Goal: Task Accomplishment & Management: Manage account settings

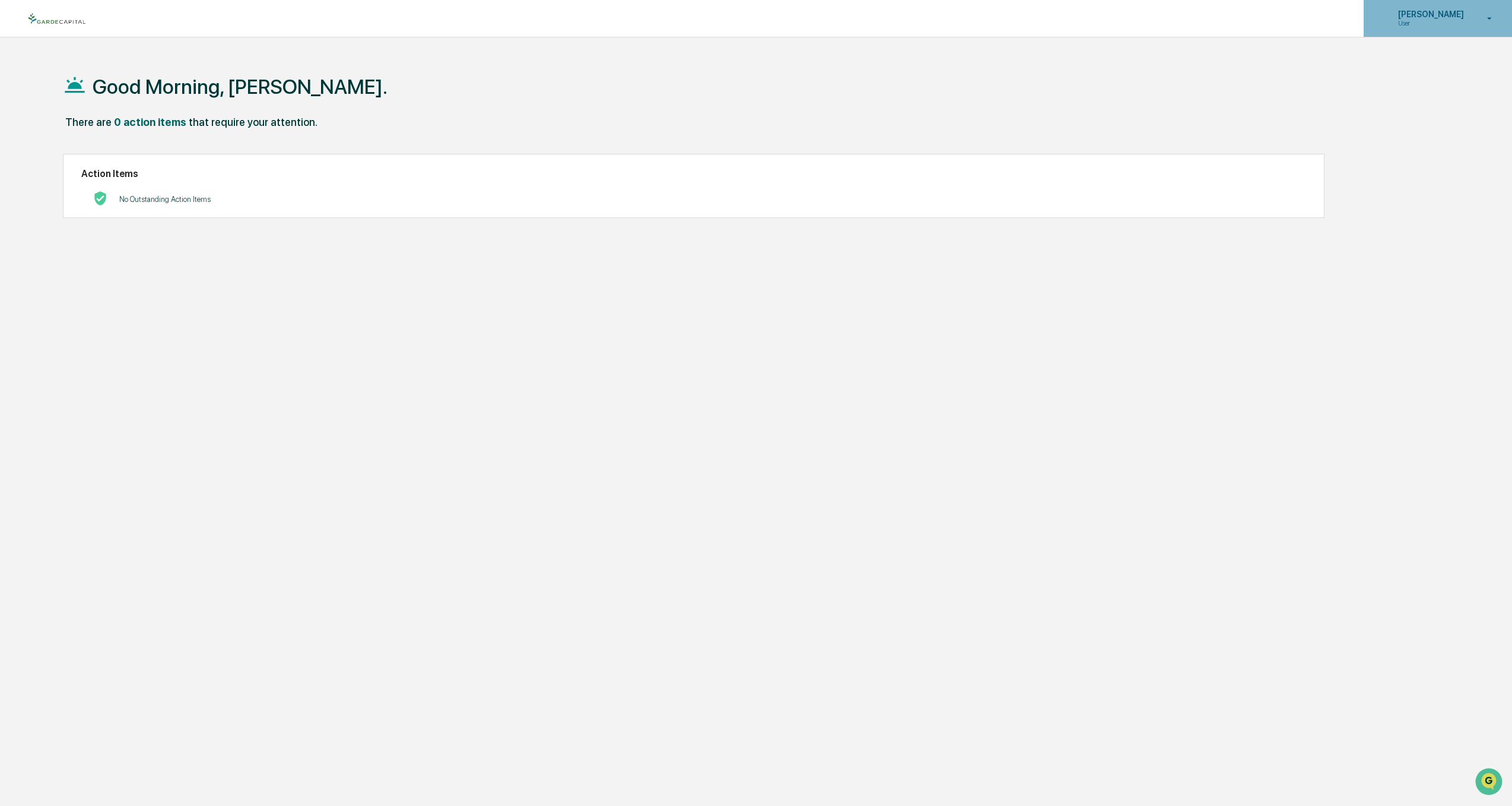
click at [1438, 9] on div "Jesse Tobiason User" at bounding box center [1438, 19] width 149 height 37
click at [1415, 59] on li "Switch to Admin view..." at bounding box center [1425, 60] width 166 height 22
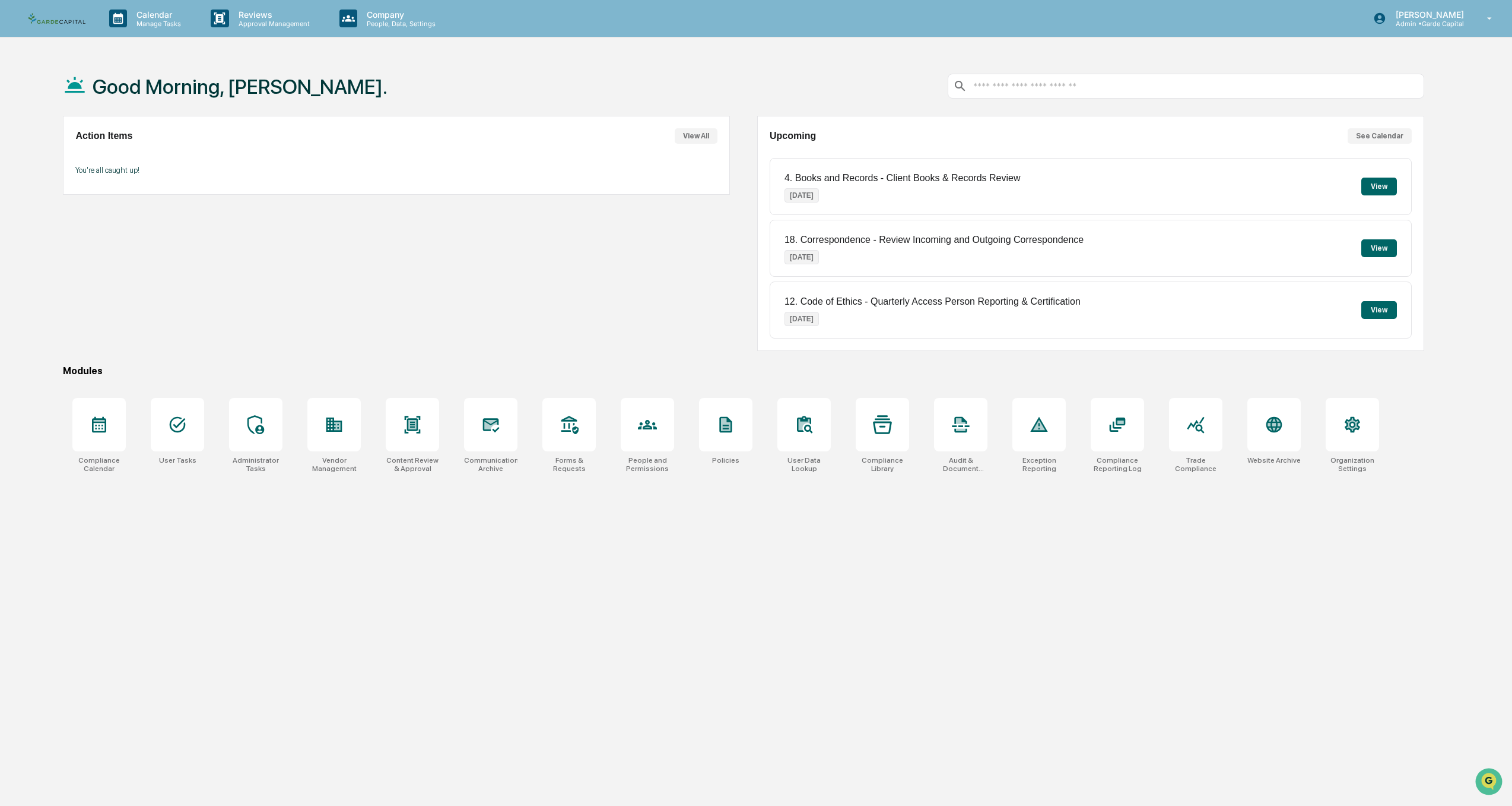
click at [1367, 136] on button "See Calendar" at bounding box center [1379, 136] width 64 height 15
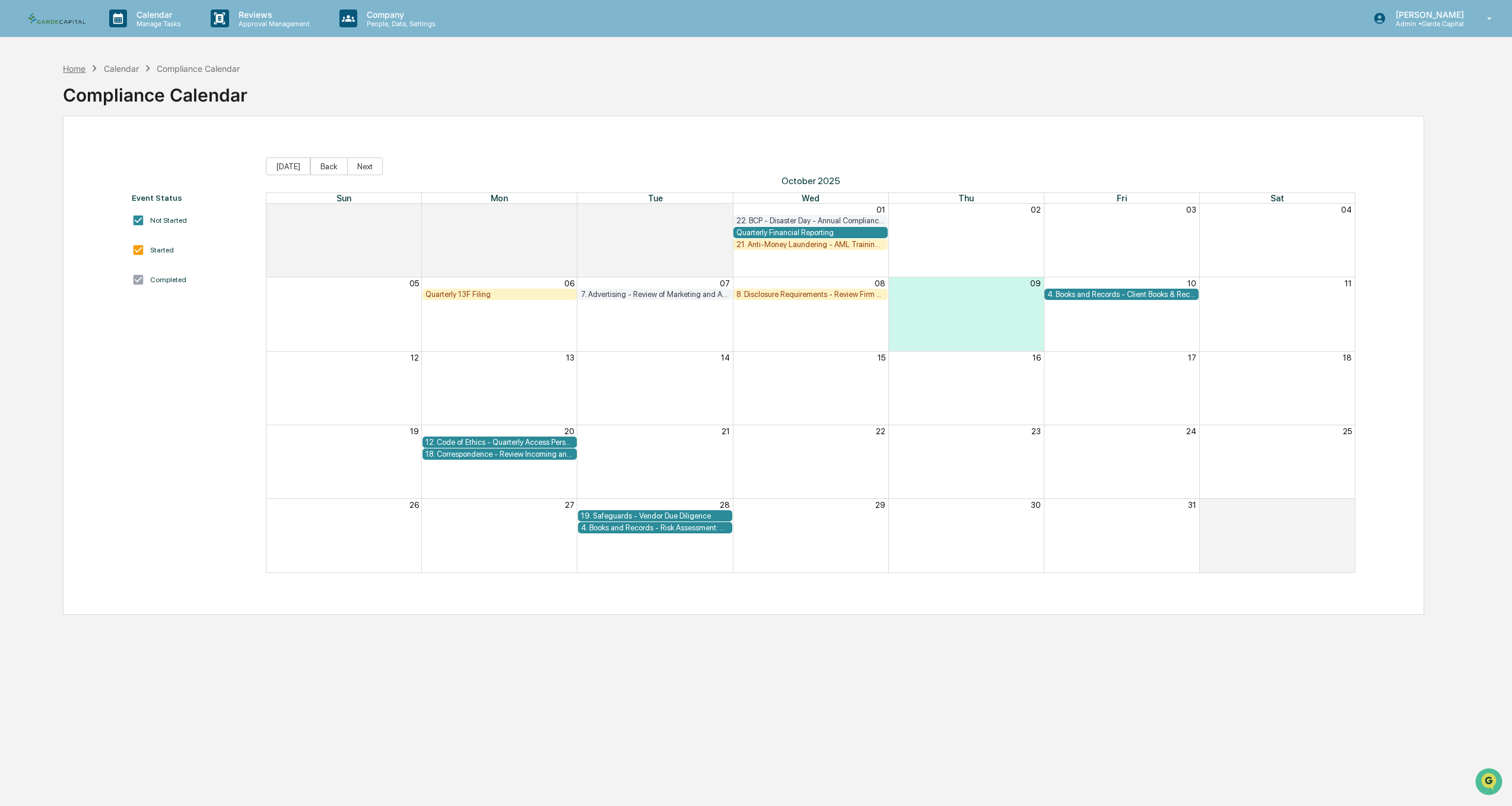
click at [77, 70] on div "Home" at bounding box center [74, 68] width 22 height 10
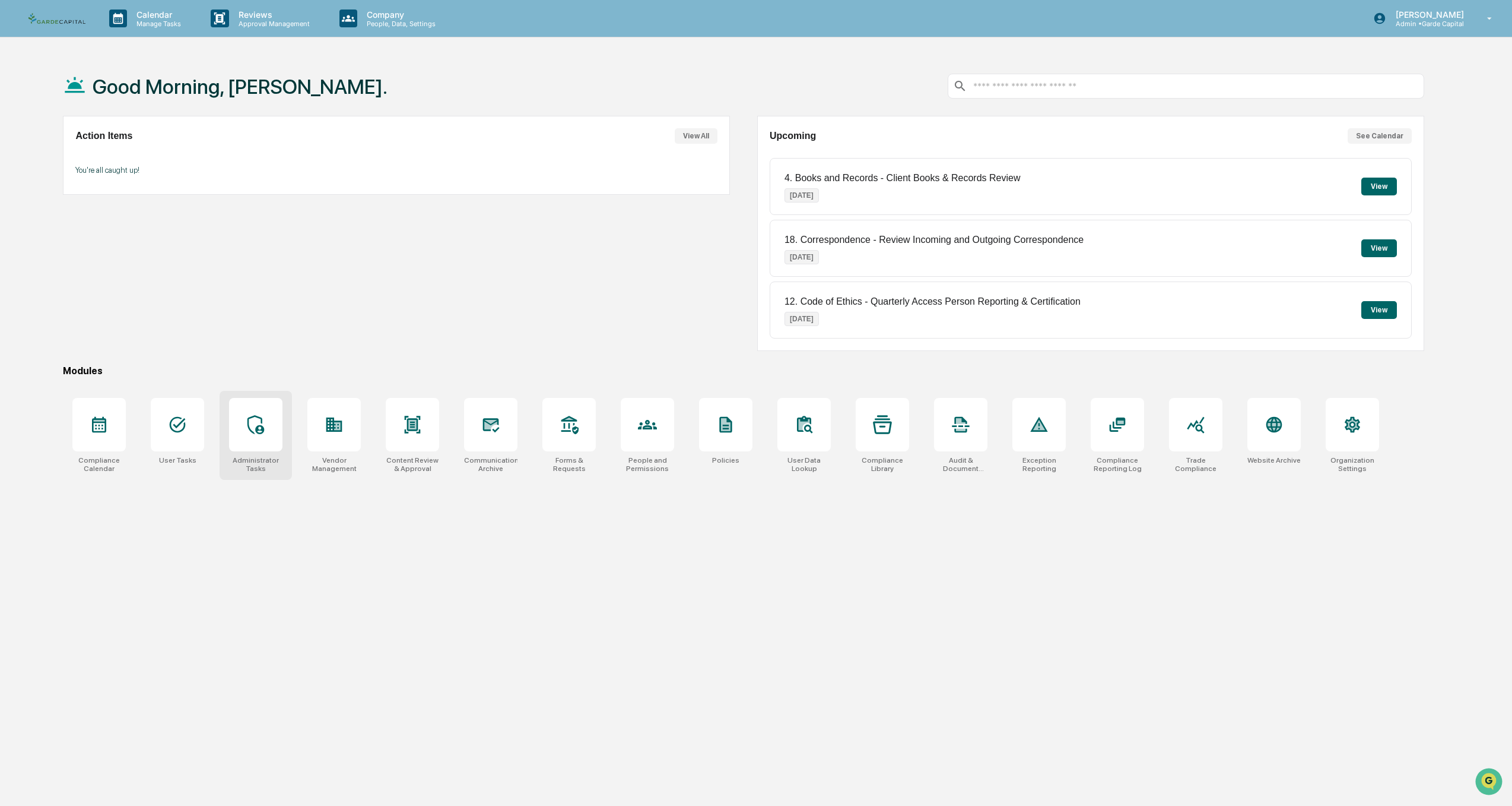
click at [263, 412] on div at bounding box center [255, 424] width 53 height 53
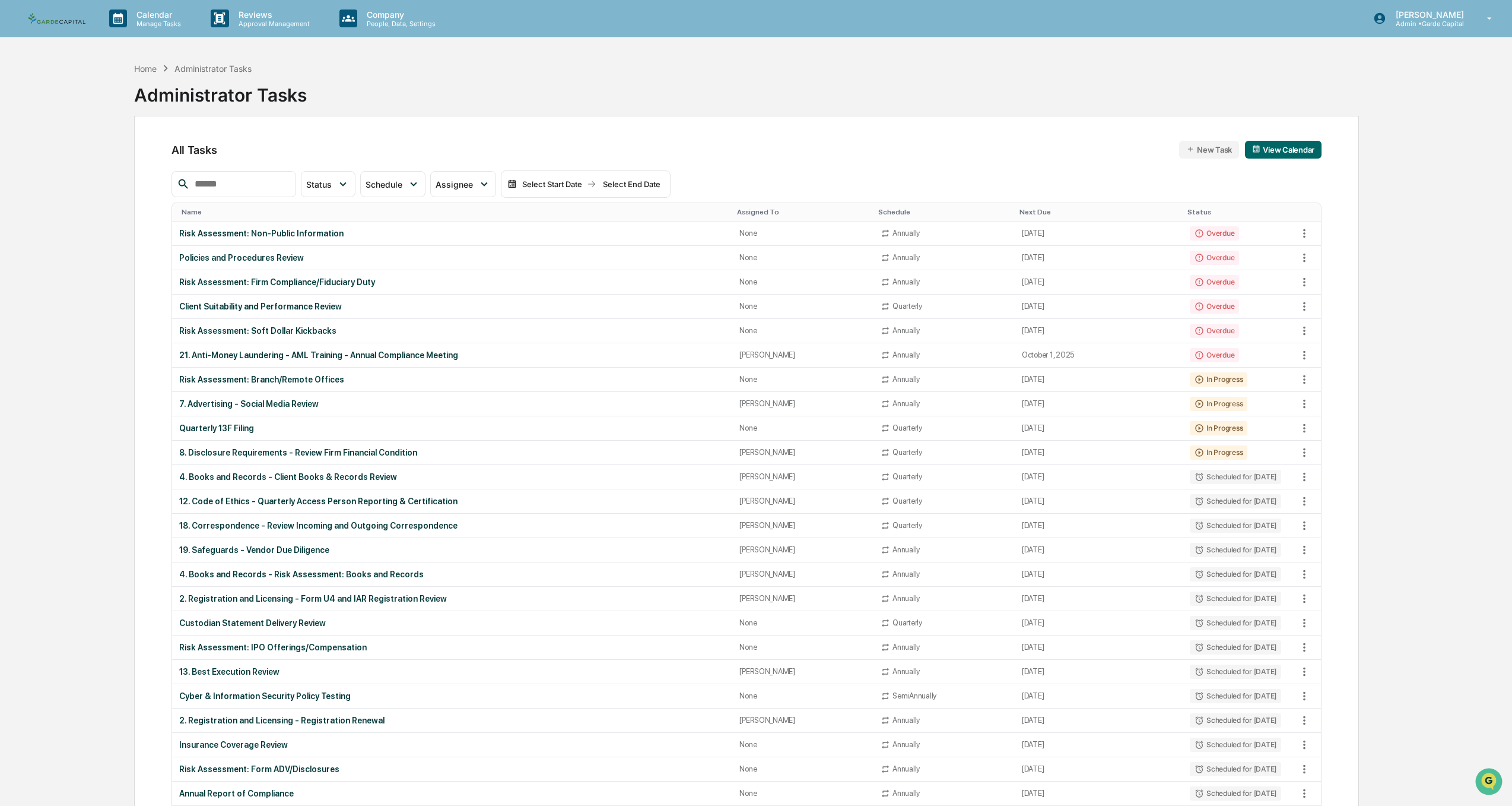
click at [190, 208] on div "Name" at bounding box center [454, 211] width 546 height 9
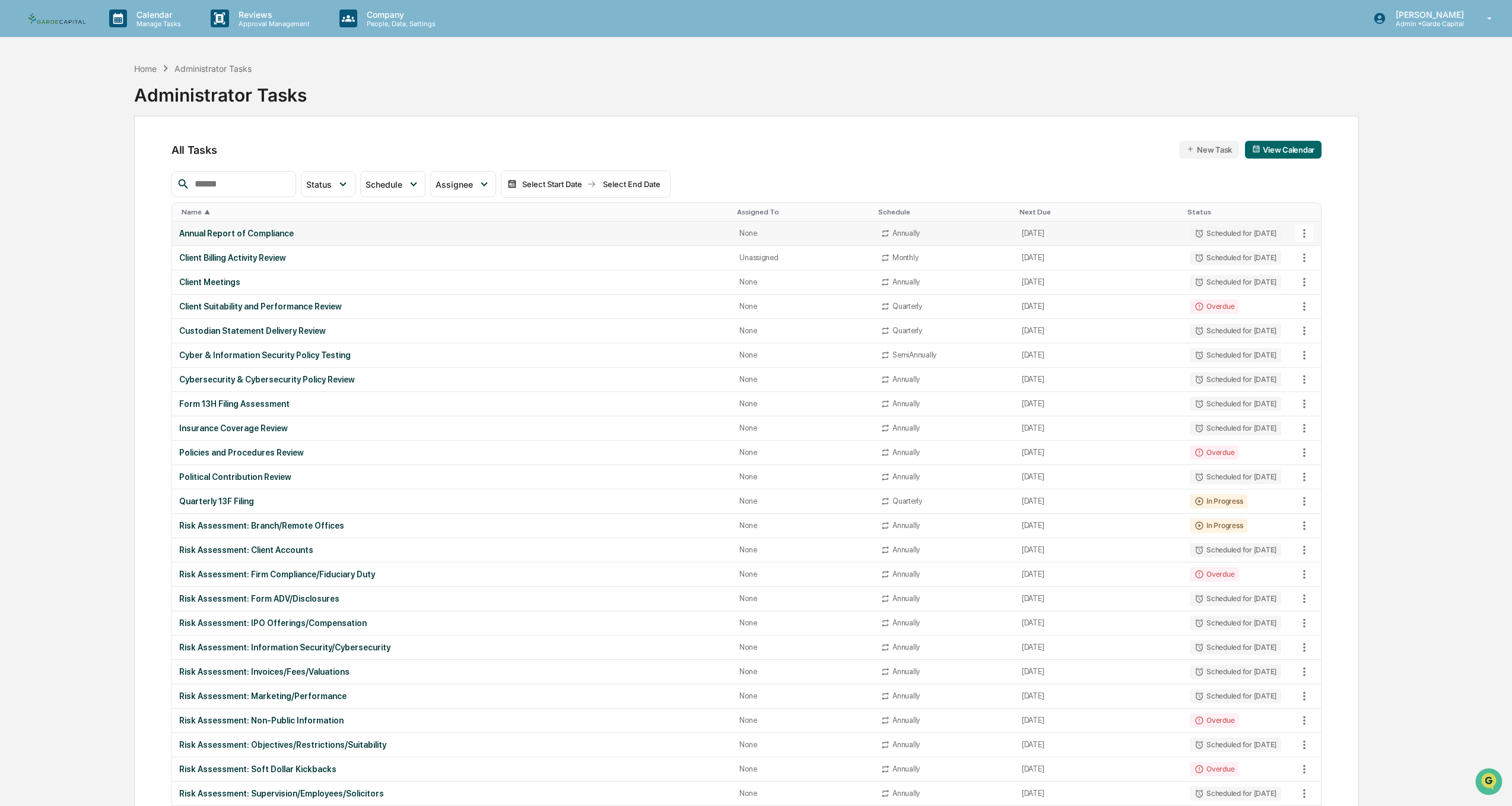
click at [233, 233] on div "Annual Report of Compliance" at bounding box center [452, 233] width 546 height 9
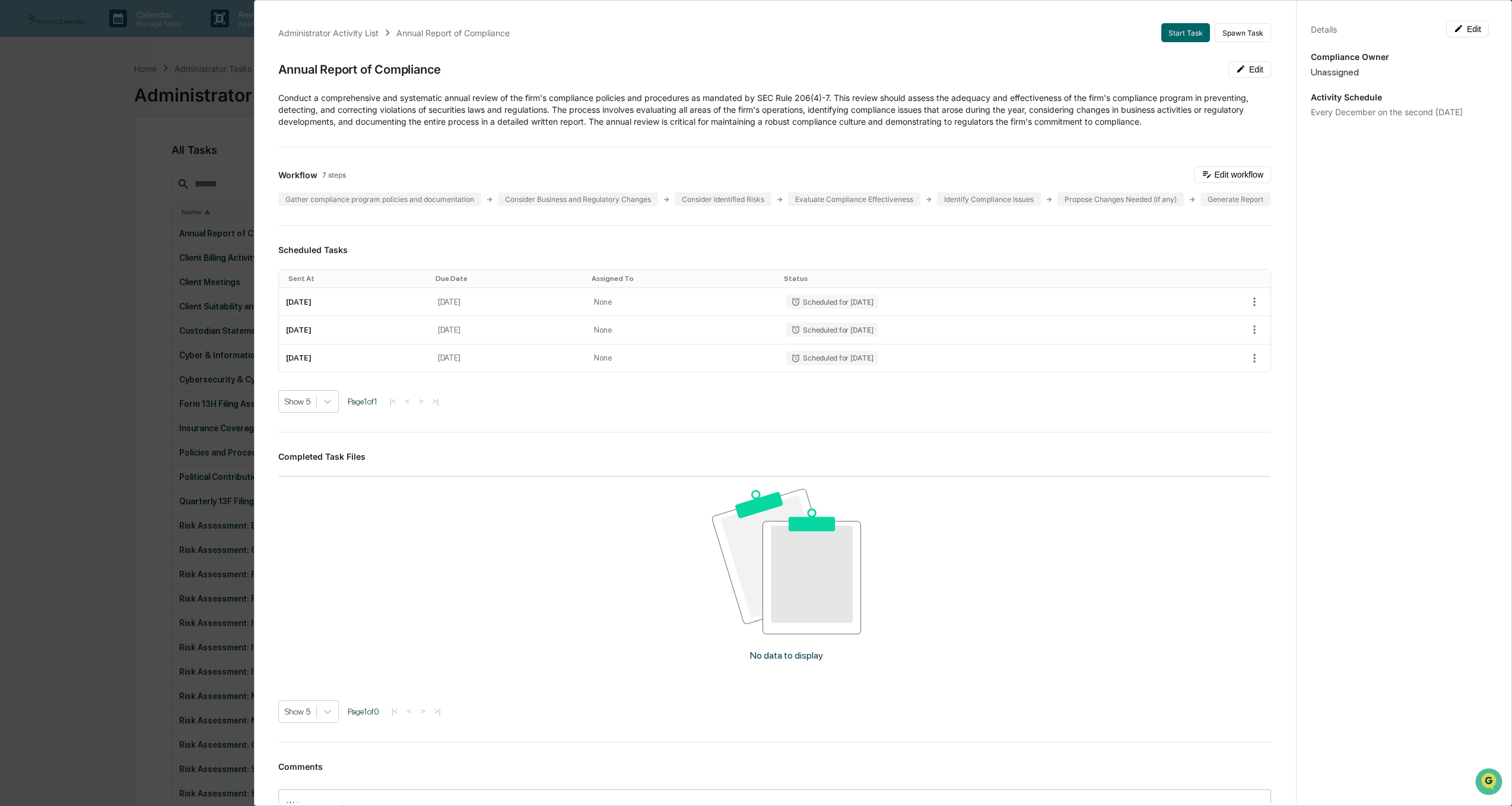
click at [46, 480] on div "Administrator Activity List Annual Report of Compliance Start Task Spawn Task A…" at bounding box center [756, 403] width 1512 height 806
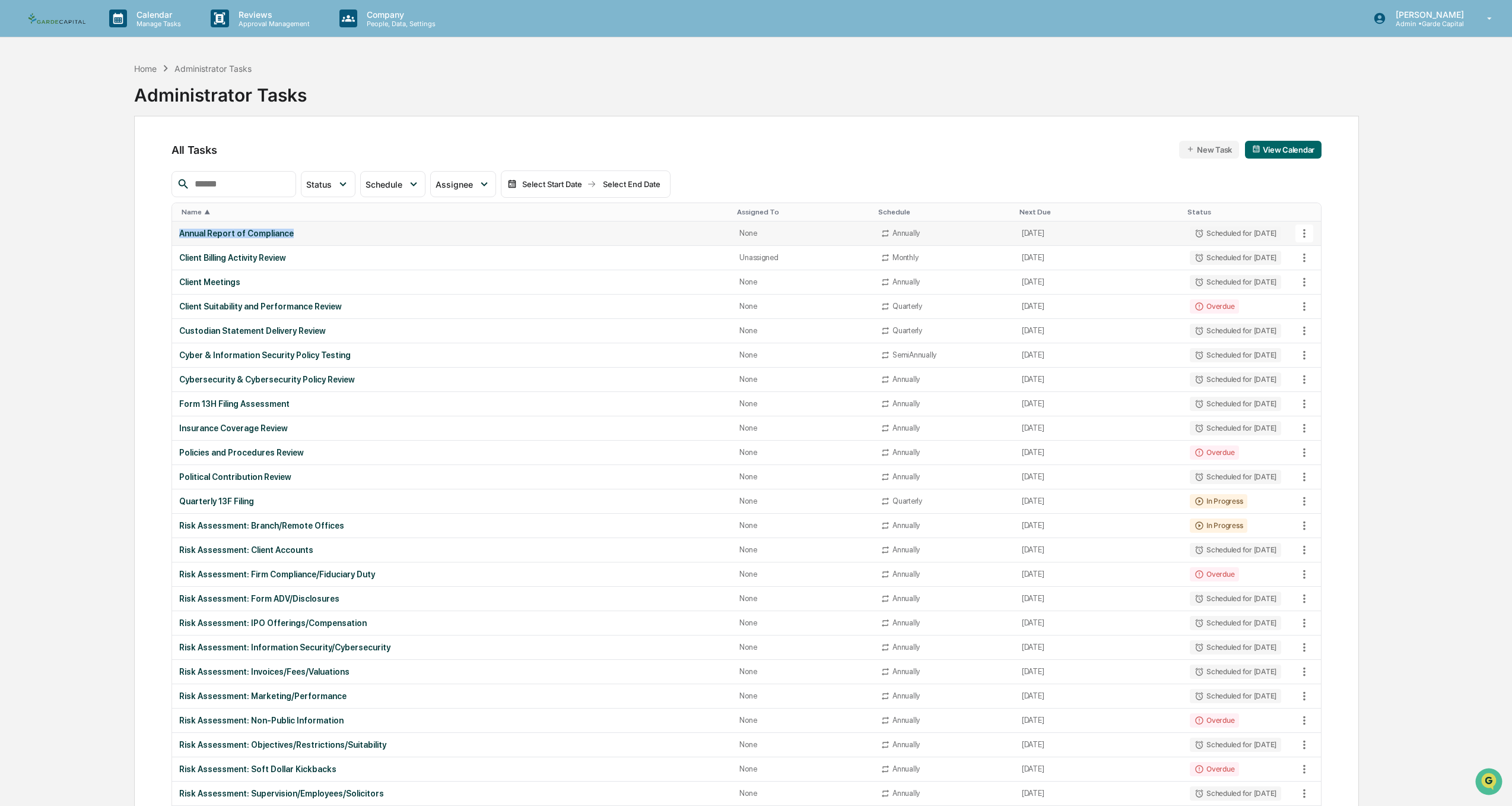
drag, startPoint x: 306, startPoint y: 235, endPoint x: 180, endPoint y: 238, distance: 126.0
click at [180, 238] on td "Annual Report of Compliance" at bounding box center [452, 233] width 560 height 24
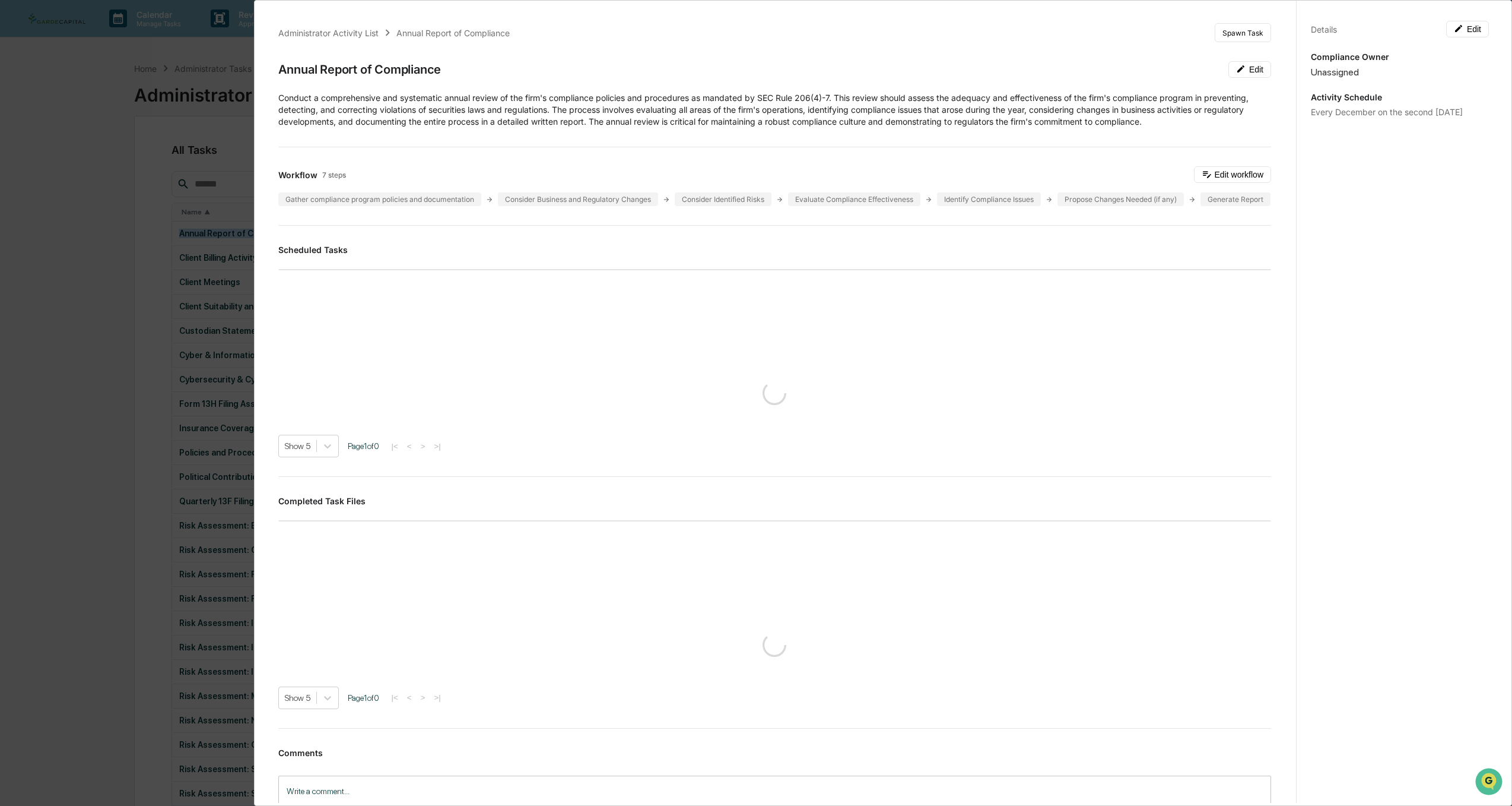
copy div "Annual Report of Compliance"
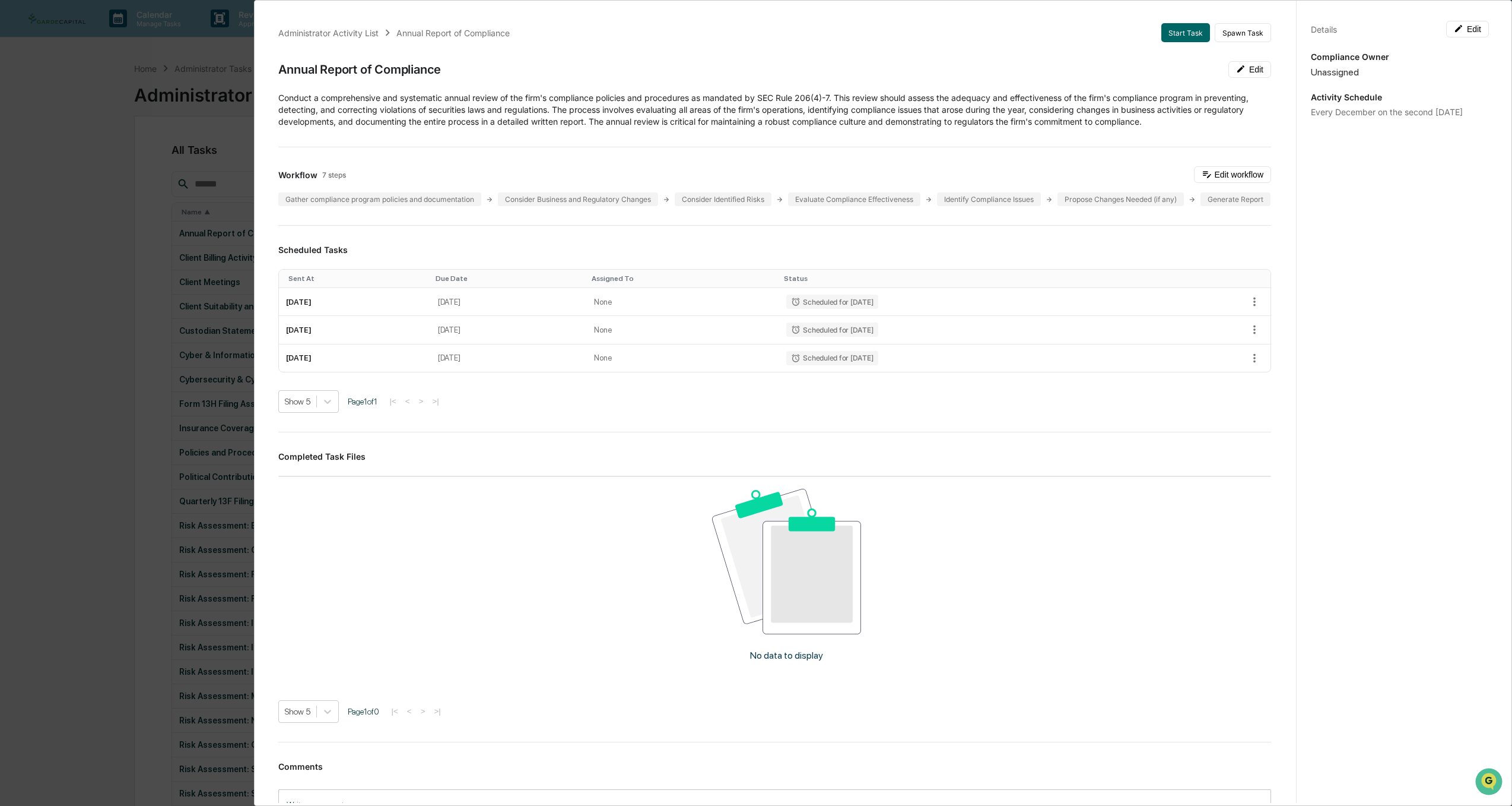
click at [75, 497] on div "Administrator Activity List Annual Report of Compliance Start Task Spawn Task A…" at bounding box center [756, 403] width 1512 height 806
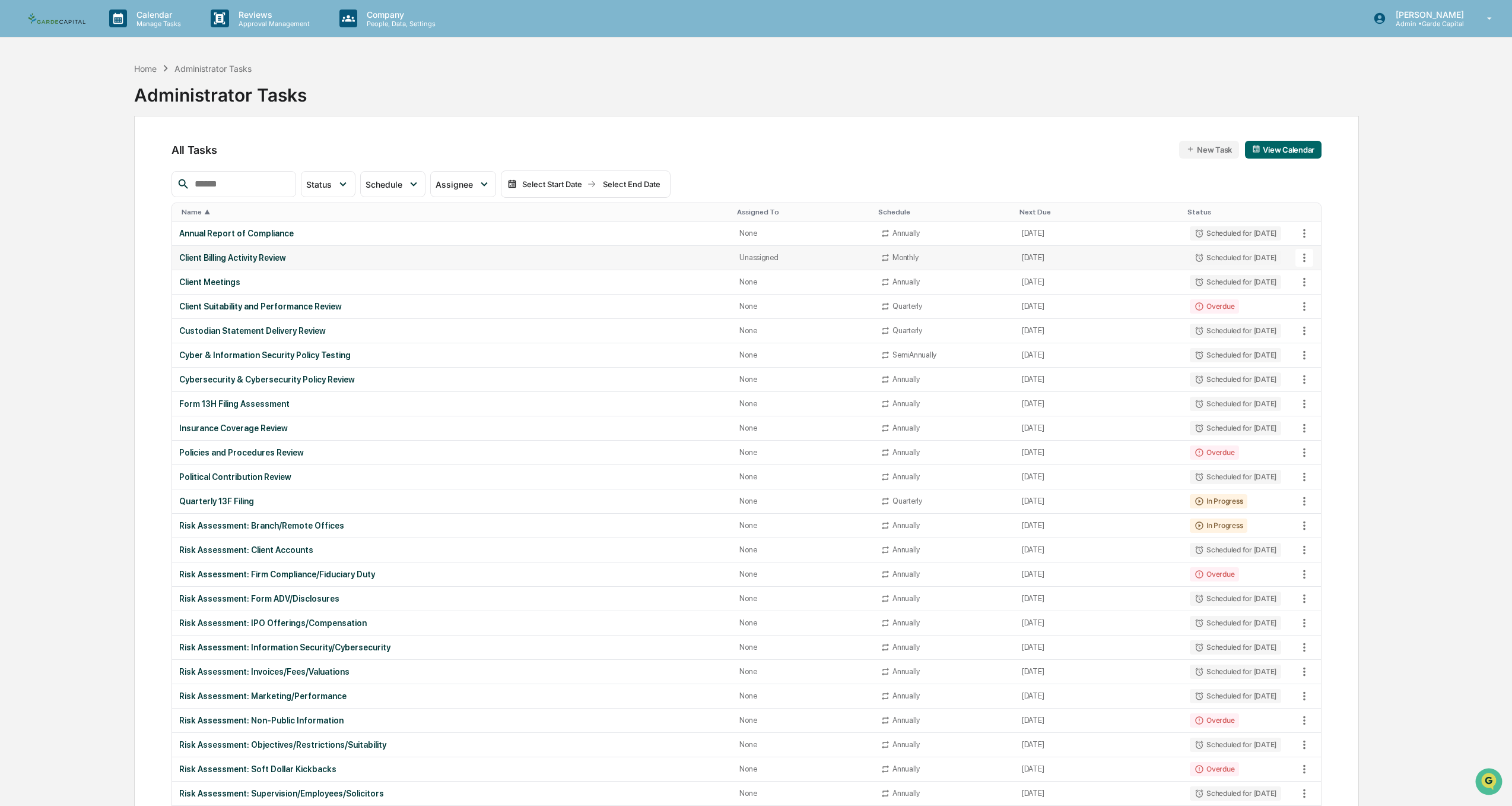
click at [235, 256] on div "Client Billing Activity Review" at bounding box center [452, 258] width 546 height 9
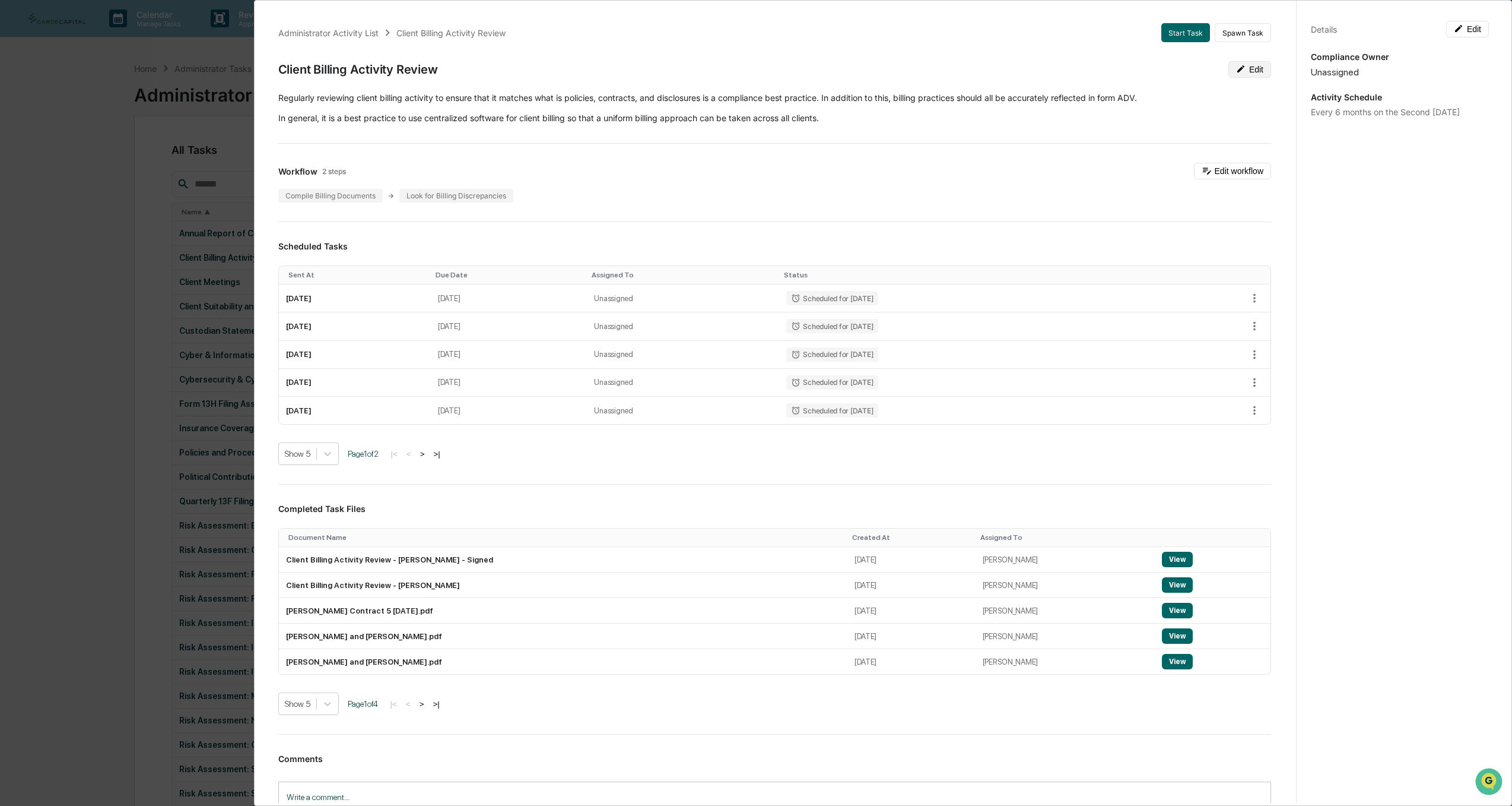
click at [1238, 63] on button "Edit" at bounding box center [1249, 69] width 43 height 16
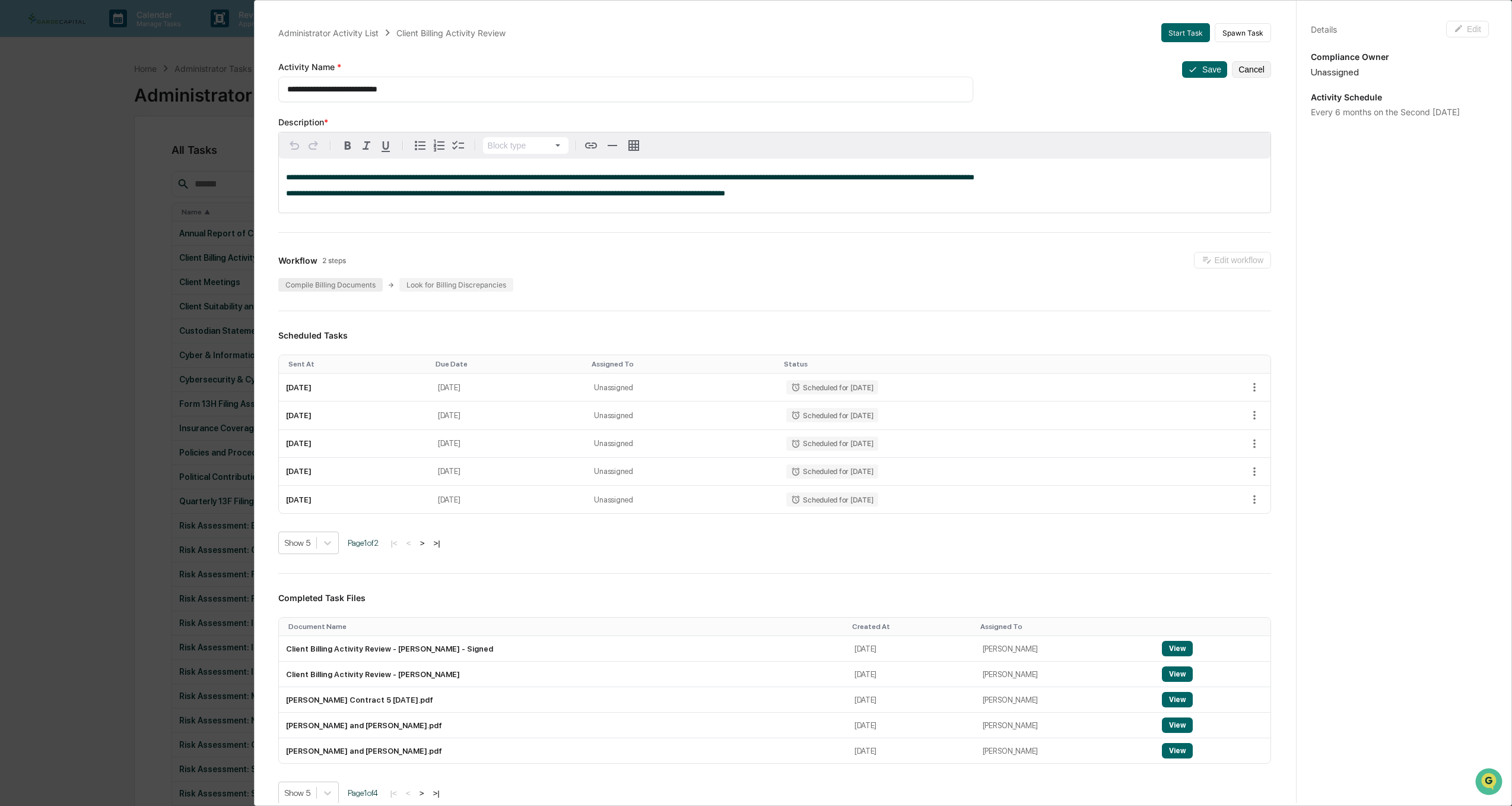
click at [315, 290] on div "Compile Billing Documents" at bounding box center [330, 285] width 104 height 14
click at [460, 291] on div "Look for Billing Discrepancies" at bounding box center [456, 285] width 114 height 14
click at [1250, 73] on button "Cancel" at bounding box center [1251, 69] width 39 height 16
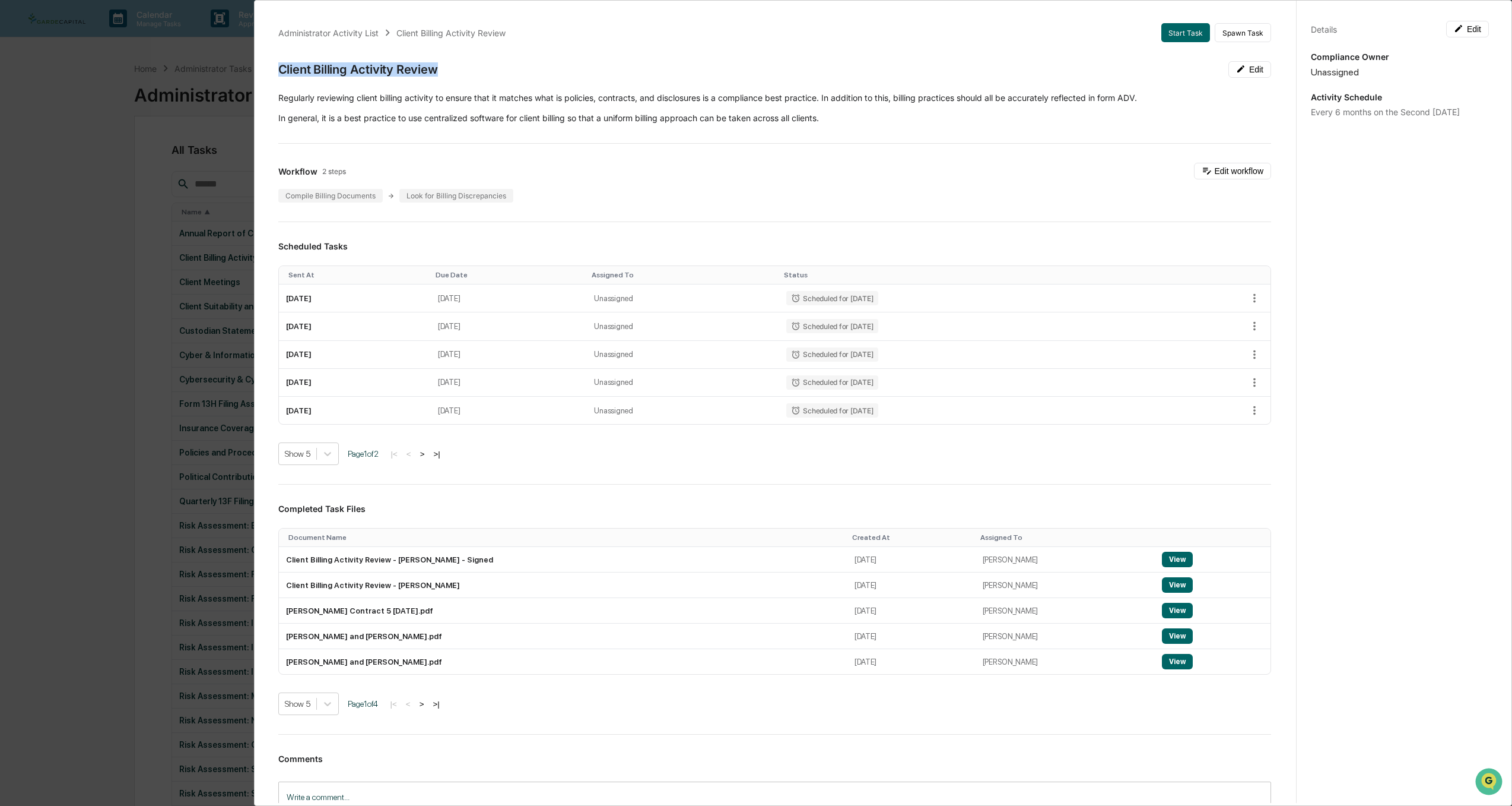
drag, startPoint x: 442, startPoint y: 70, endPoint x: 280, endPoint y: 74, distance: 162.0
click at [280, 74] on div "Client Billing Activity Review Edit" at bounding box center [775, 69] width 993 height 16
copy div "Client Billing Activity Review"
drag, startPoint x: 13, startPoint y: 317, endPoint x: 40, endPoint y: 328, distance: 29.2
click at [13, 317] on div "Administrator Activity List Client Billing Activity Review Start Task Spawn Tas…" at bounding box center [756, 403] width 1512 height 806
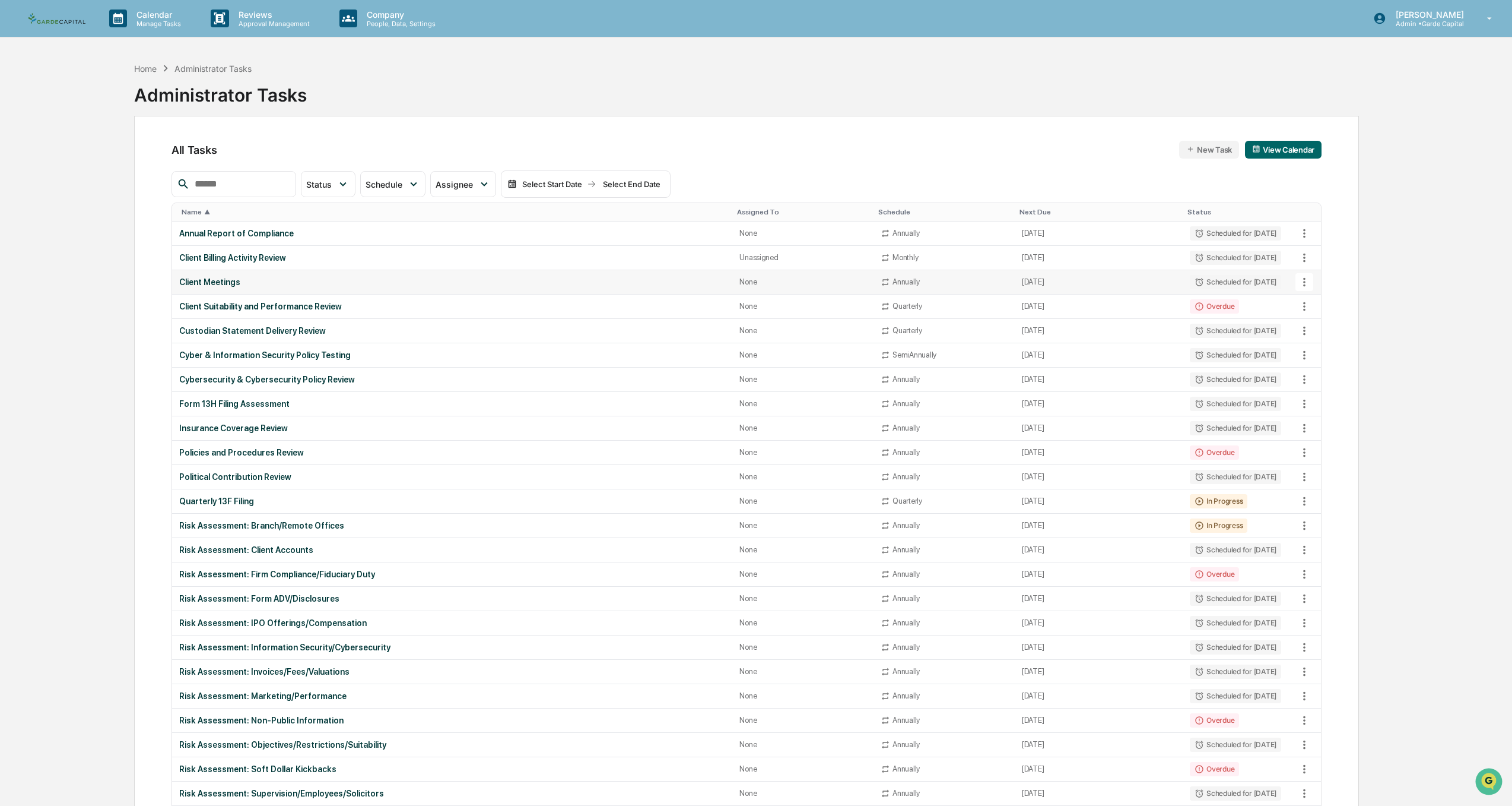
click at [194, 280] on div "Client Meetings" at bounding box center [452, 282] width 546 height 9
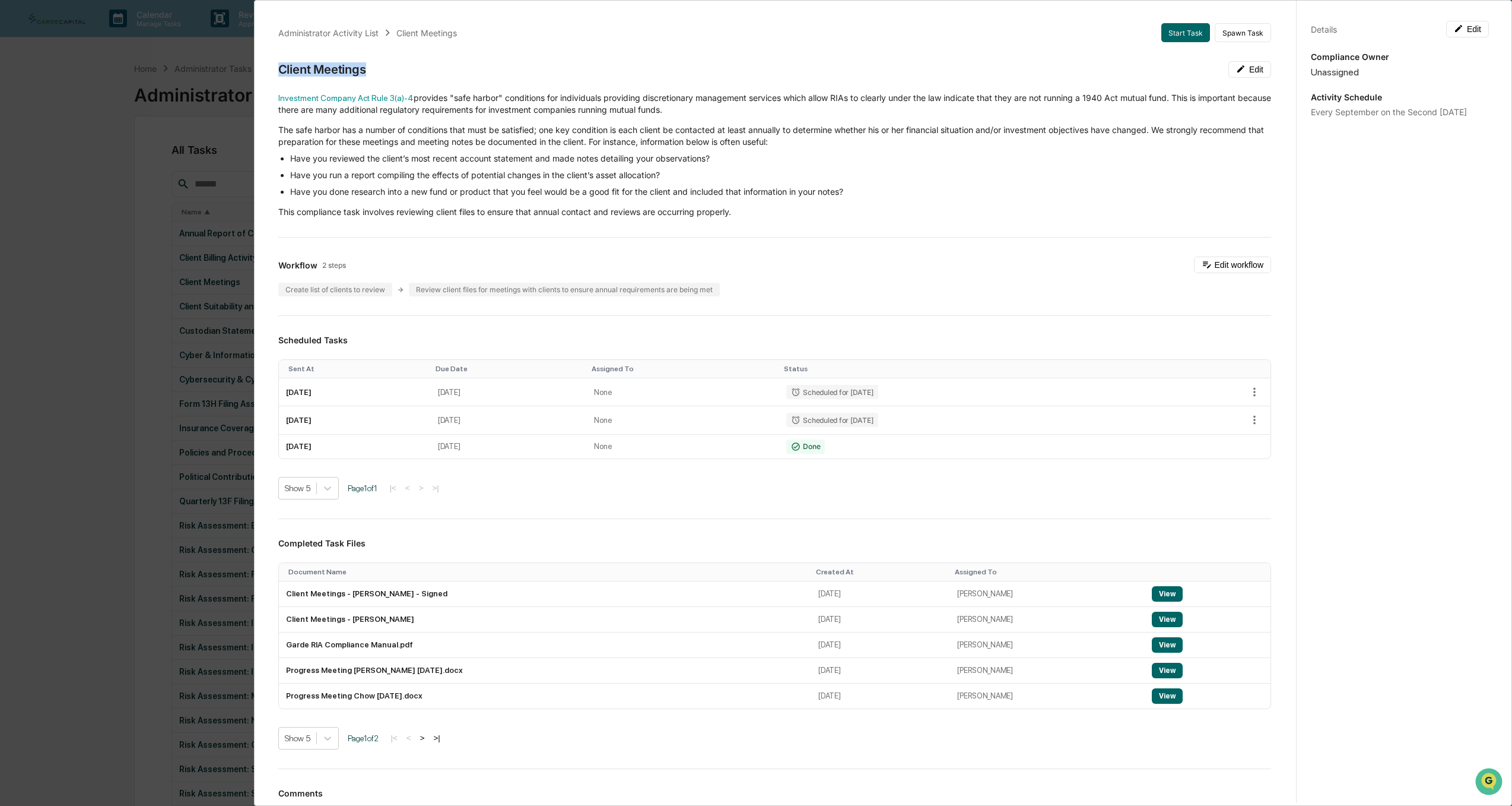
drag, startPoint x: 375, startPoint y: 72, endPoint x: 275, endPoint y: 72, distance: 100.0
click at [275, 72] on div "Administrator Activity List Client Meetings Start Task Spawn Task Client Meetin…" at bounding box center [775, 450] width 1021 height 881
copy div "Client Meetings"
click at [22, 323] on div "Administrator Activity List Client Meetings Start Task Spawn Task Client Meetin…" at bounding box center [756, 403] width 1512 height 806
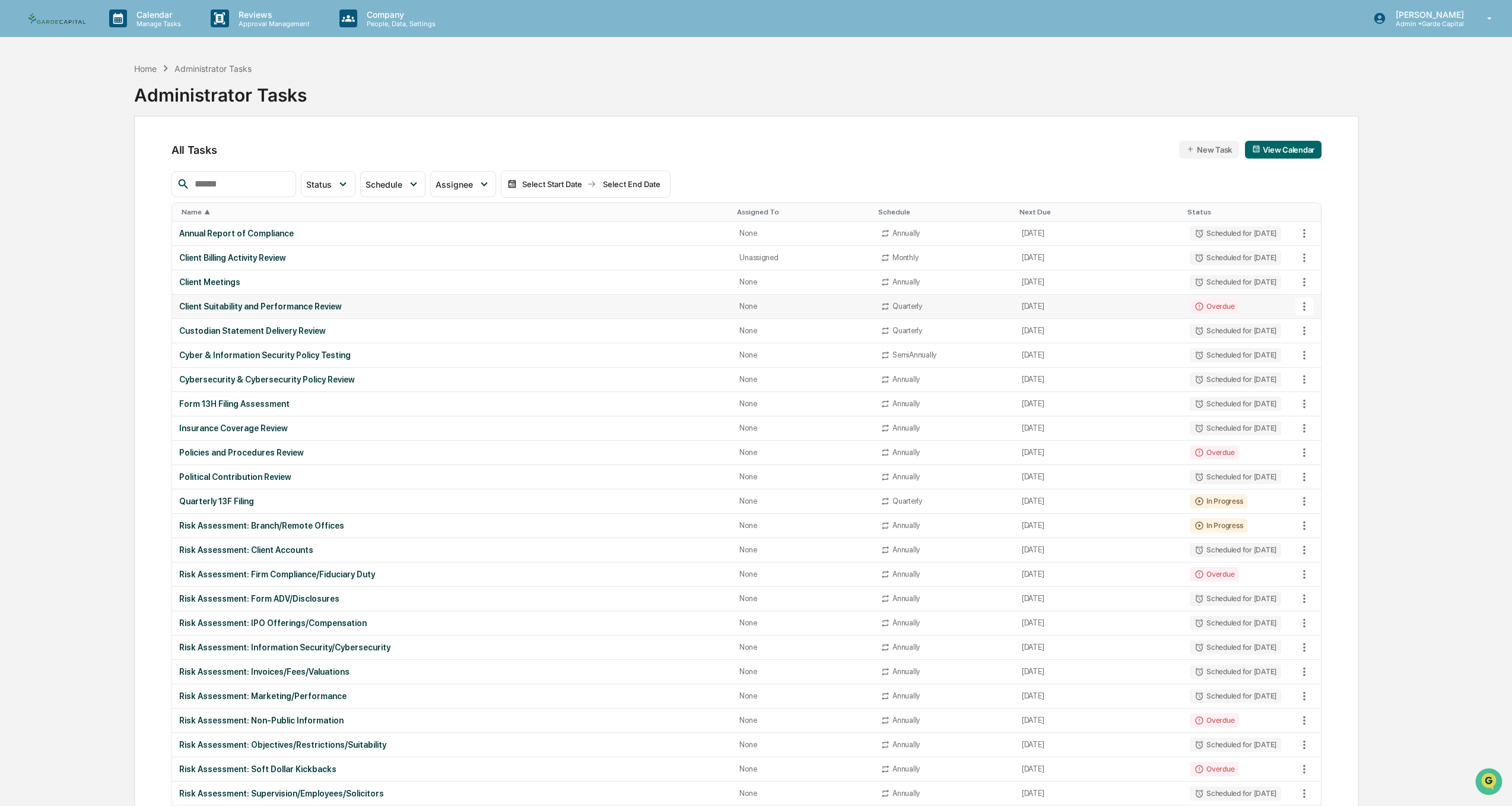
click at [303, 308] on div "Client Suitability and Performance Review" at bounding box center [452, 307] width 546 height 9
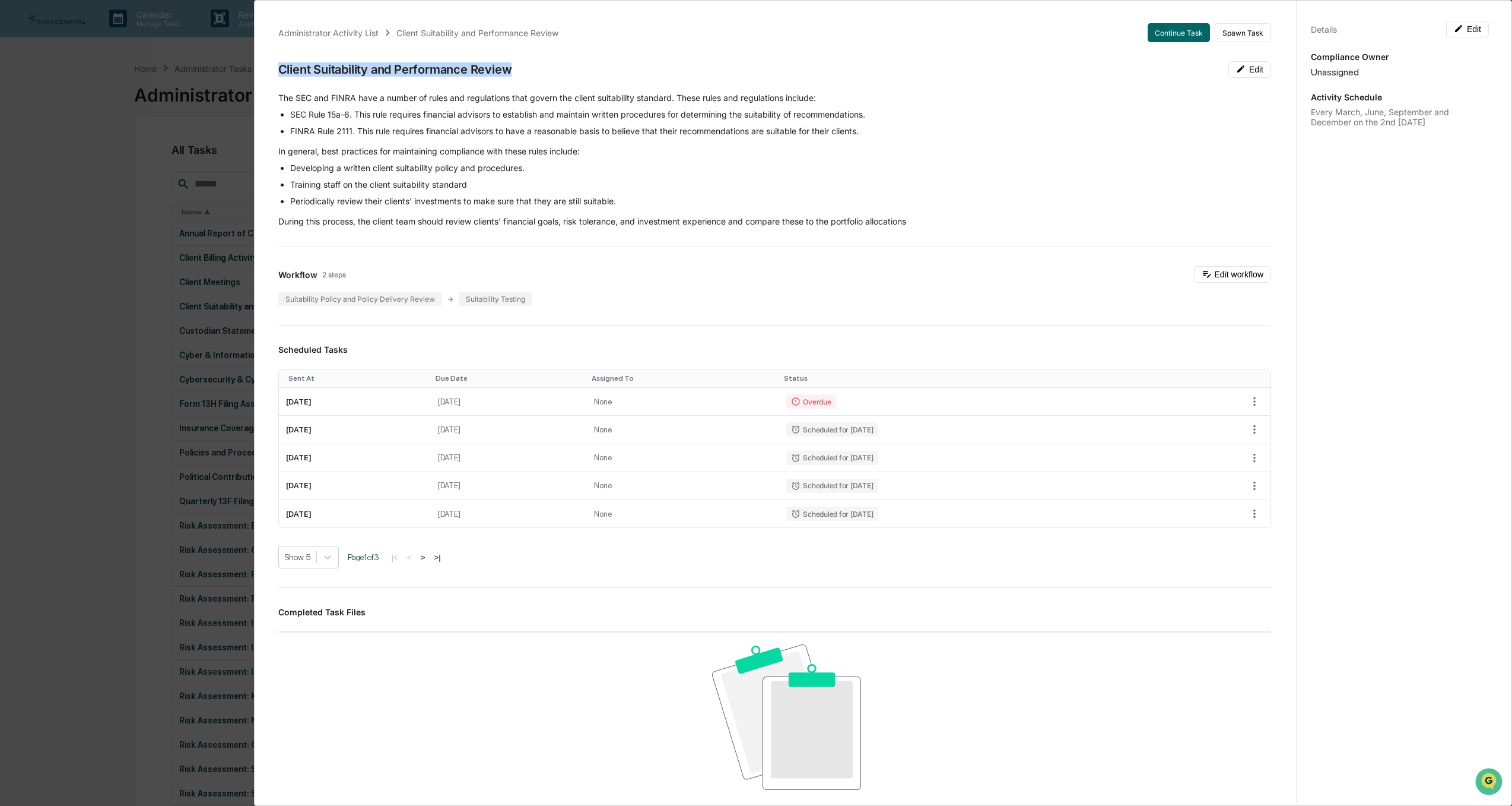
drag, startPoint x: 279, startPoint y: 73, endPoint x: 510, endPoint y: 66, distance: 231.1
click at [510, 66] on div "Client Suitability and Performance Review" at bounding box center [395, 70] width 234 height 14
copy div "Client Suitability and Performance Review"
click at [51, 459] on div "Administrator Activity List Client Suitability and Performance Review Continue …" at bounding box center [756, 403] width 1512 height 806
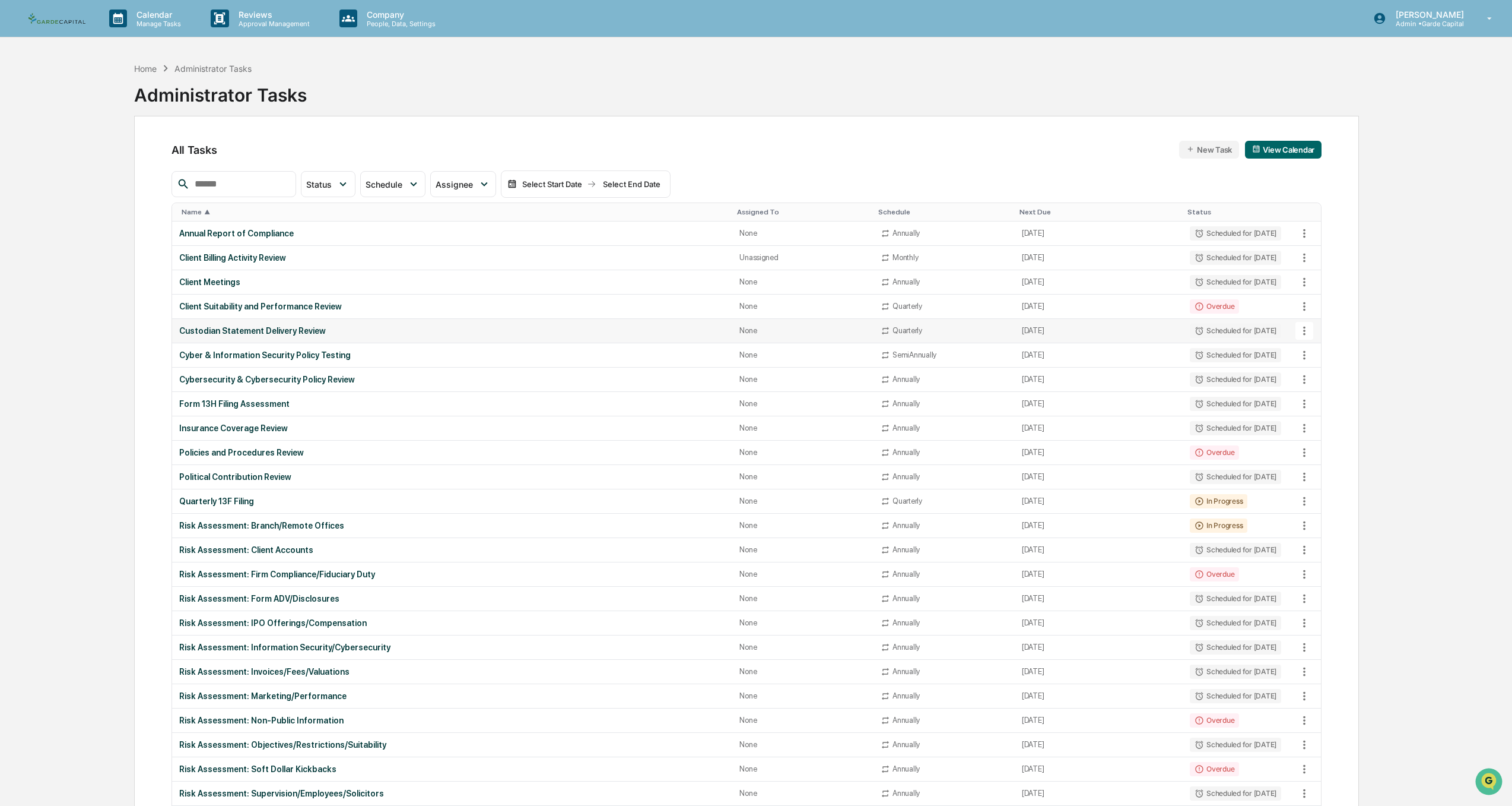
click at [243, 331] on div "Custodian Statement Delivery Review" at bounding box center [452, 331] width 546 height 9
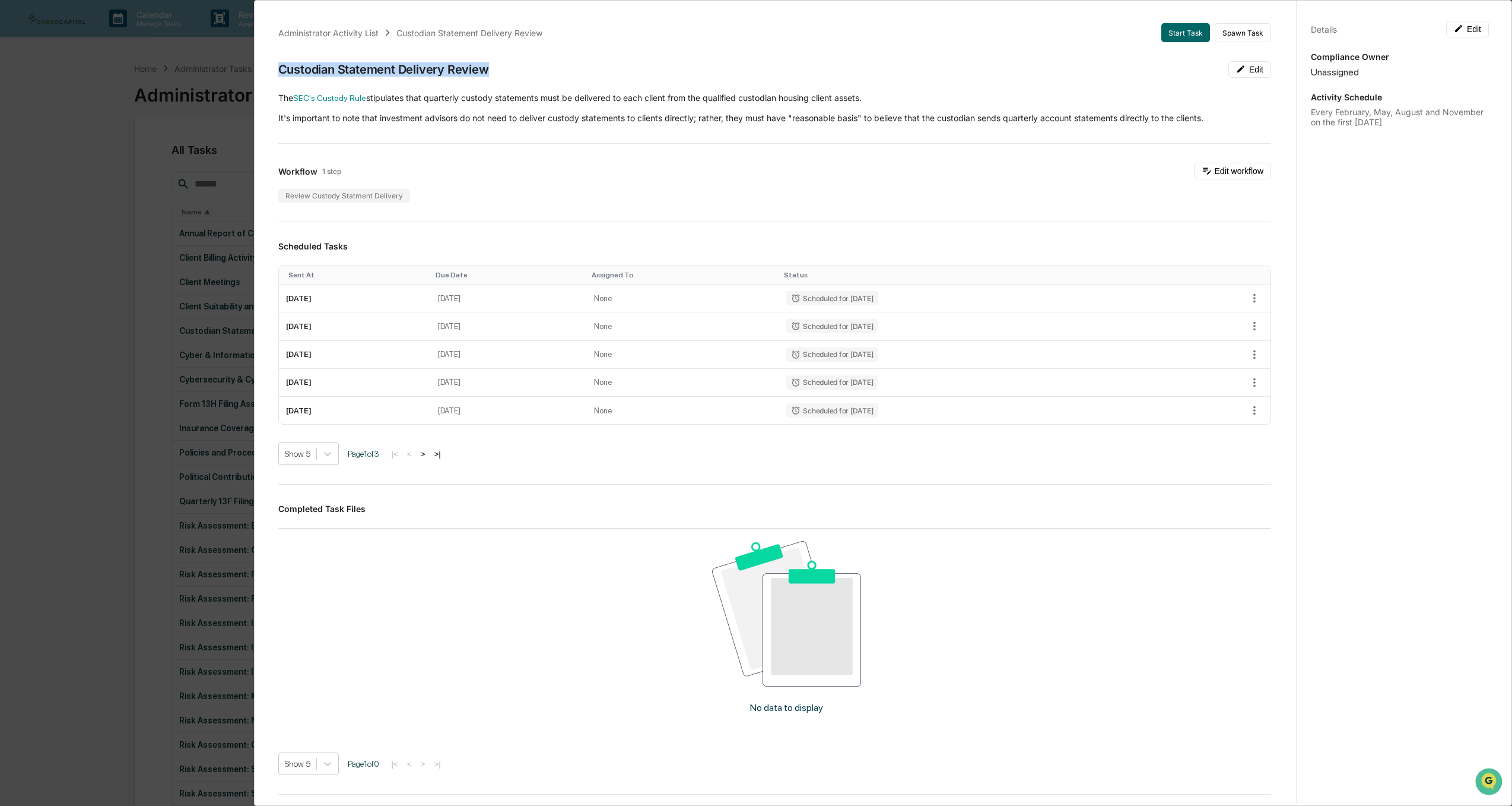
drag, startPoint x: 490, startPoint y: 72, endPoint x: 281, endPoint y: 72, distance: 209.0
click at [281, 72] on div "Custodian Statement Delivery Review Edit" at bounding box center [775, 69] width 993 height 16
copy div "Custodian Statement Delivery Review"
click at [56, 439] on div "Administrator Activity List Custodian Statement Delivery Review Start Task Spaw…" at bounding box center [756, 403] width 1512 height 806
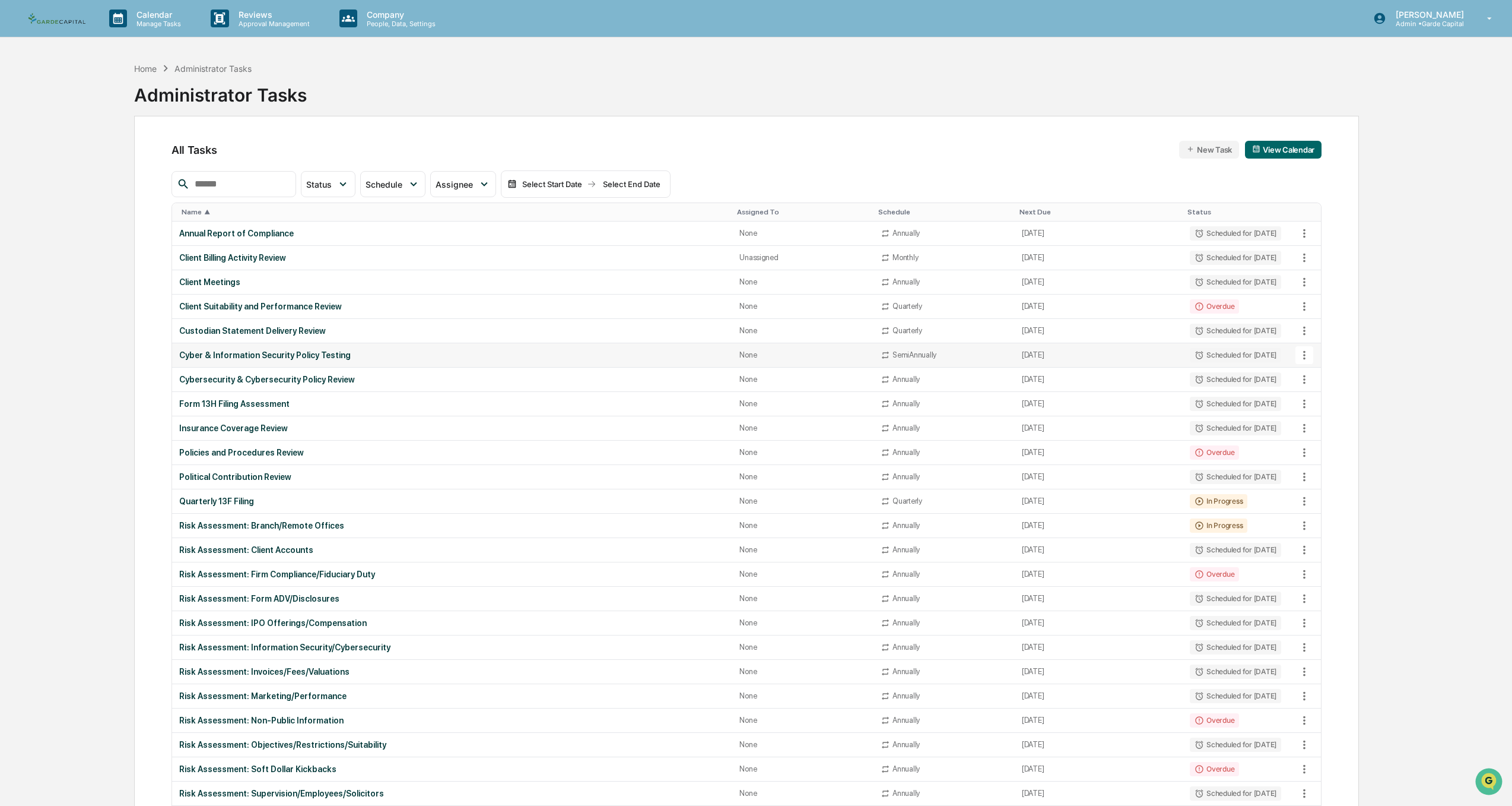
click at [276, 358] on div "Cyber & Information Security Policy Testing" at bounding box center [452, 355] width 546 height 9
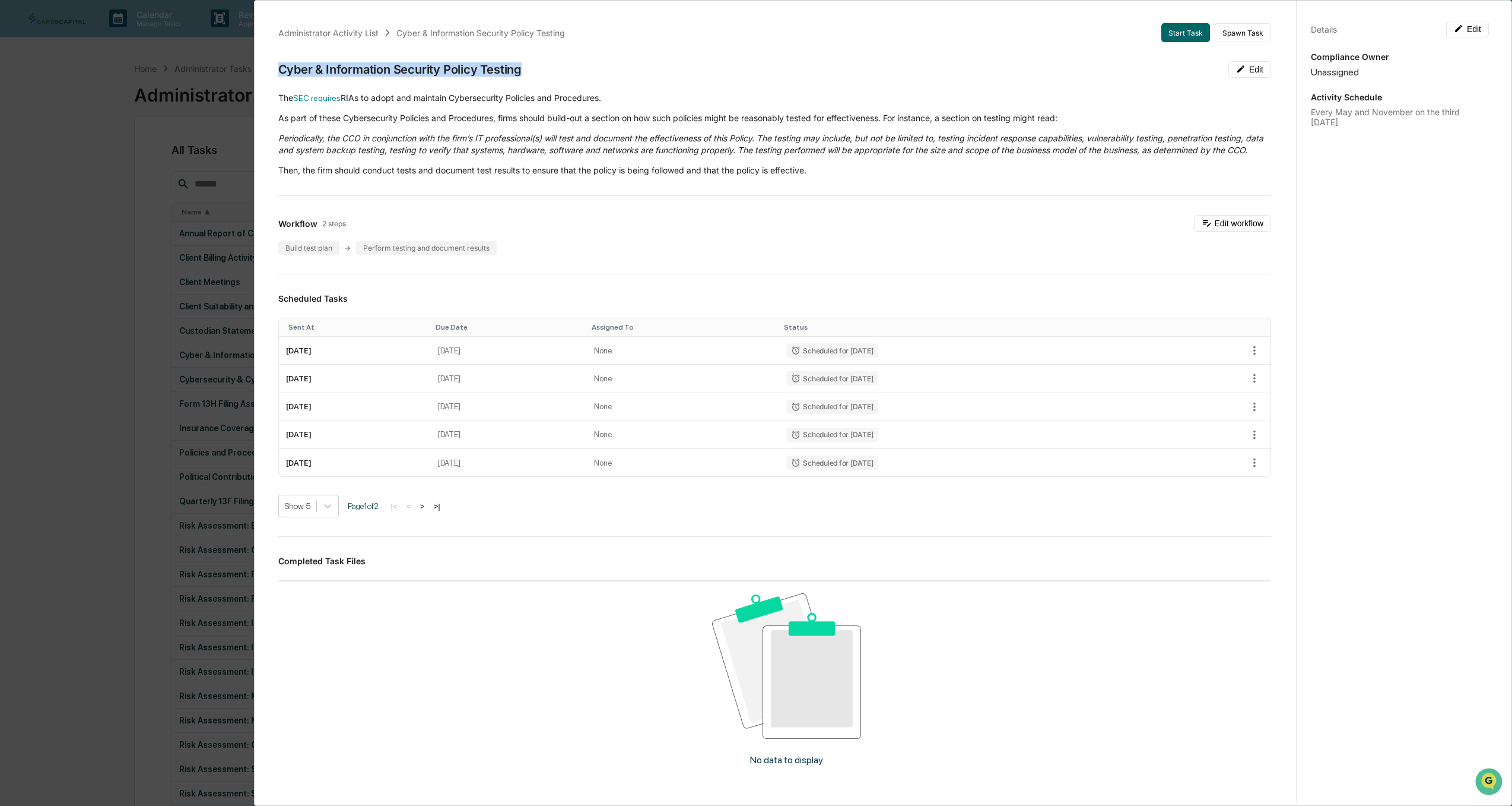
drag, startPoint x: 281, startPoint y: 67, endPoint x: 546, endPoint y: 74, distance: 265.1
click at [546, 74] on div "Cyber & Information Security Policy Testing Edit" at bounding box center [775, 69] width 993 height 16
copy div "Cyber & Information Security Policy Testing"
click at [32, 415] on div "Administrator Activity List Cyber & Information Security Policy Testing Start T…" at bounding box center [756, 403] width 1512 height 806
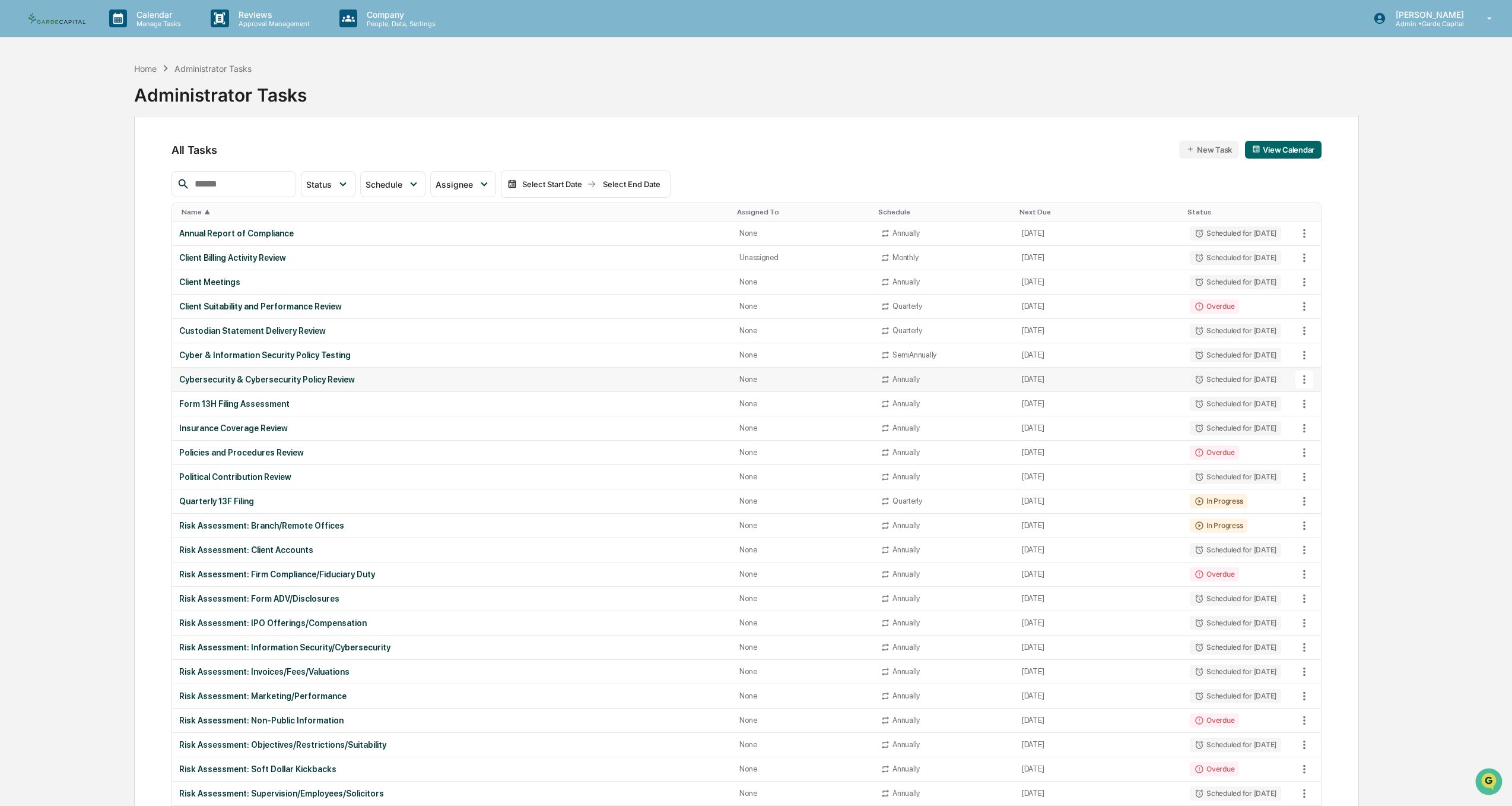
click at [239, 379] on div "Cybersecurity & Cybersecurity Policy Review" at bounding box center [452, 379] width 546 height 9
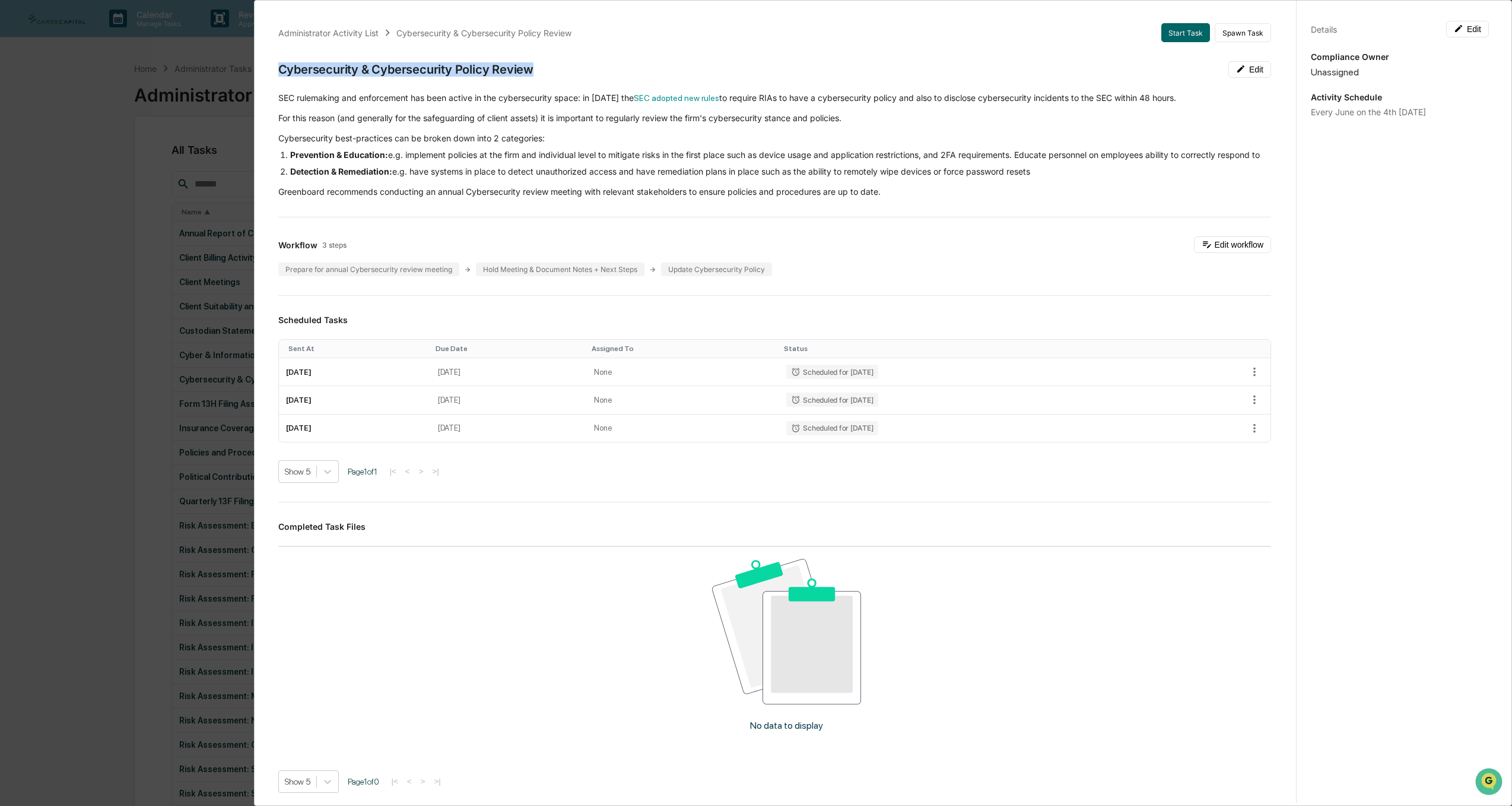
drag, startPoint x: 537, startPoint y: 74, endPoint x: 281, endPoint y: 72, distance: 256.0
click at [281, 72] on div "Cybersecurity & Cybersecurity Policy Review Edit" at bounding box center [775, 69] width 993 height 16
copy div "Cybersecurity & Cybersecurity Policy Review"
click at [29, 354] on div "Administrator Activity List Cybersecurity & Cybersecurity Policy Review Start T…" at bounding box center [756, 403] width 1512 height 806
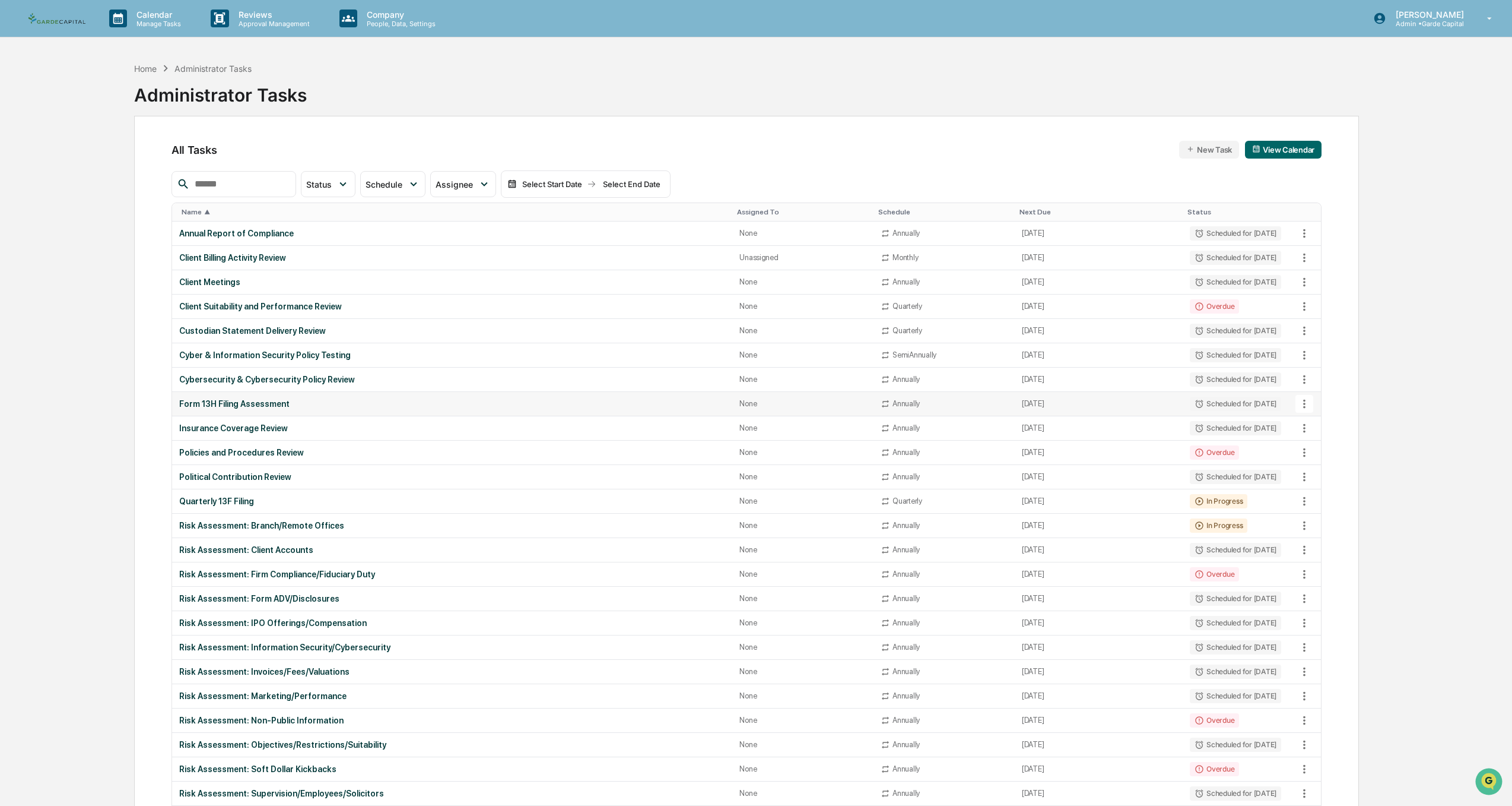
click at [250, 404] on div "Form 13H Filing Assessment" at bounding box center [452, 403] width 546 height 9
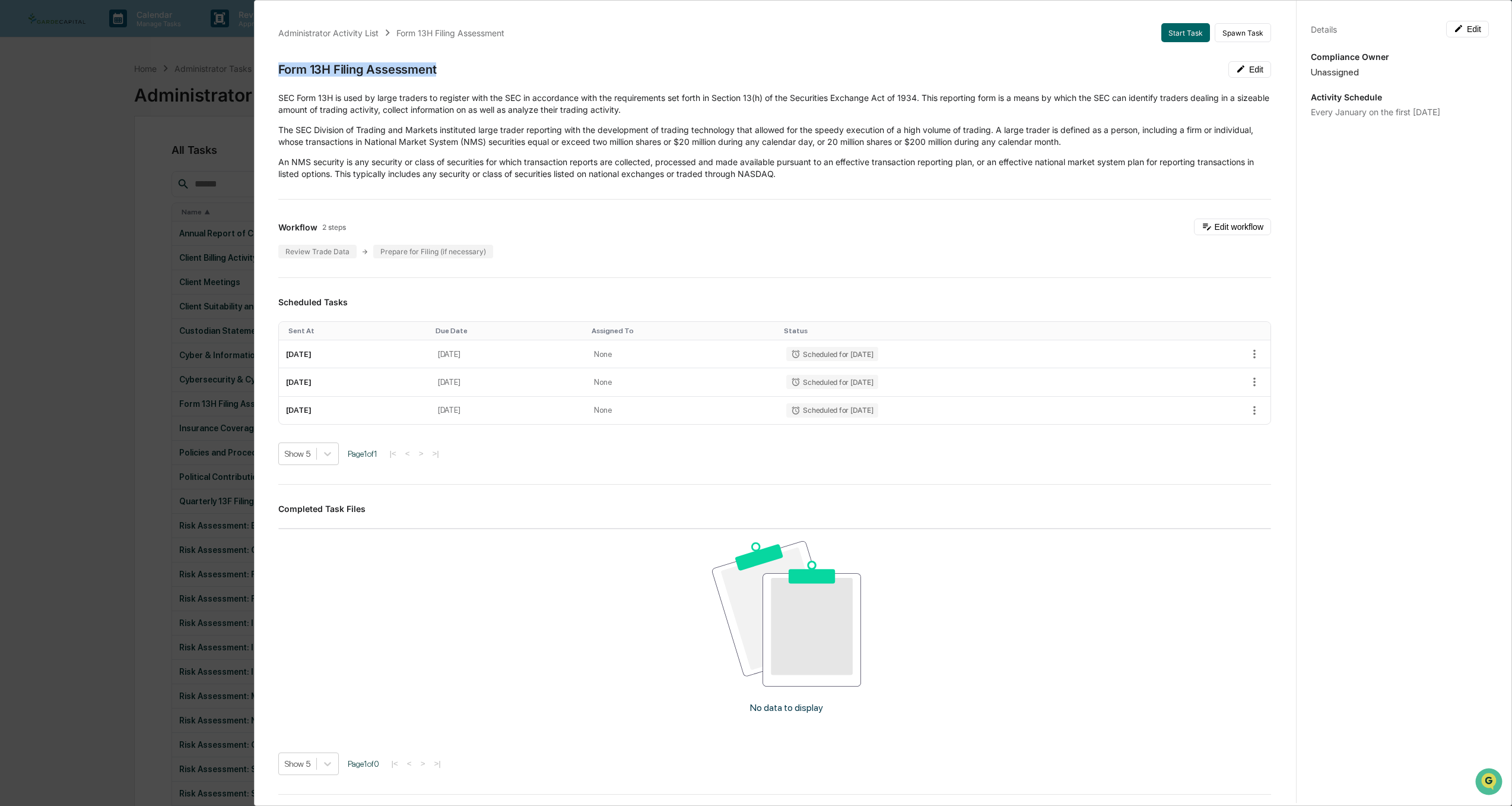
drag, startPoint x: 440, startPoint y: 75, endPoint x: 276, endPoint y: 63, distance: 164.4
click at [276, 63] on div "Administrator Activity List Form 13H Filing Assessment Start Task Spawn Task Fo…" at bounding box center [775, 462] width 1021 height 907
copy div "Form 13H Filing Assessment"
click at [77, 368] on div "Administrator Activity List Form 13H Filing Assessment Start Task Spawn Task Fo…" at bounding box center [756, 403] width 1512 height 806
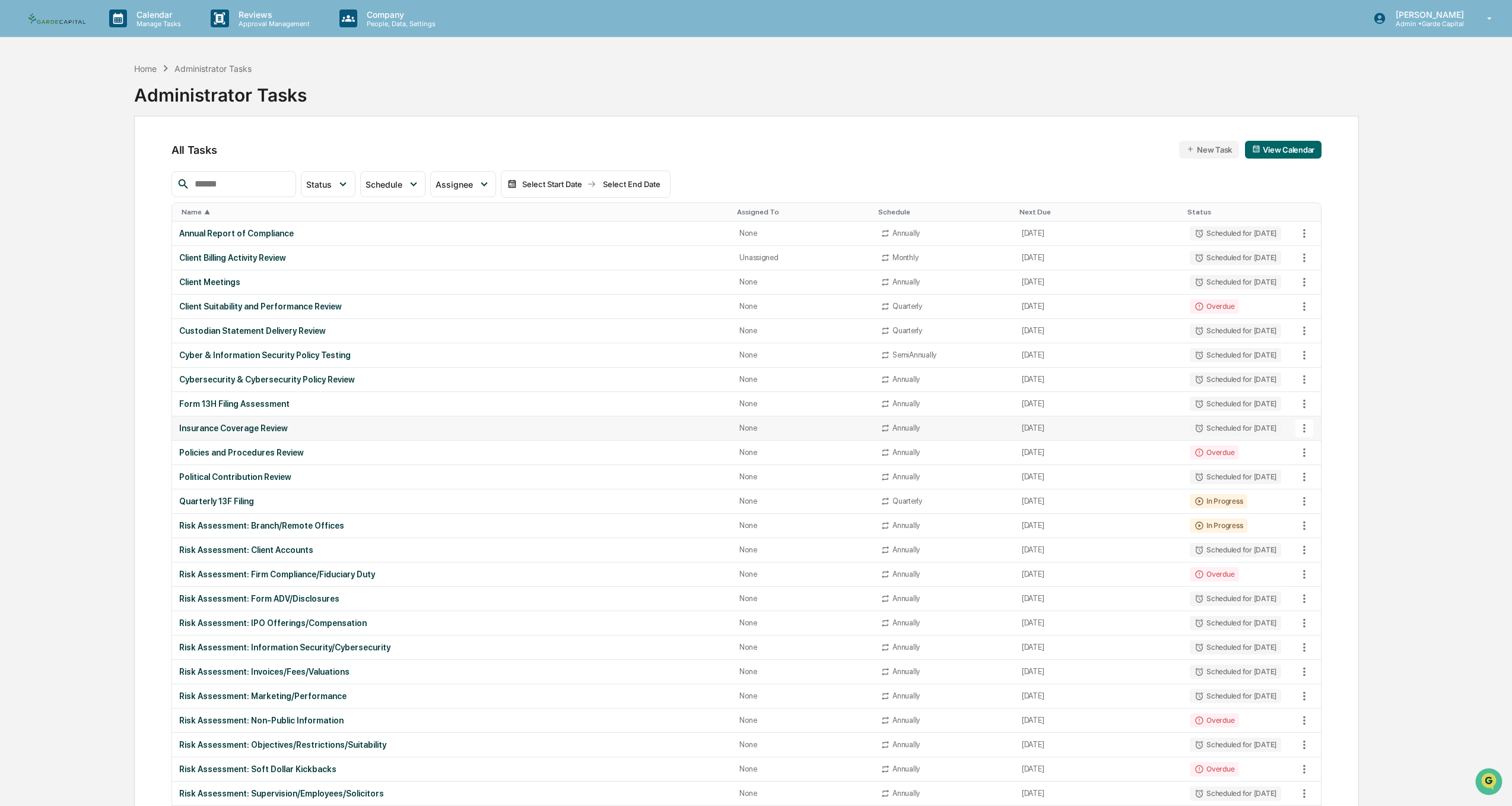
click at [250, 427] on div "Insurance Coverage Review" at bounding box center [452, 428] width 546 height 9
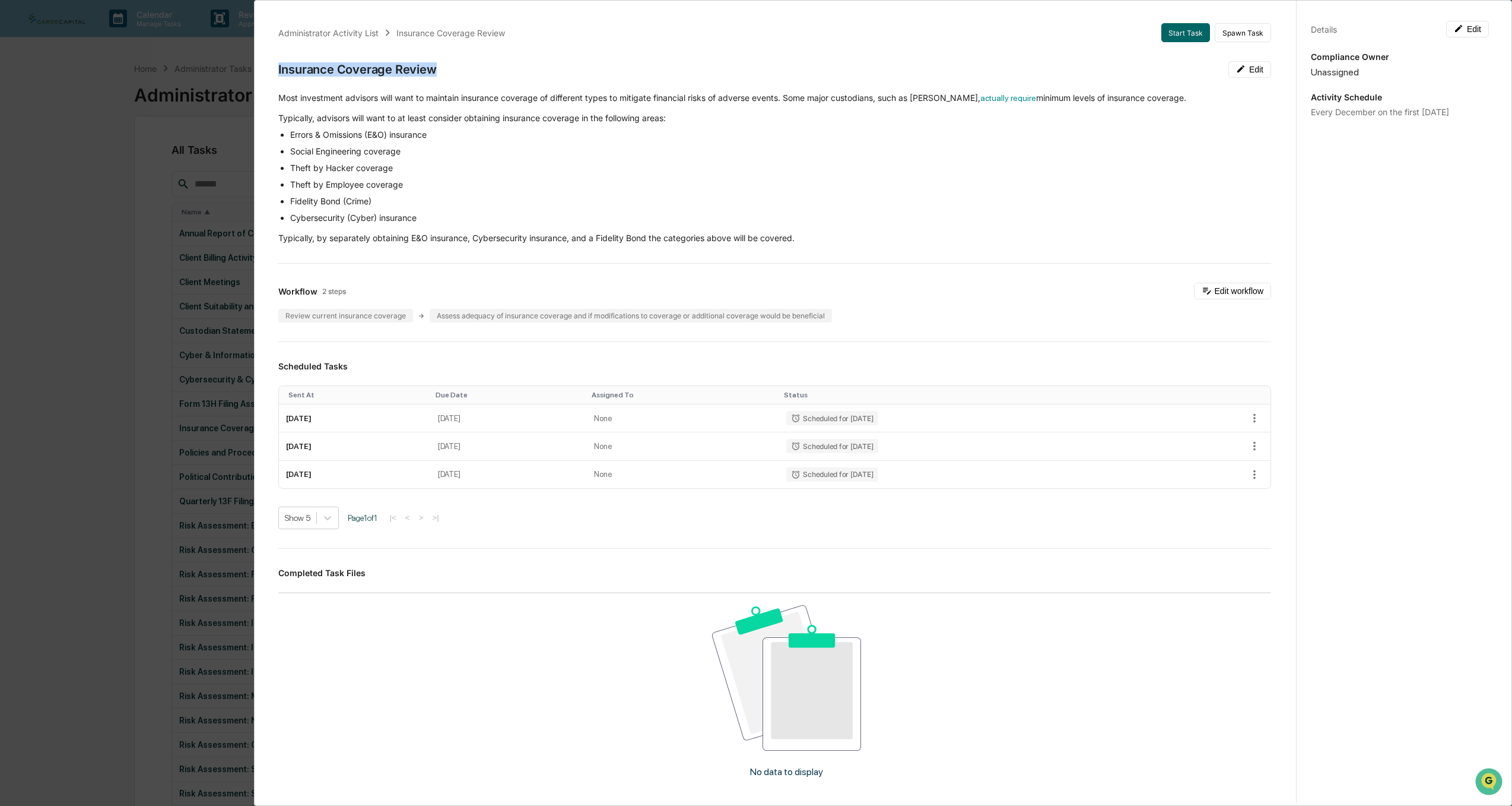
drag, startPoint x: 438, startPoint y: 73, endPoint x: 399, endPoint y: 129, distance: 68.2
click at [281, 75] on div "Insurance Coverage Review Edit" at bounding box center [775, 69] width 993 height 16
copy div "nsurance Coverage Review"
drag, startPoint x: 453, startPoint y: 79, endPoint x: 446, endPoint y: 79, distance: 7.0
click at [453, 79] on div "Administrator Activity List Insurance Coverage Review Start Task Spawn Task Ins…" at bounding box center [775, 495] width 1021 height 971
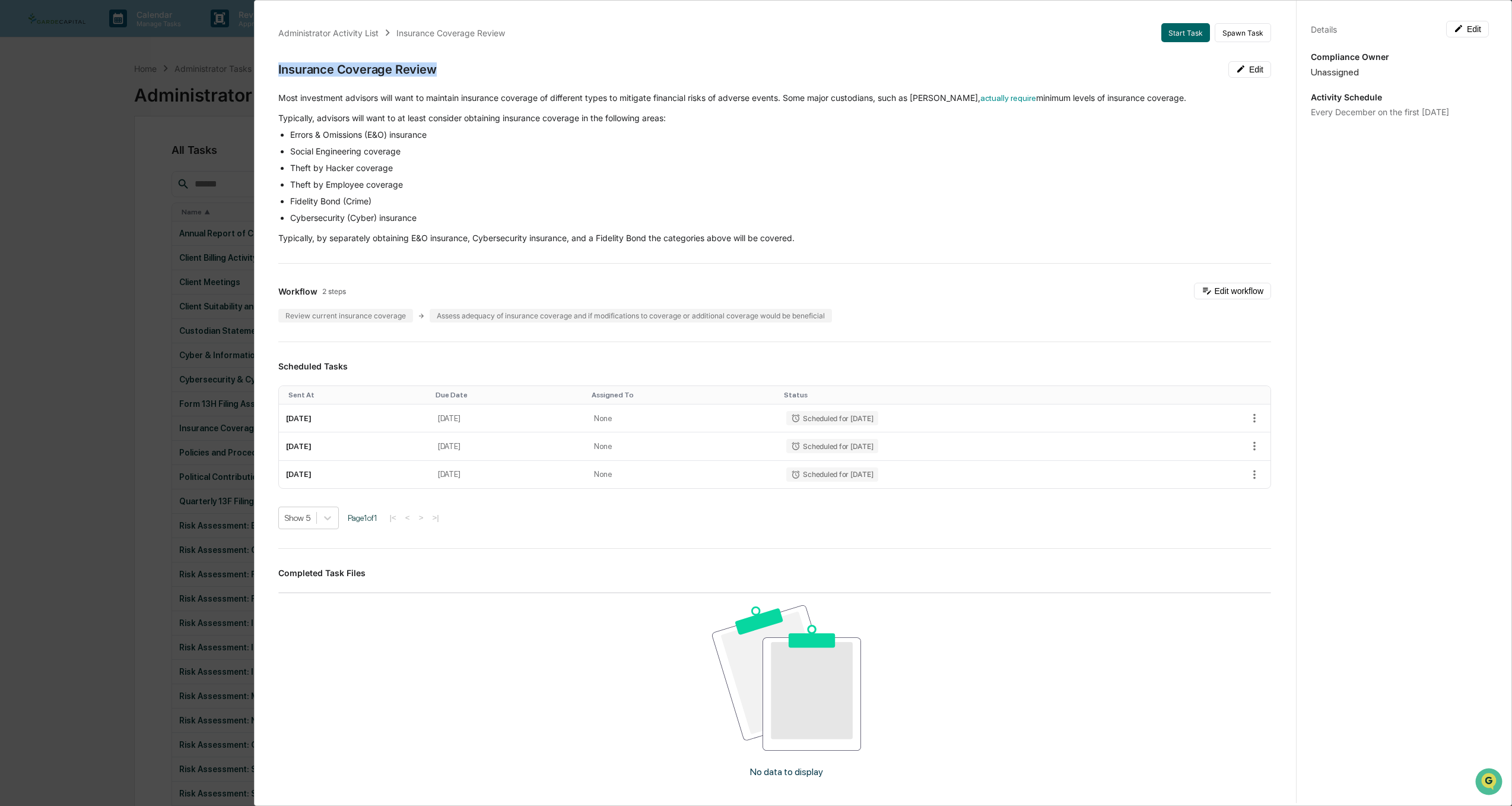
drag, startPoint x: 439, startPoint y: 76, endPoint x: 275, endPoint y: 75, distance: 164.0
click at [275, 75] on div "Administrator Activity List Insurance Coverage Review Start Task Spawn Task Ins…" at bounding box center [775, 495] width 1021 height 971
copy div "Insurance Coverage Review"
click at [48, 441] on div "Administrator Activity List Insurance Coverage Review Start Task Spawn Task Ins…" at bounding box center [756, 403] width 1512 height 806
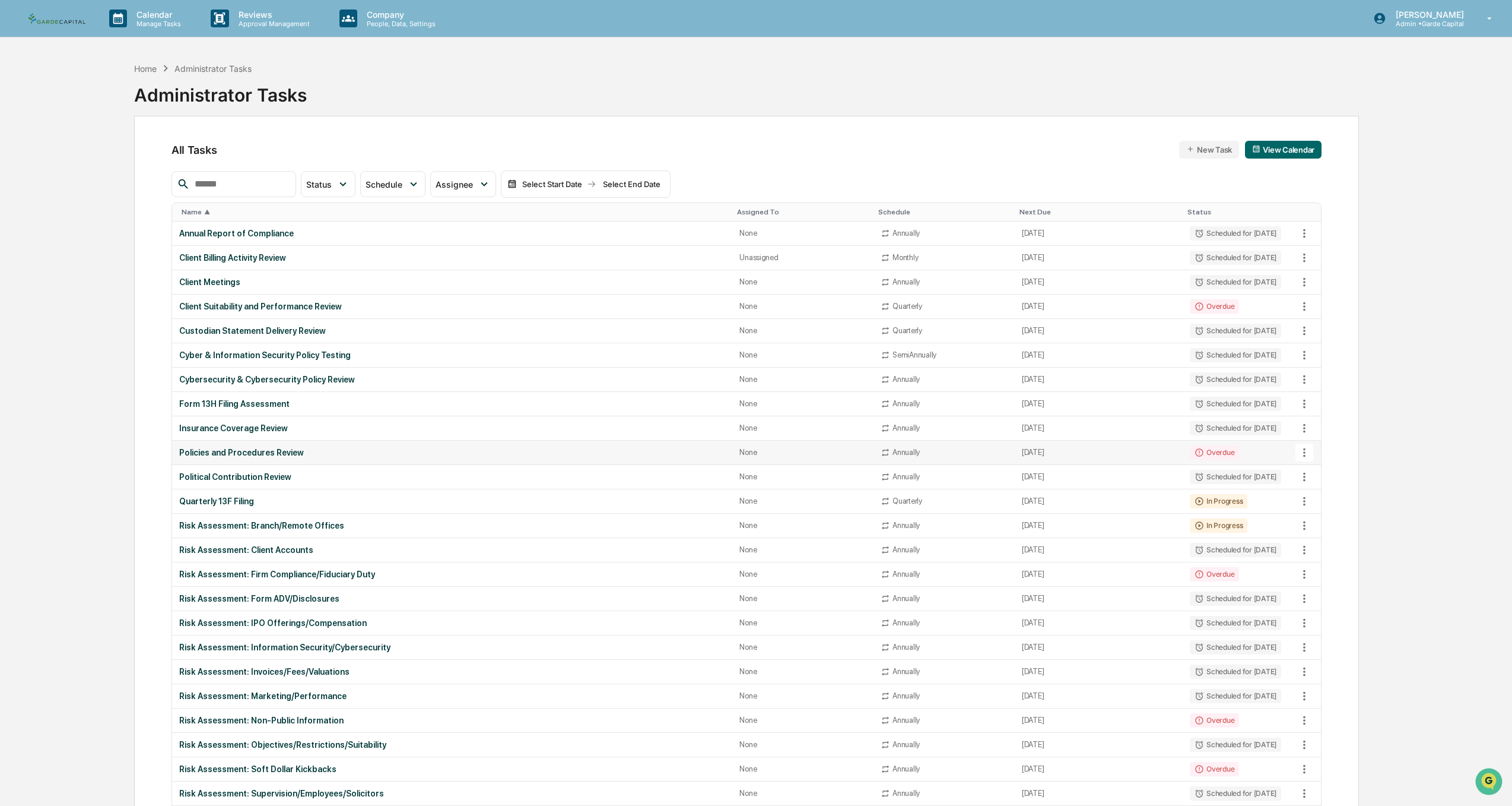
click at [241, 454] on div "Policies and Procedures Review" at bounding box center [452, 452] width 546 height 9
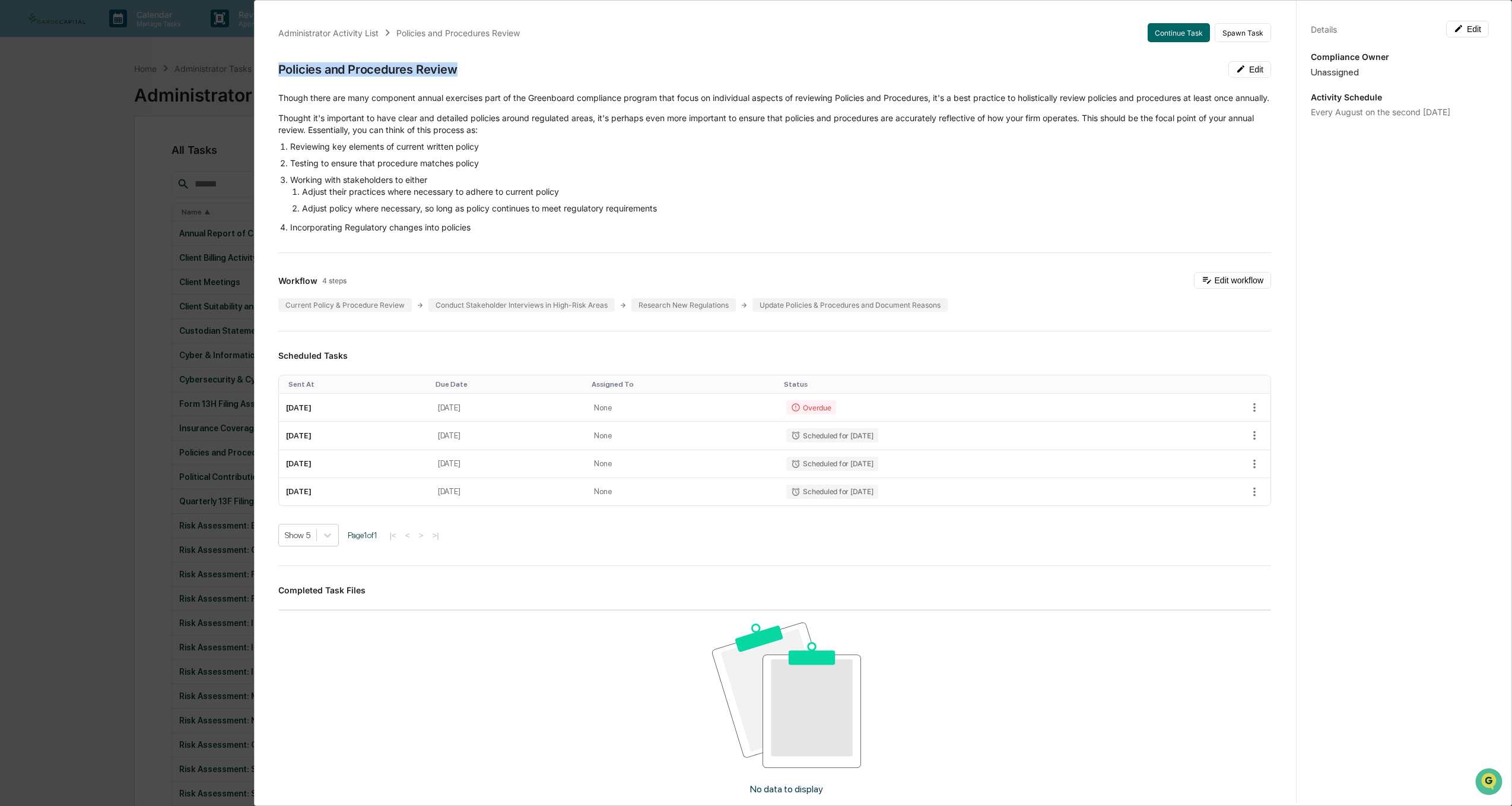
drag, startPoint x: 463, startPoint y: 72, endPoint x: 271, endPoint y: 67, distance: 192.1
click at [271, 67] on div "Administrator Activity List Policies and Procedures Review Continue Task Spawn …" at bounding box center [775, 503] width 1021 height 988
click at [4, 452] on div "Administrator Activity List Policies and Procedures Review Continue Task Spawn …" at bounding box center [756, 403] width 1512 height 806
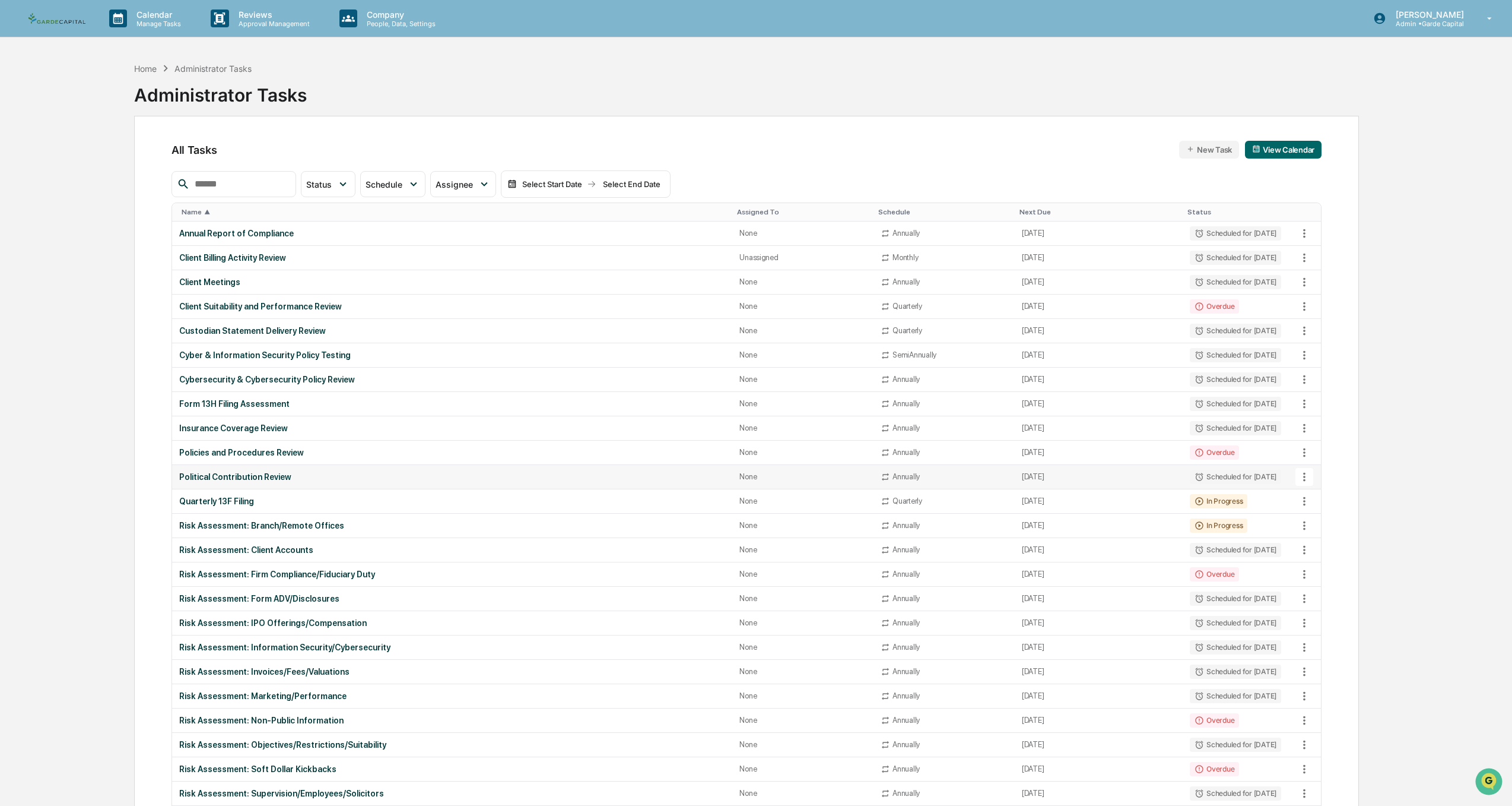
click at [239, 478] on div "Political Contribution Review" at bounding box center [452, 477] width 546 height 9
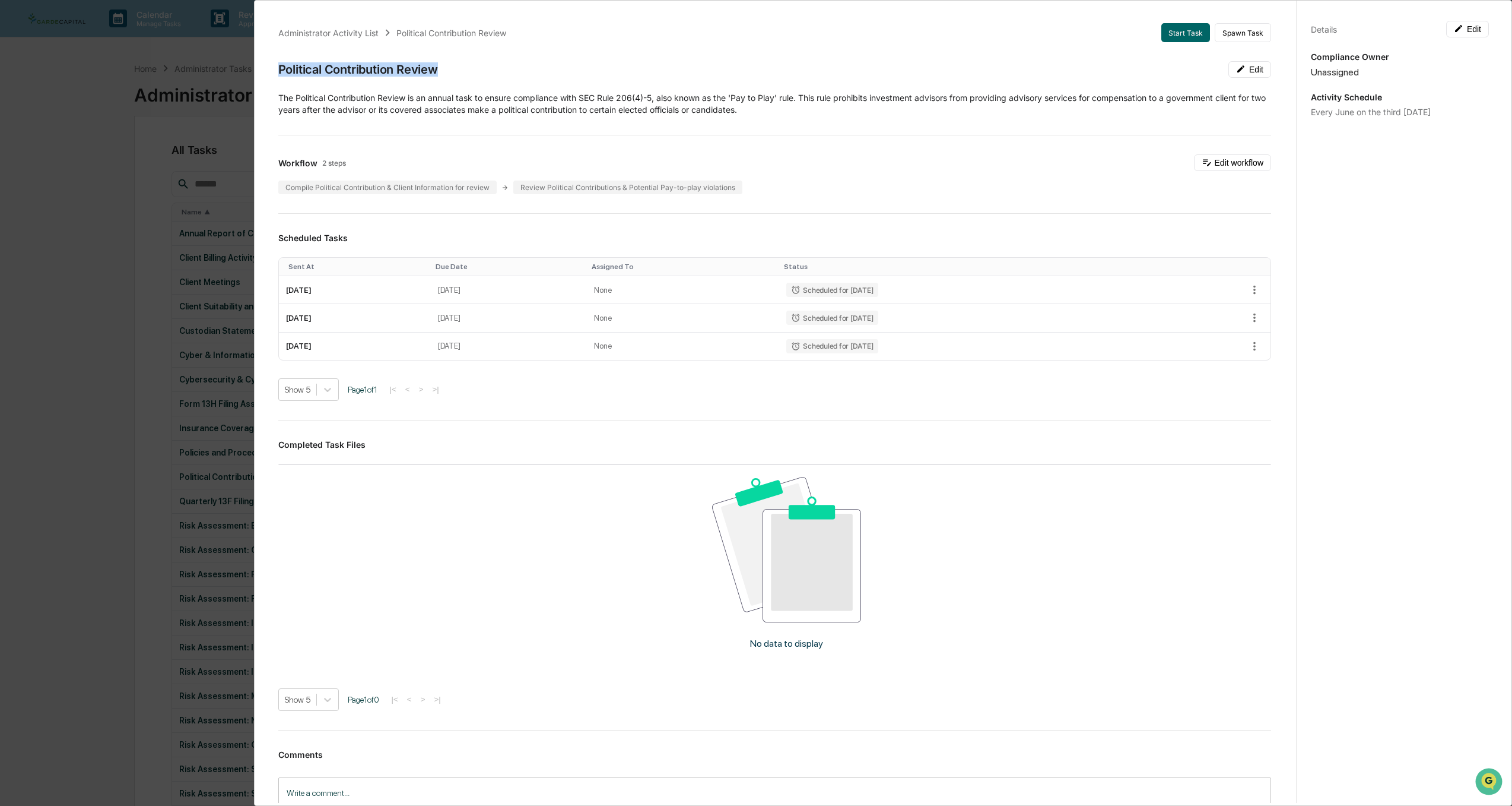
drag, startPoint x: 447, startPoint y: 73, endPoint x: 278, endPoint y: 77, distance: 169.0
click at [279, 77] on div "Political Contribution Review Edit" at bounding box center [775, 69] width 993 height 16
drag, startPoint x: 33, startPoint y: 410, endPoint x: 39, endPoint y: 406, distance: 7.2
click at [33, 410] on div "Administrator Activity List Political Contribution Review Start Task Spawn Task…" at bounding box center [756, 403] width 1512 height 806
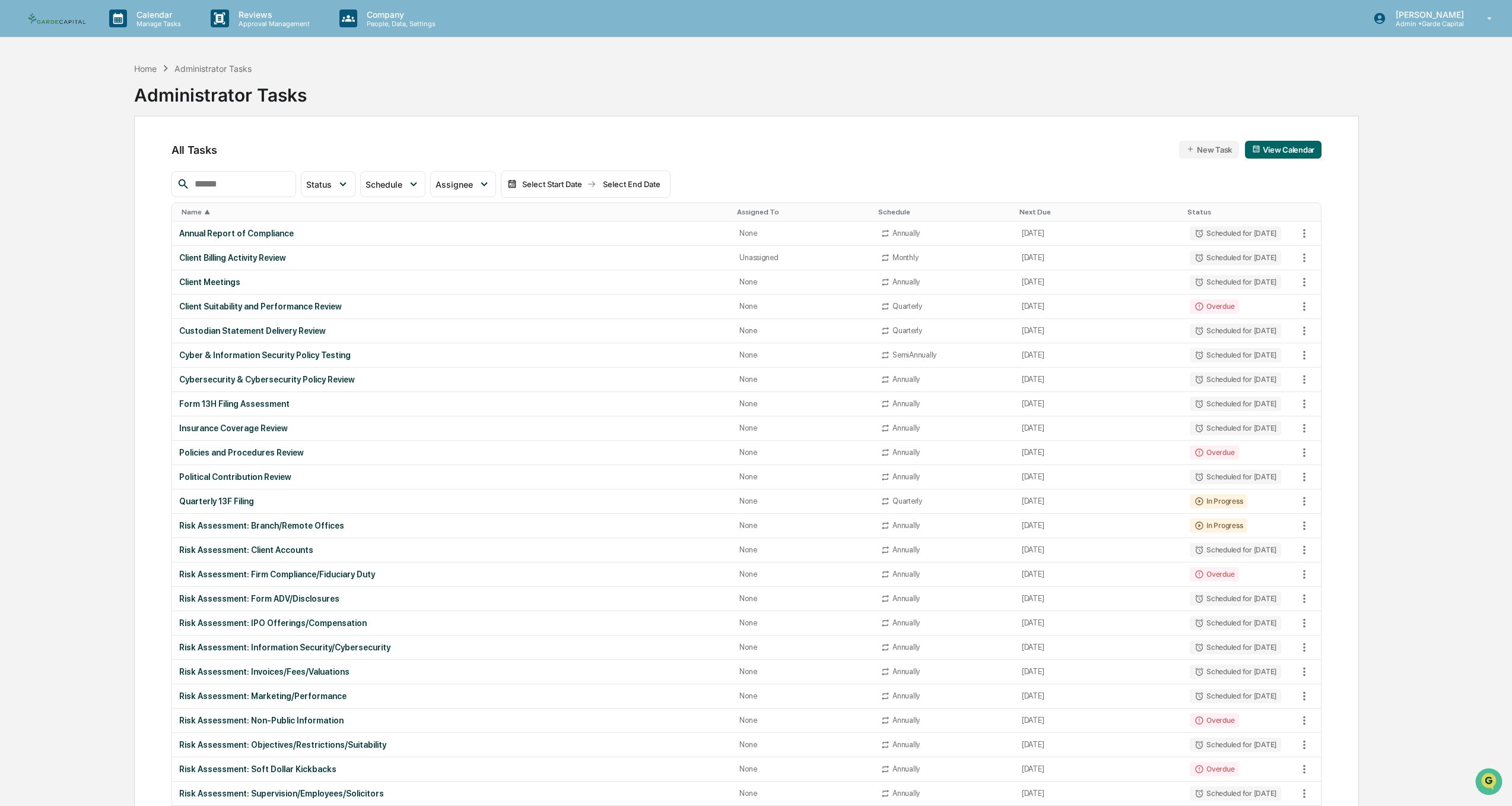
click at [39, 406] on div "Calendar Manage Tasks Reviews Approval Management Company People, Data, Setting…" at bounding box center [756, 788] width 1512 height 1577
click at [227, 501] on div "Quarterly 13F Filing" at bounding box center [452, 501] width 546 height 9
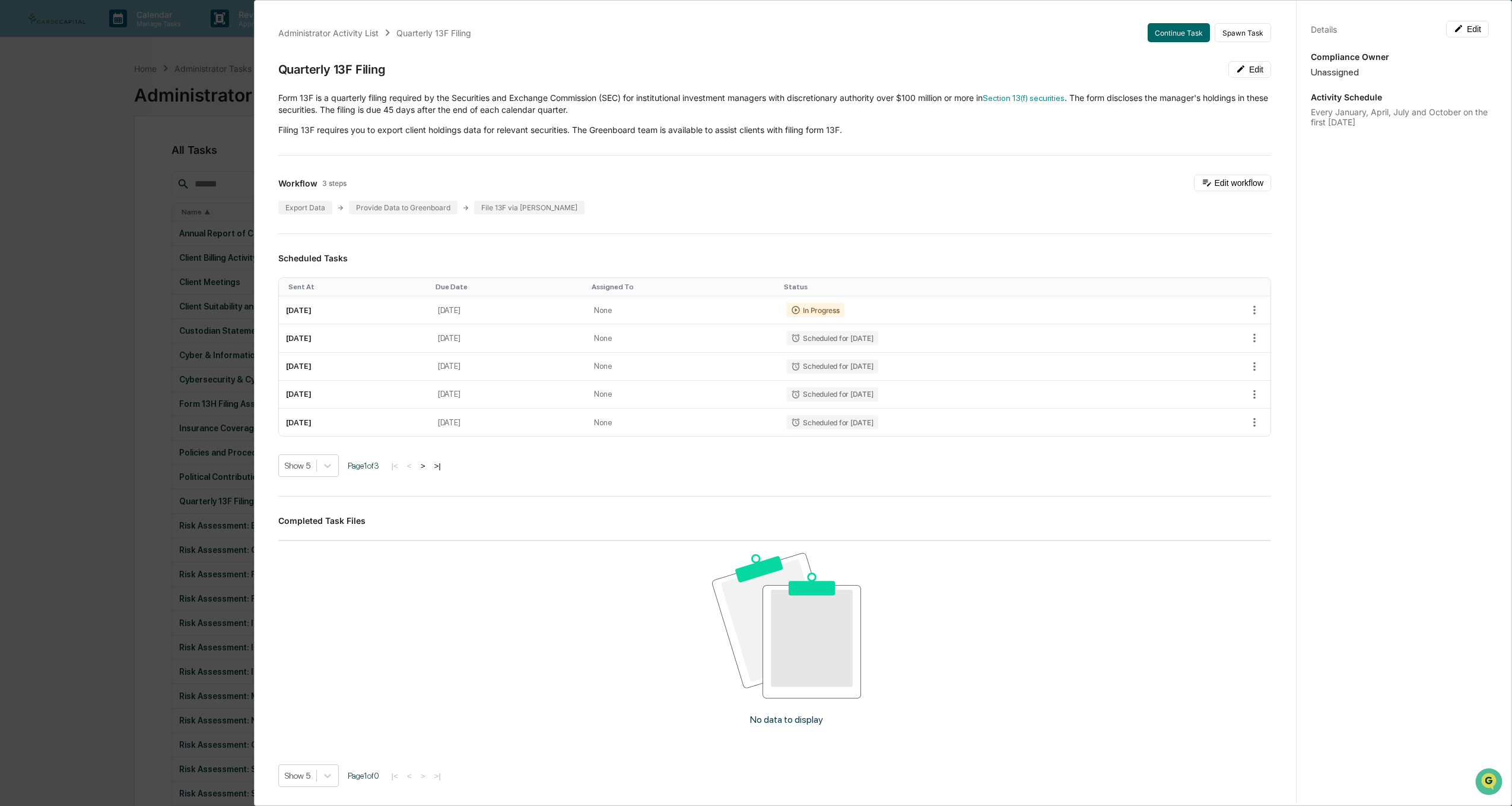
click at [381, 70] on div "Quarterly 13F Filing" at bounding box center [332, 70] width 108 height 14
drag, startPoint x: 355, startPoint y: 73, endPoint x: 271, endPoint y: 73, distance: 84.0
click at [271, 73] on div "Administrator Activity List Quarterly 13F Filing Continue Task Spawn Task Quart…" at bounding box center [775, 468] width 1021 height 919
click at [94, 335] on div "Administrator Activity List Quarterly 13F Filing Continue Task Spawn Task Quart…" at bounding box center [756, 403] width 1512 height 806
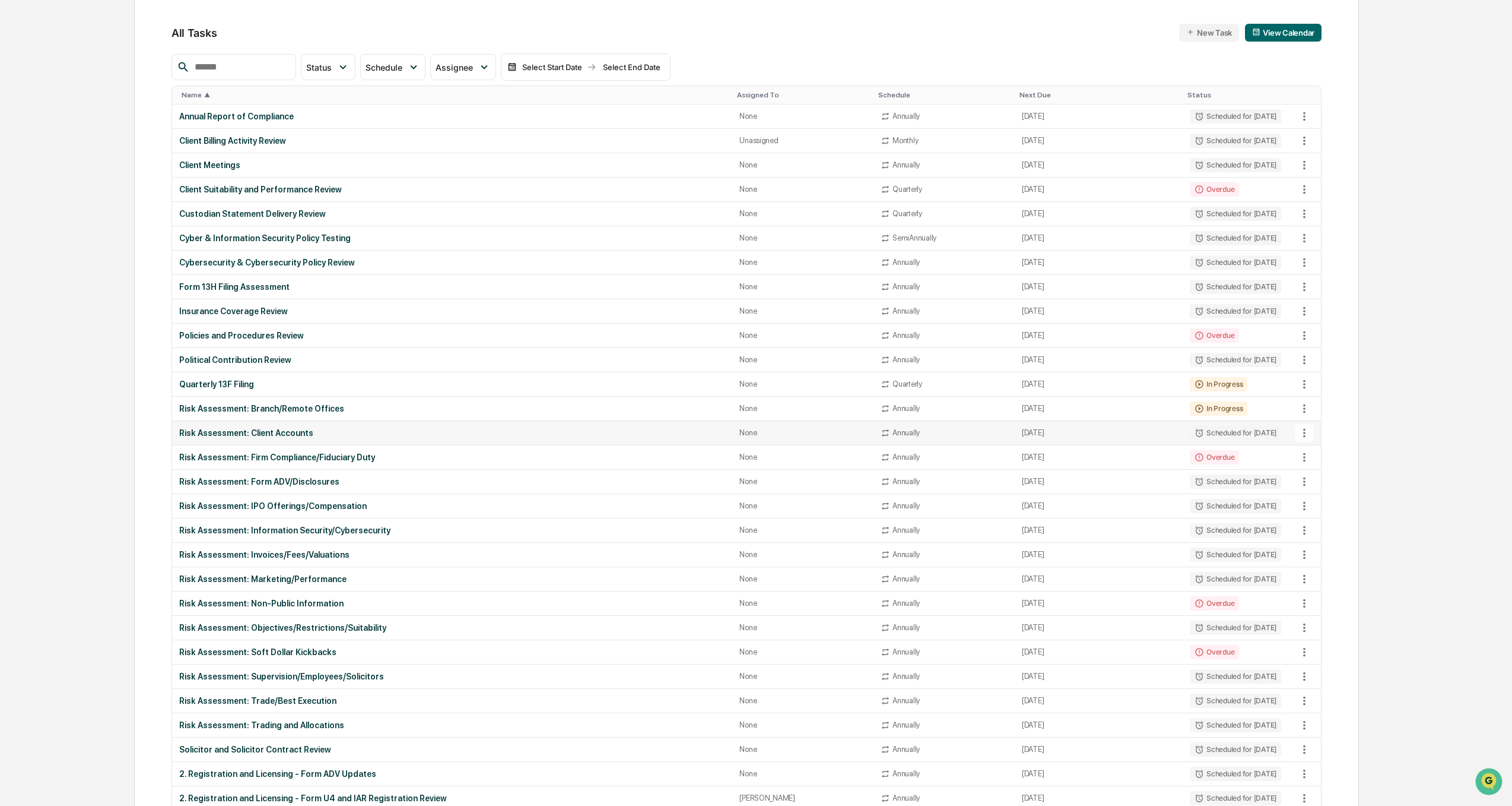
scroll to position [118, 0]
click at [289, 408] on div "Risk Assessment: Branch/Remote Offices" at bounding box center [452, 406] width 546 height 9
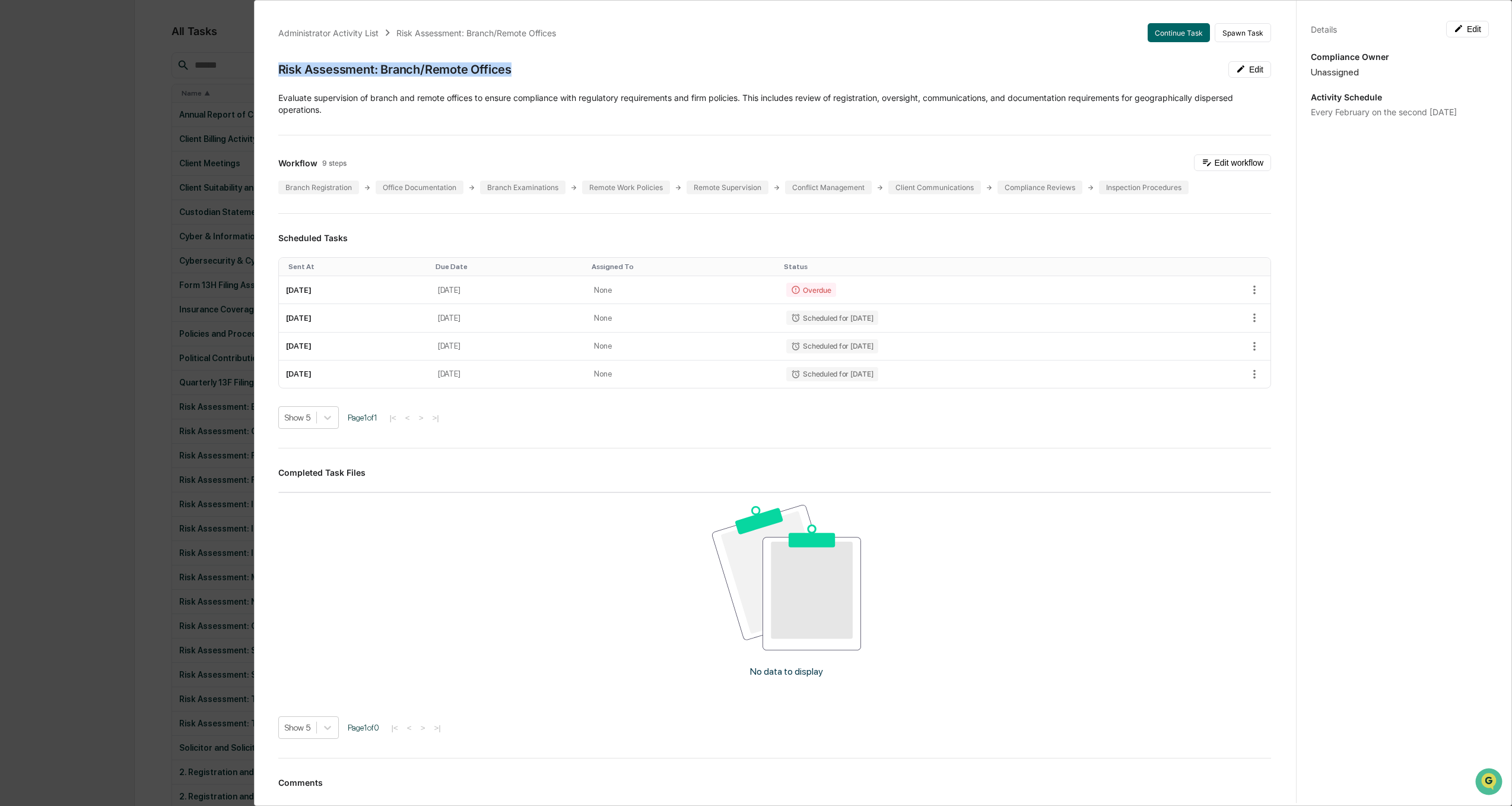
drag, startPoint x: 518, startPoint y: 73, endPoint x: 277, endPoint y: 74, distance: 241.0
click at [276, 73] on div "Administrator Activity List Risk Assessment: Branch/Remote Offices Continue Tas…" at bounding box center [775, 444] width 1021 height 870
click at [84, 378] on div "Administrator Activity List Risk Assessment: Branch/Remote Offices Continue Tas…" at bounding box center [756, 403] width 1512 height 806
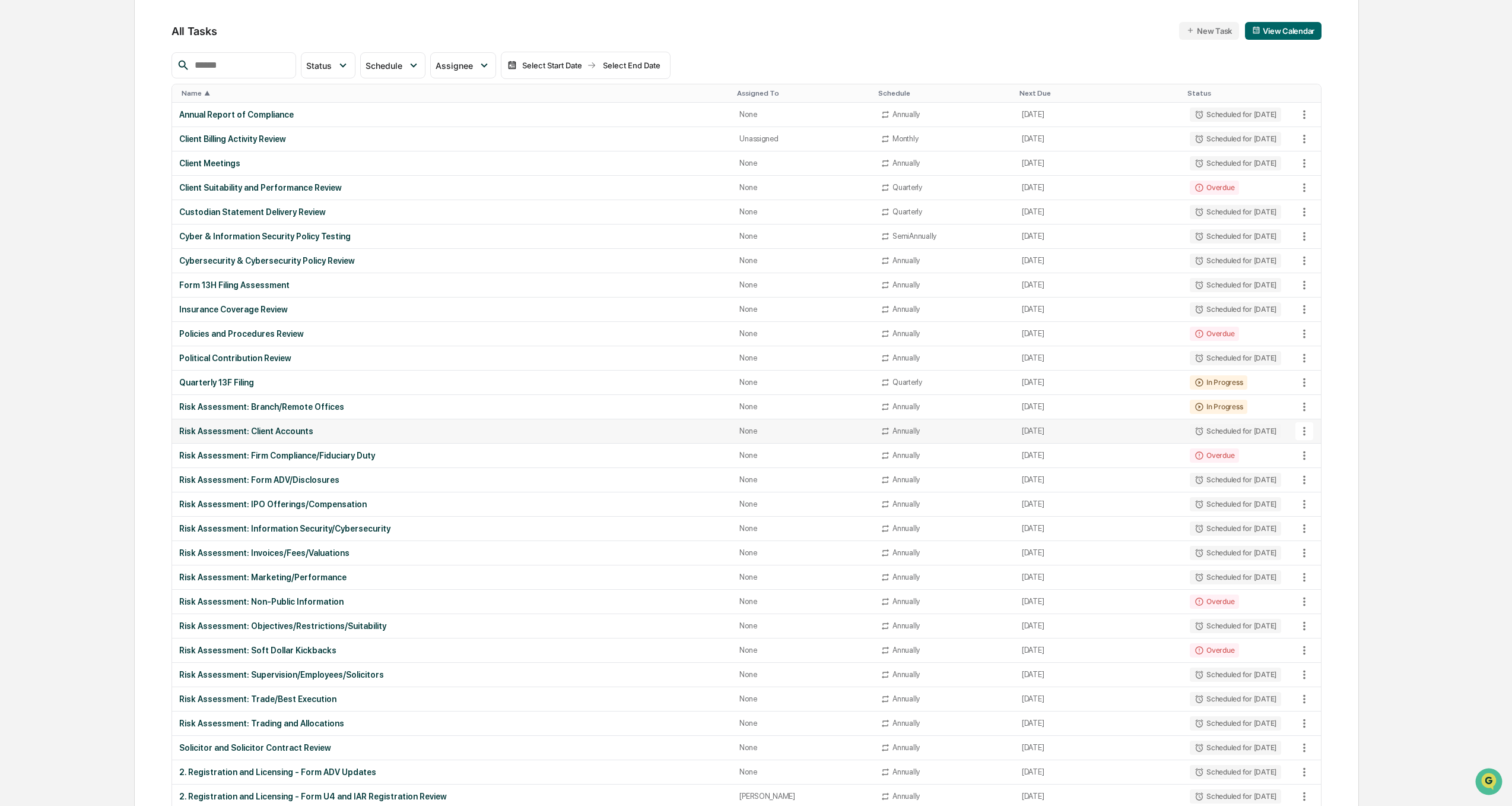
click at [279, 431] on div "Risk Assessment: Client Accounts" at bounding box center [452, 431] width 546 height 9
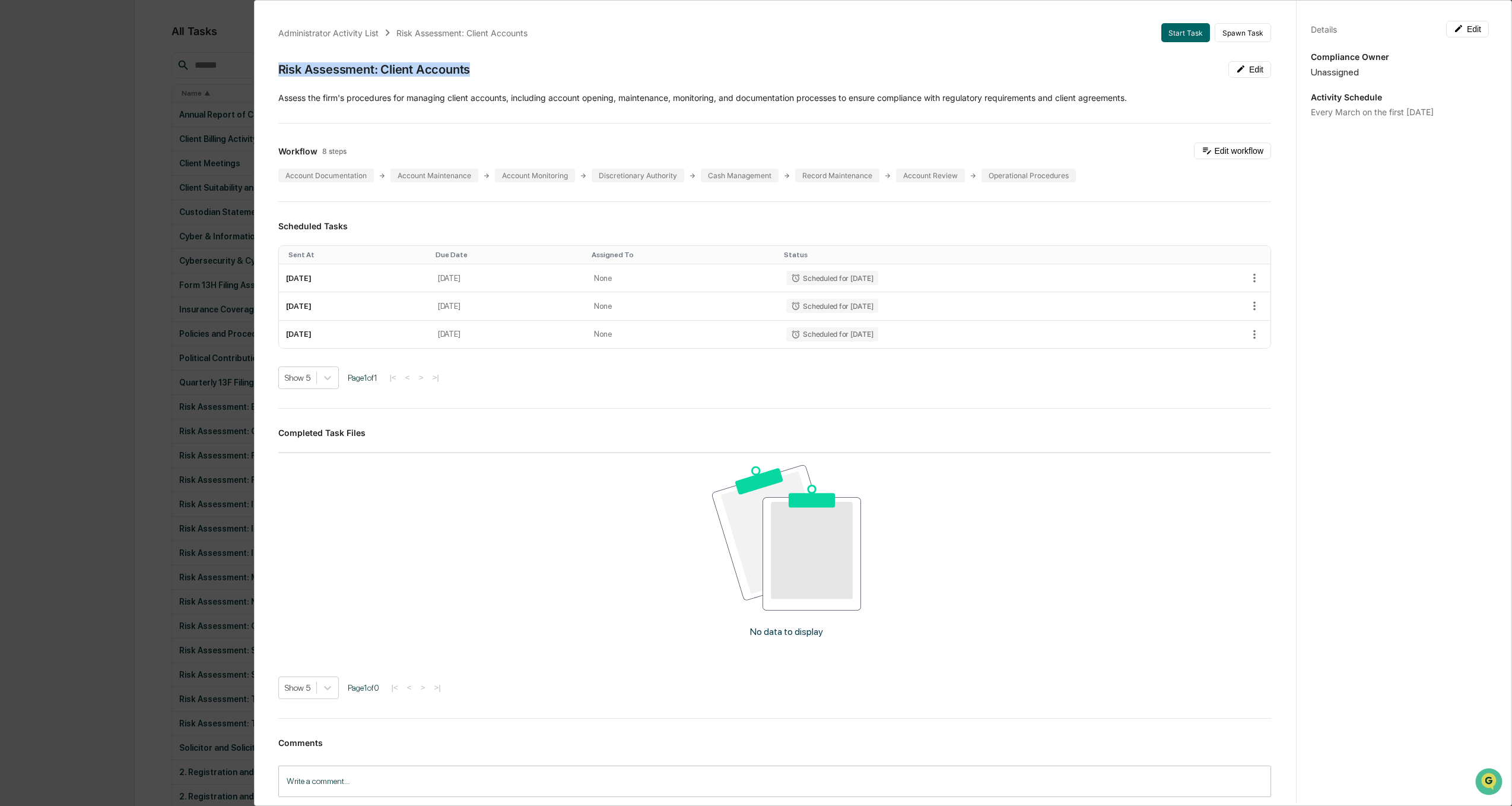
drag, startPoint x: 474, startPoint y: 75, endPoint x: 279, endPoint y: 69, distance: 195.1
click at [279, 69] on div "Risk Assessment: Client Accounts Edit" at bounding box center [775, 69] width 993 height 16
click at [33, 366] on div "Administrator Activity List Risk Assessment: Client Accounts Start Task Spawn T…" at bounding box center [756, 403] width 1512 height 806
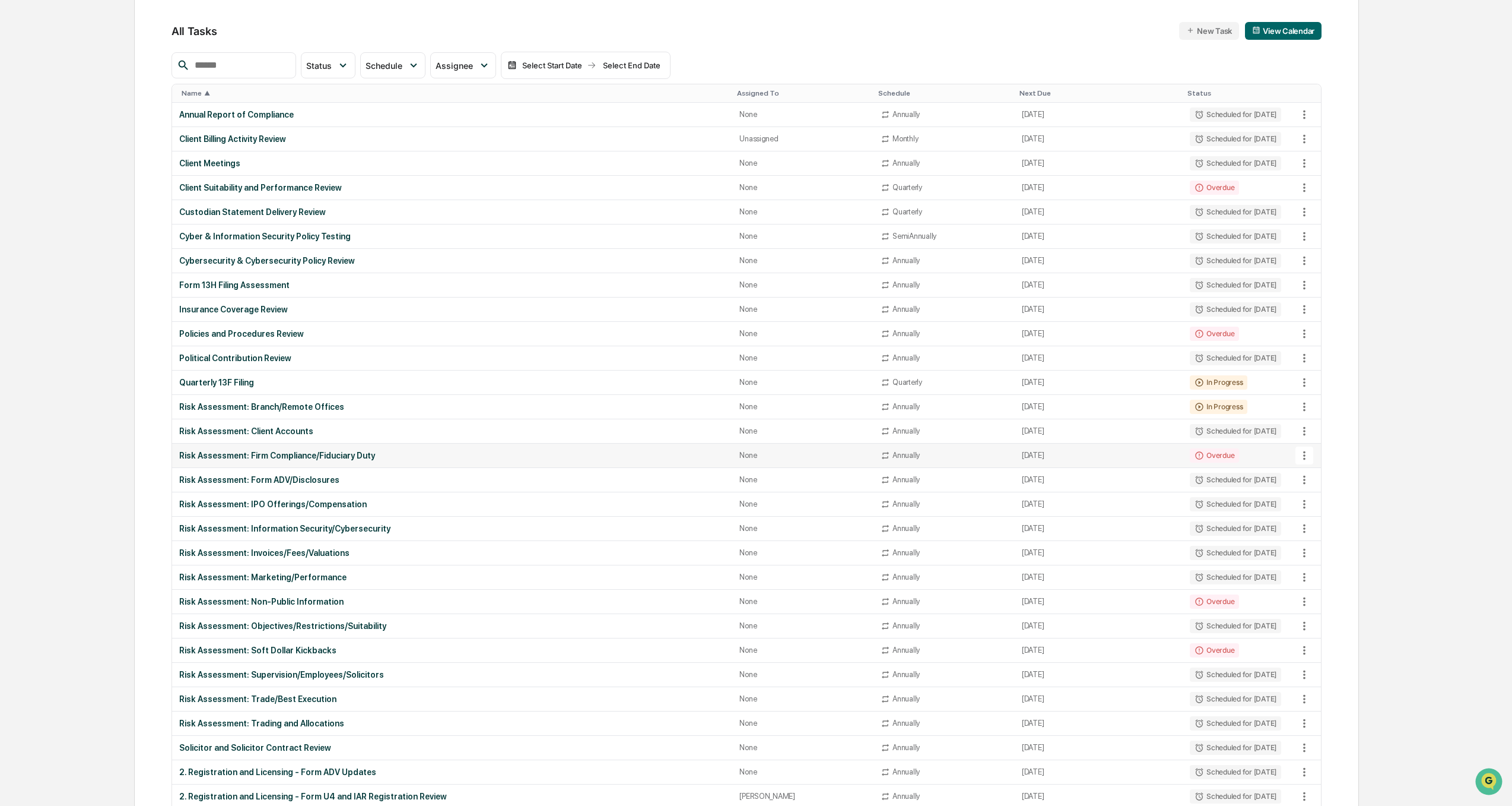
click at [306, 457] on div "Risk Assessment: Firm Compliance/Fiduciary Duty" at bounding box center [452, 455] width 546 height 9
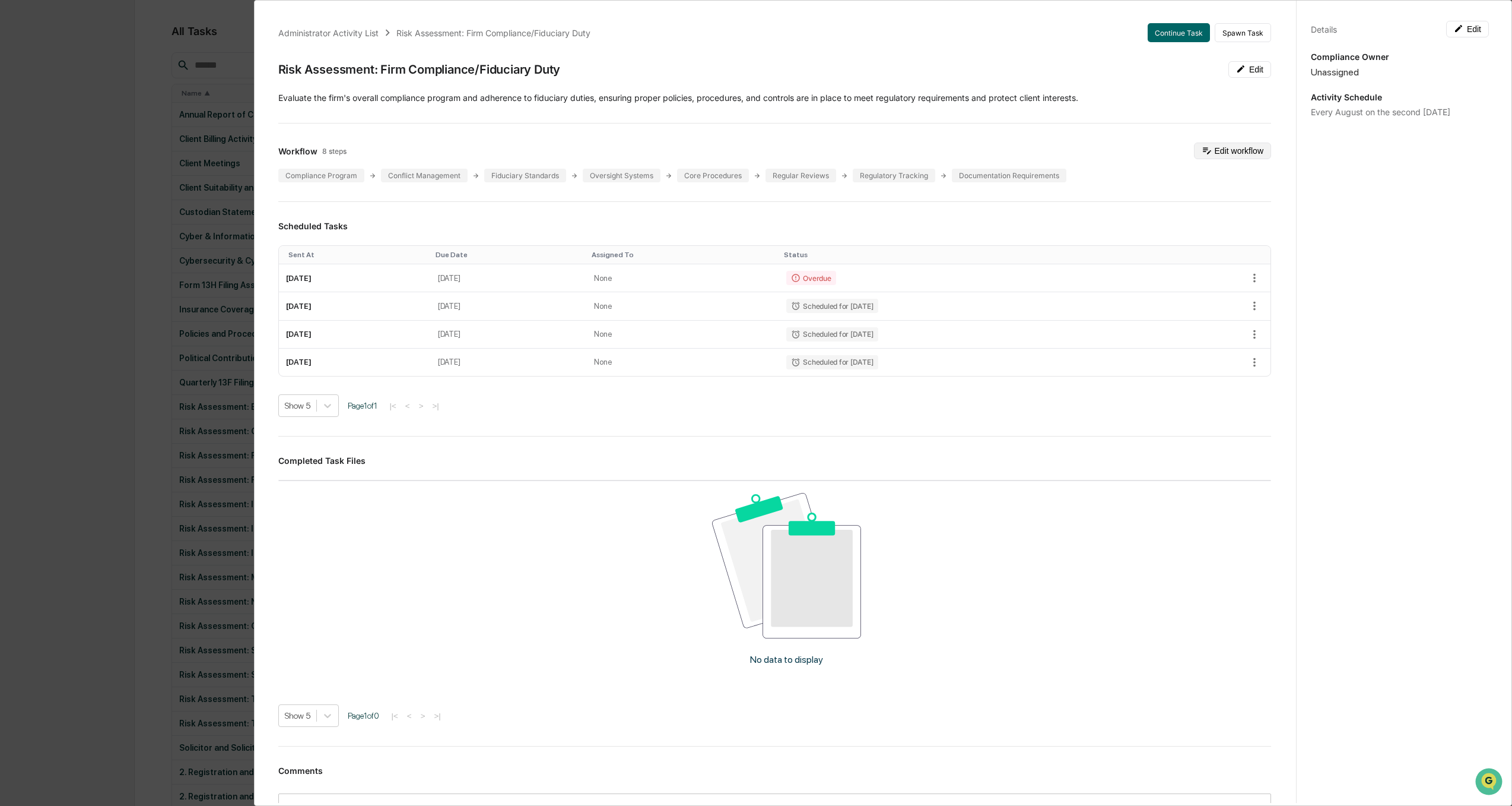
click at [1243, 150] on button "Edit workflow" at bounding box center [1233, 150] width 77 height 16
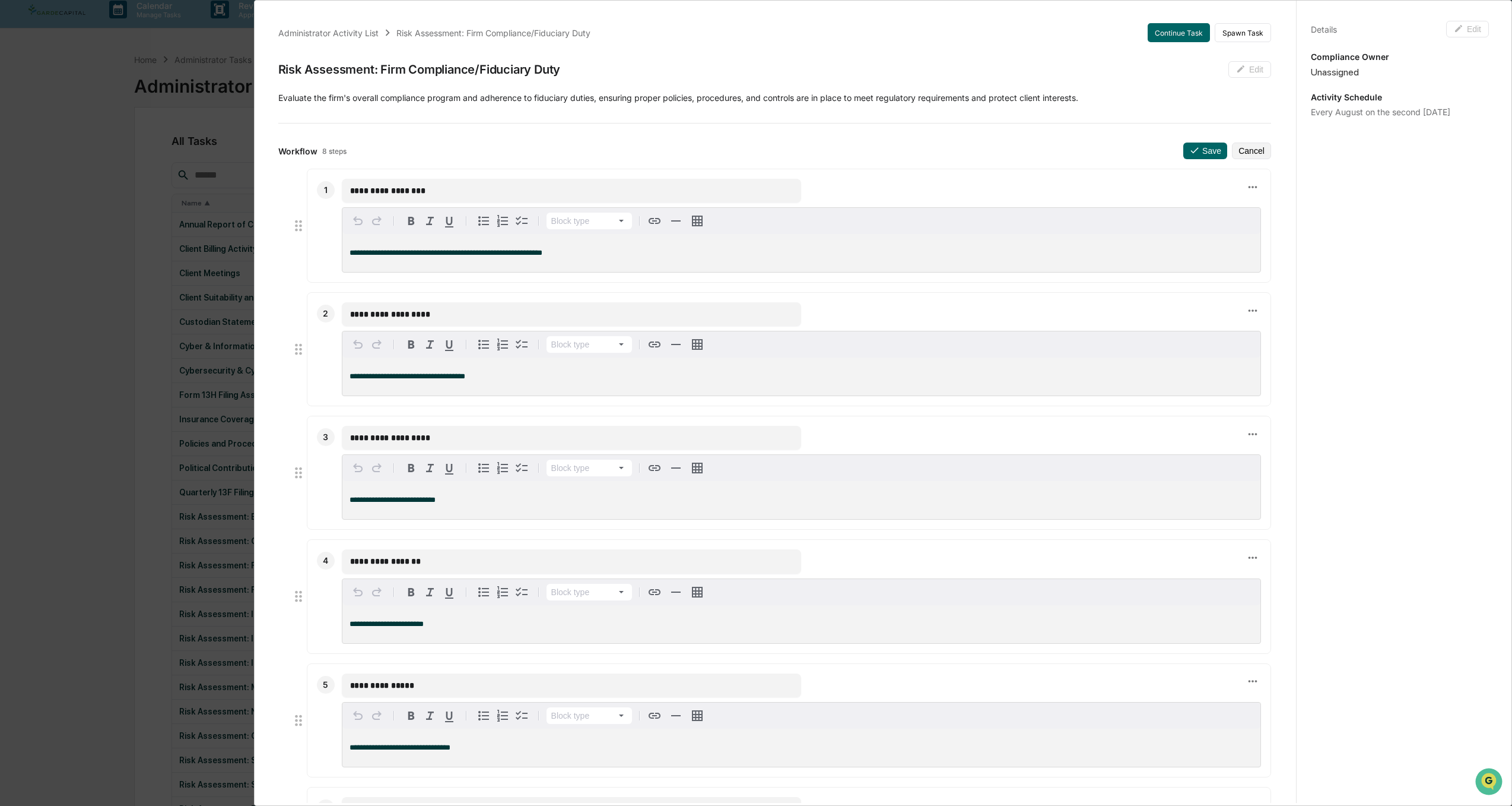
scroll to position [0, 0]
click at [1233, 149] on button "Cancel" at bounding box center [1251, 150] width 39 height 16
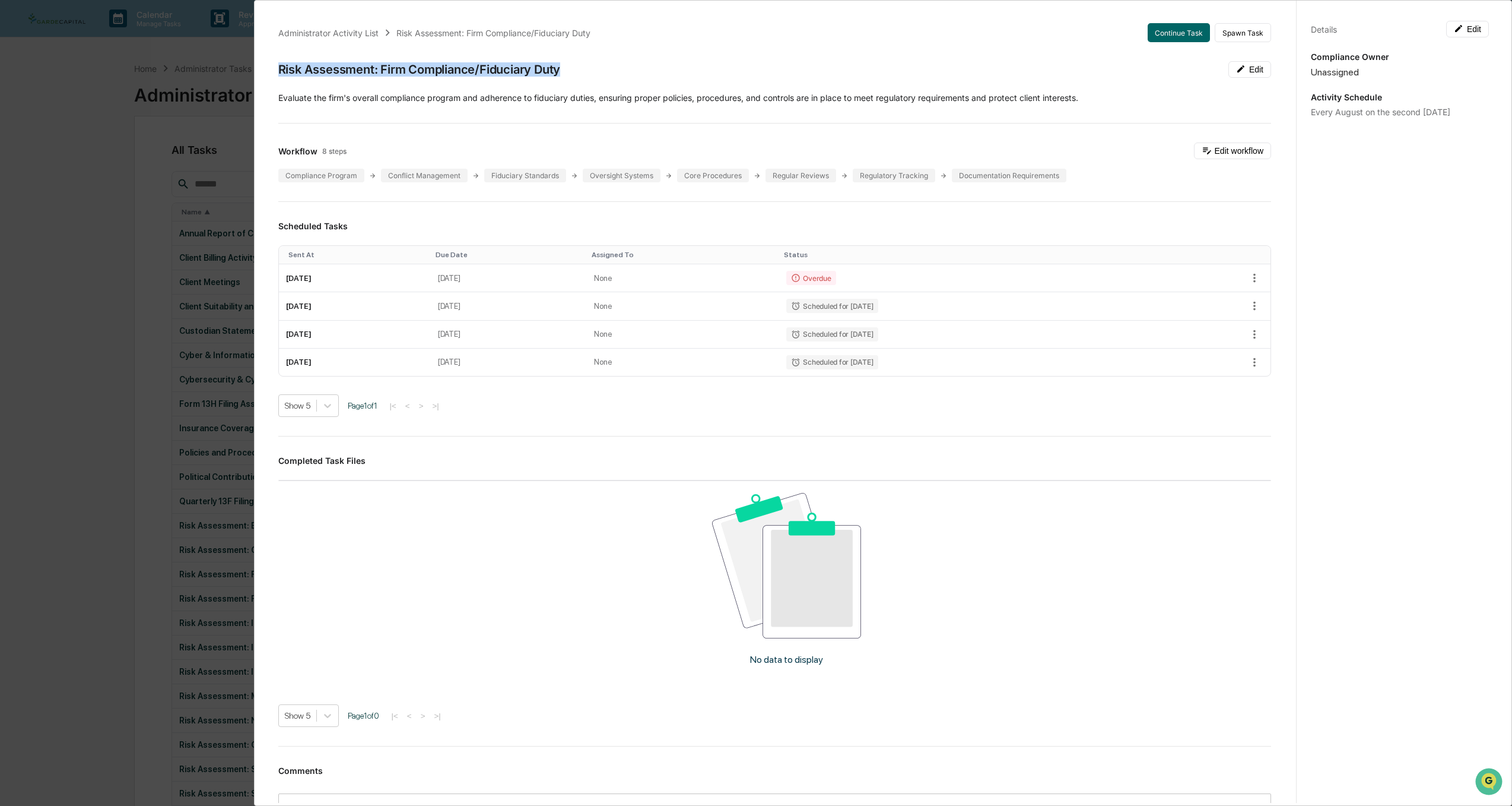
drag, startPoint x: 565, startPoint y: 71, endPoint x: 279, endPoint y: 75, distance: 286.0
click at [279, 75] on div "Risk Assessment: Firm Compliance/Fiduciary Duty Edit" at bounding box center [775, 69] width 993 height 16
click at [52, 265] on div "Administrator Activity List Risk Assessment: Firm Compliance/Fiduciary Duty Con…" at bounding box center [756, 403] width 1512 height 806
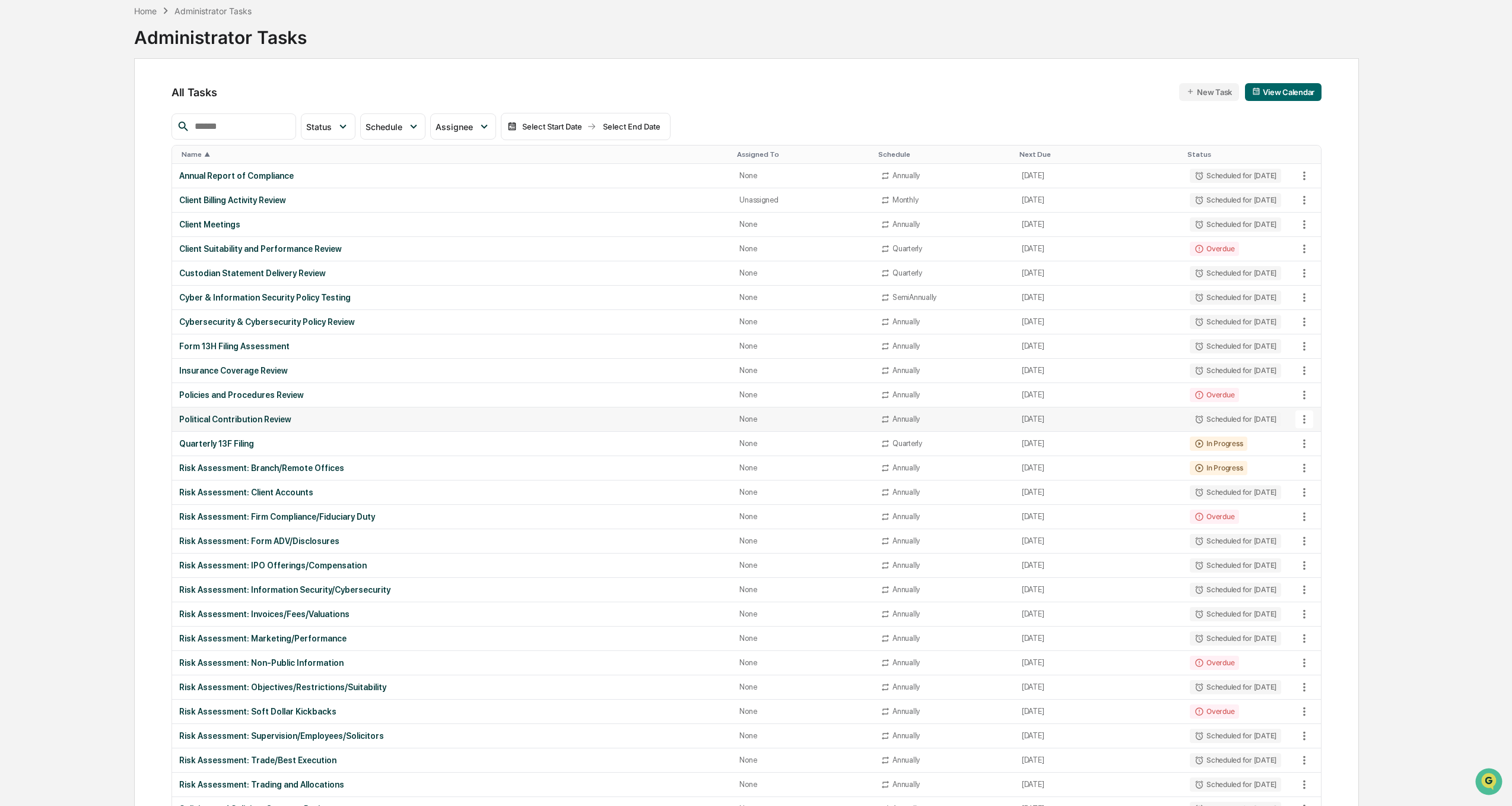
scroll to position [60, 0]
click at [299, 538] on div "Risk Assessment: Form ADV/Disclosures" at bounding box center [452, 539] width 546 height 9
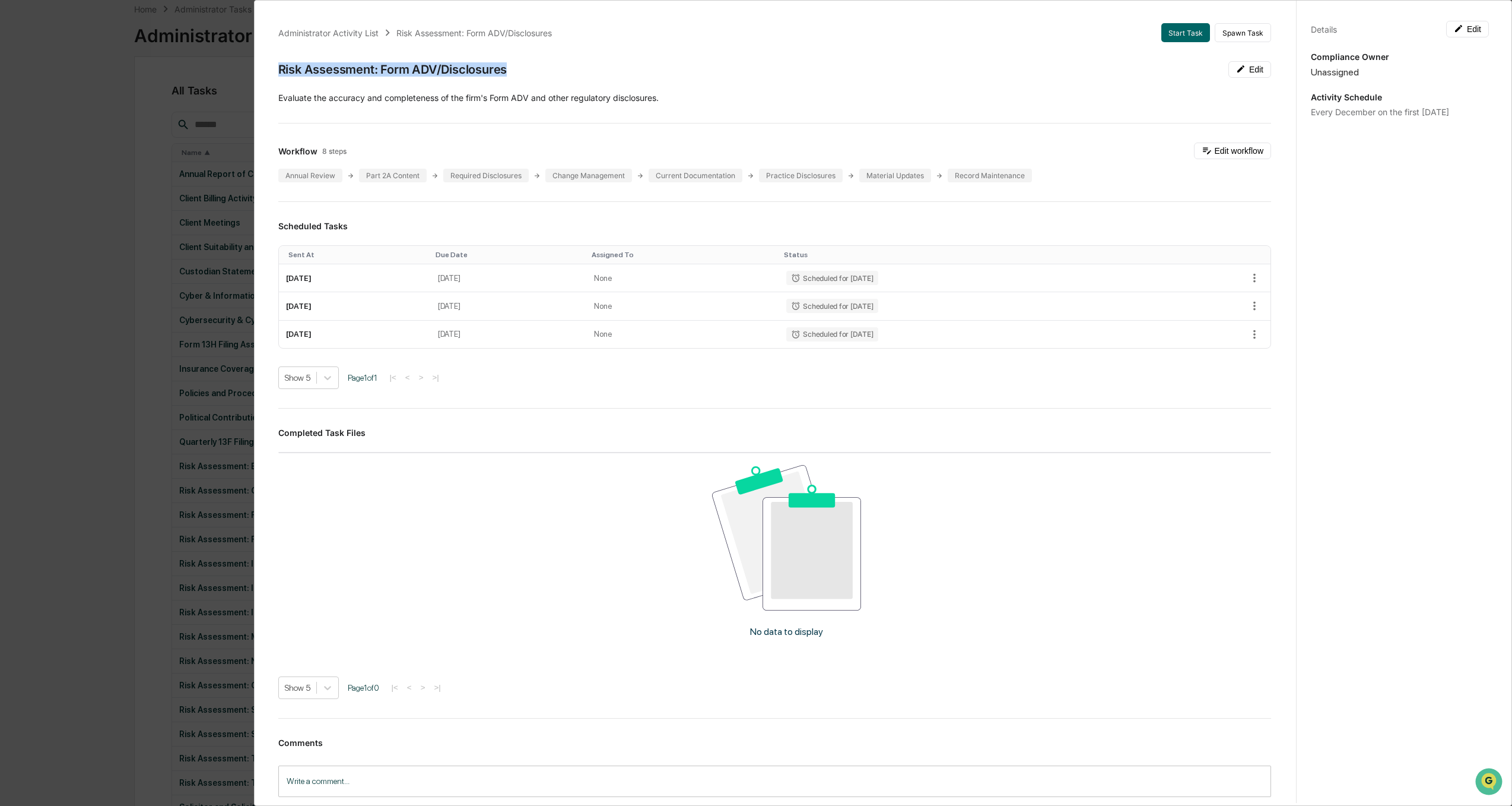
drag, startPoint x: 520, startPoint y: 67, endPoint x: 277, endPoint y: 72, distance: 243.1
click at [277, 72] on div "Administrator Activity List Risk Assessment: Form ADV/Disclosures Start Task Sp…" at bounding box center [775, 424] width 1021 height 831
drag, startPoint x: 62, startPoint y: 410, endPoint x: 88, endPoint y: 413, distance: 26.2
click at [62, 410] on div "Administrator Activity List Risk Assessment: Form ADV/Disclosures Start Task Sp…" at bounding box center [756, 403] width 1512 height 806
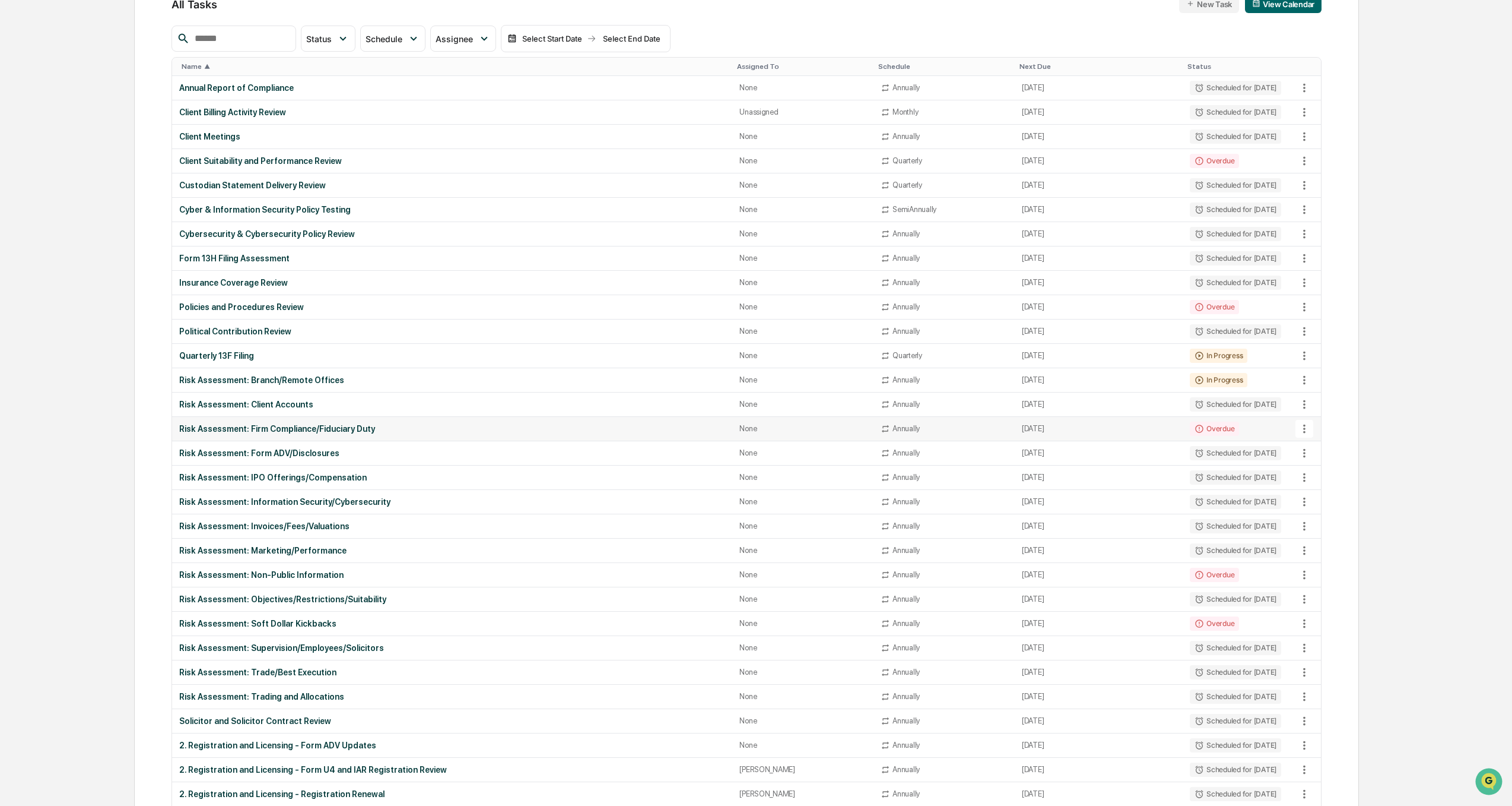
scroll to position [178, 0]
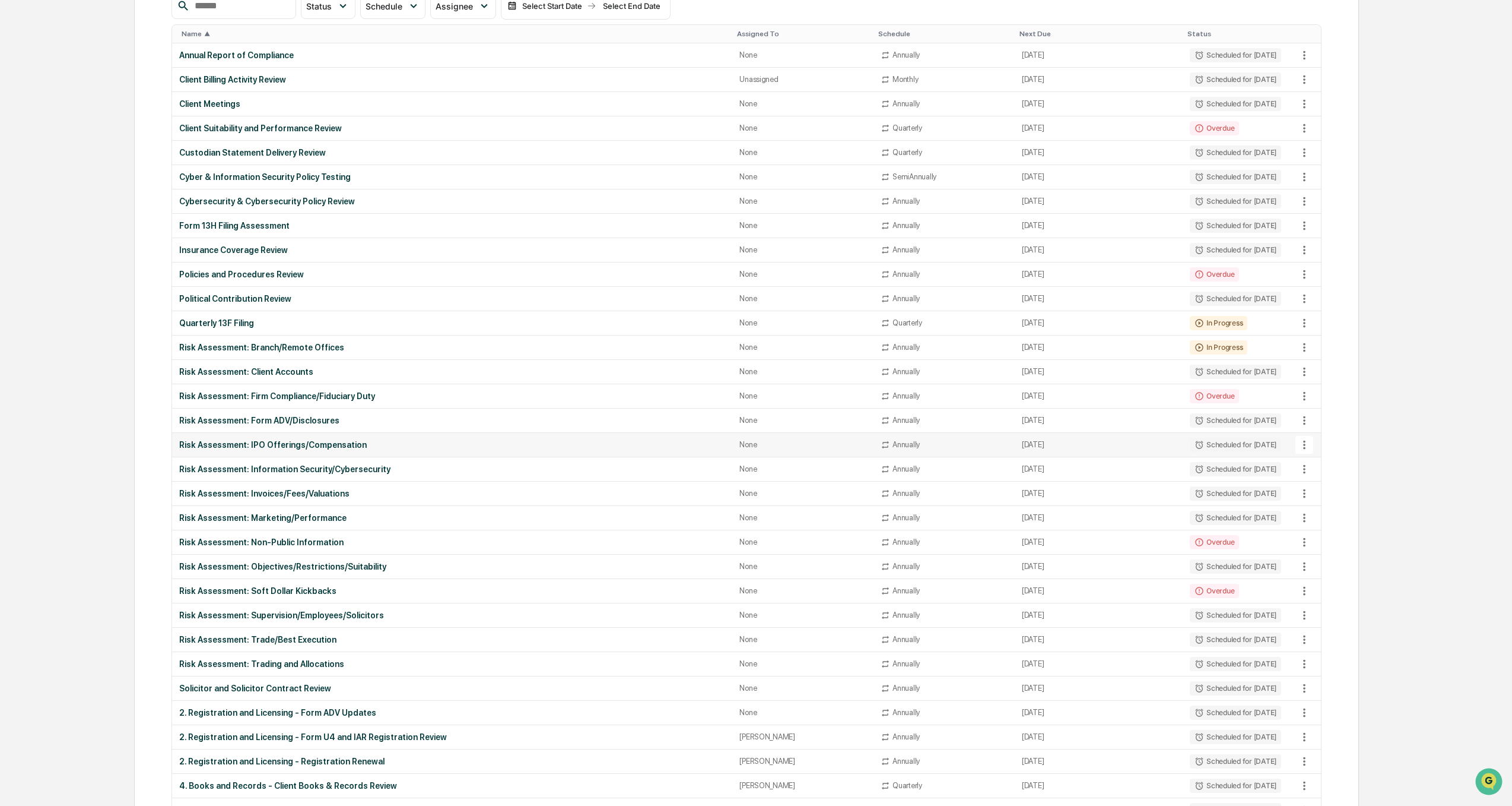
click at [266, 444] on div "Risk Assessment: IPO Offerings/Compensation" at bounding box center [452, 444] width 546 height 9
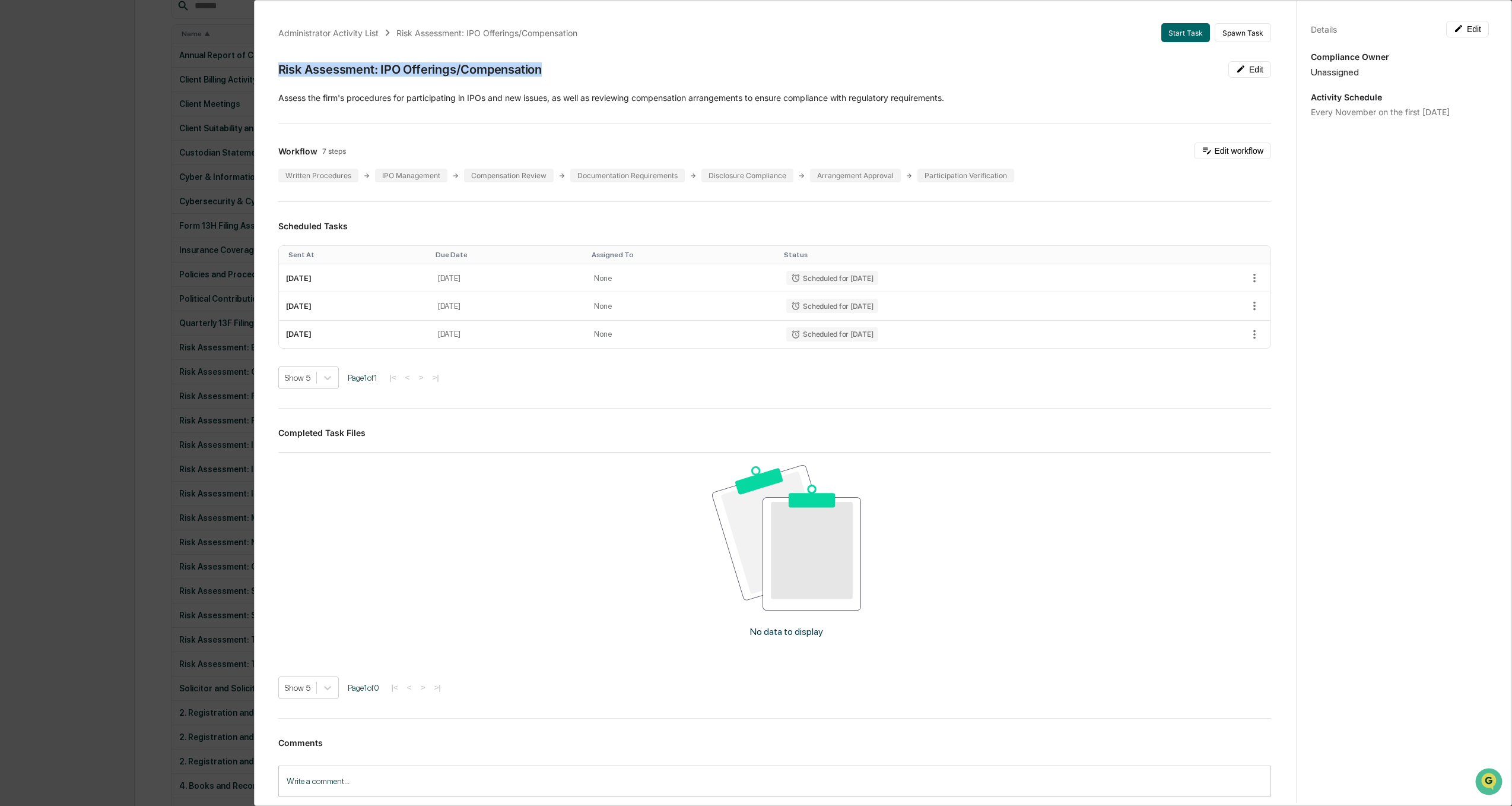
drag, startPoint x: 542, startPoint y: 70, endPoint x: 280, endPoint y: 74, distance: 262.0
click at [280, 74] on div "Risk Assessment: IPO Offerings/Compensation Edit" at bounding box center [775, 69] width 993 height 16
click at [23, 401] on div "Administrator Activity List Risk Assessment: IPO Offerings/Compensation Start T…" at bounding box center [756, 403] width 1512 height 806
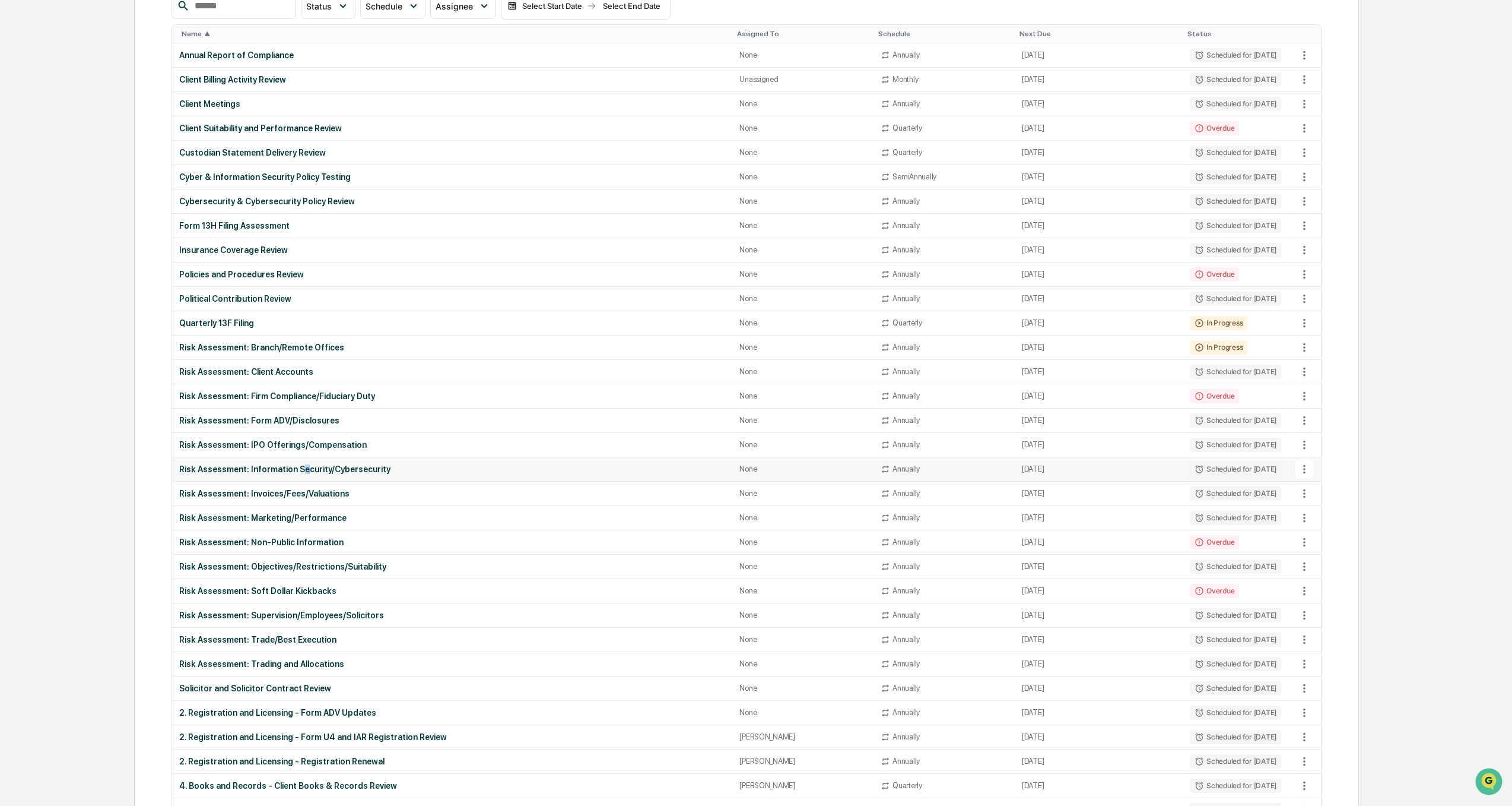
click at [296, 469] on div "Risk Assessment: Information Security/Cybersecurity" at bounding box center [452, 469] width 546 height 9
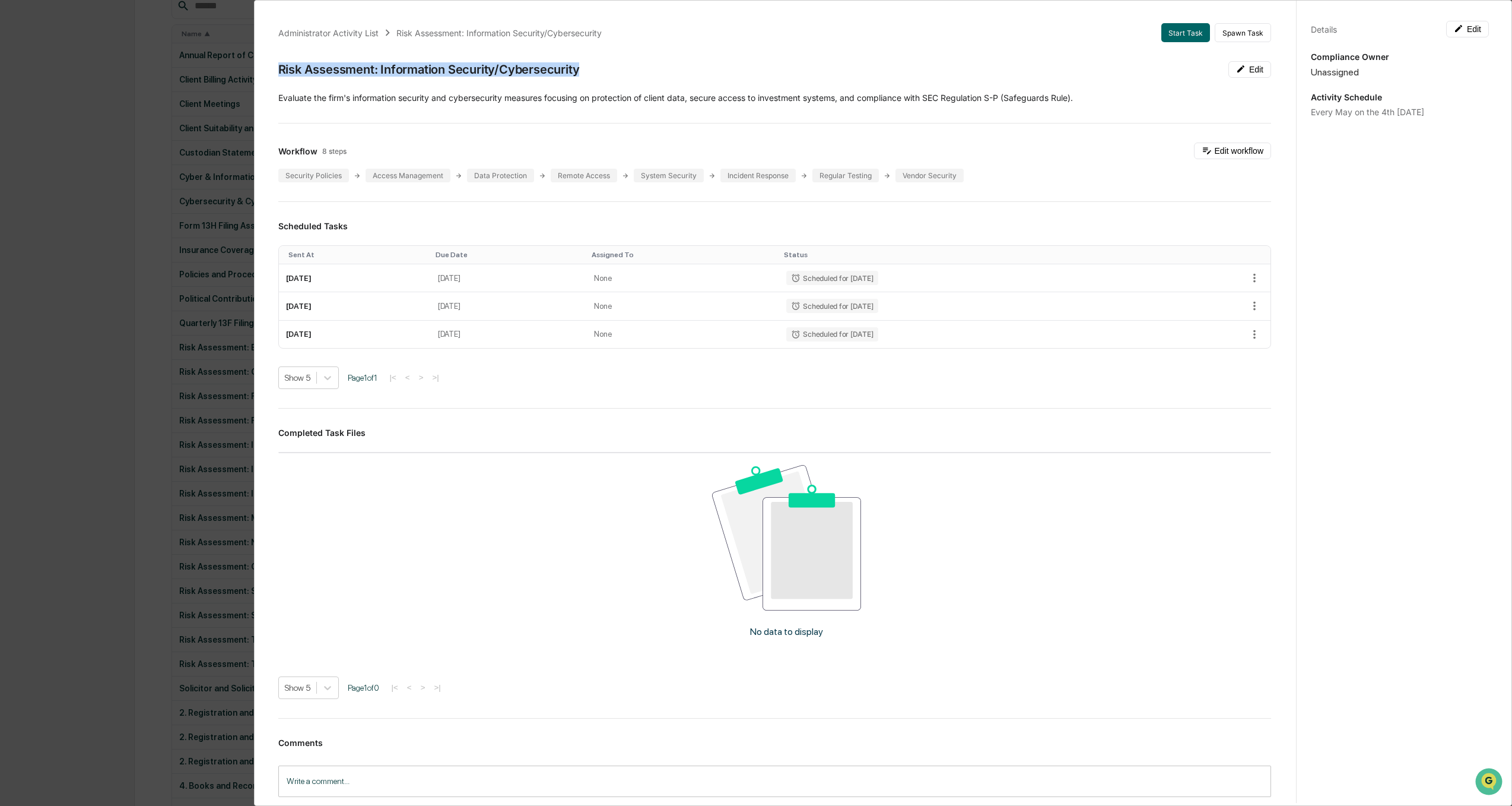
drag, startPoint x: 582, startPoint y: 67, endPoint x: 279, endPoint y: 73, distance: 303.1
click at [279, 73] on div "Risk Assessment: Information Security/Cybersecurity Edit" at bounding box center [775, 69] width 993 height 16
click at [53, 363] on div "Administrator Activity List Risk Assessment: Information Security/Cybersecurity…" at bounding box center [756, 403] width 1512 height 806
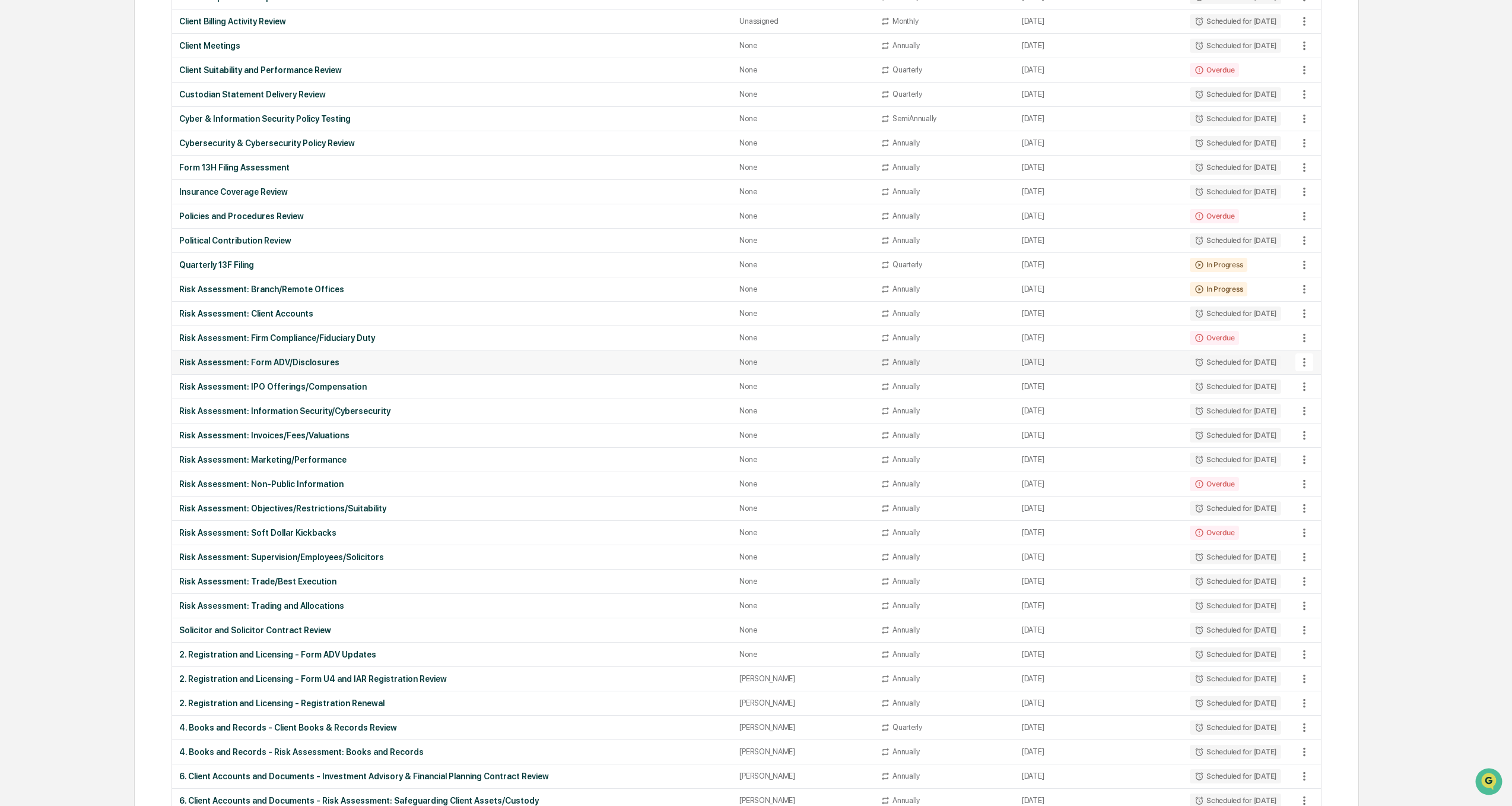
scroll to position [238, 0]
click at [289, 437] on div "Risk Assessment: Invoices/Fees/Valuations" at bounding box center [452, 434] width 546 height 9
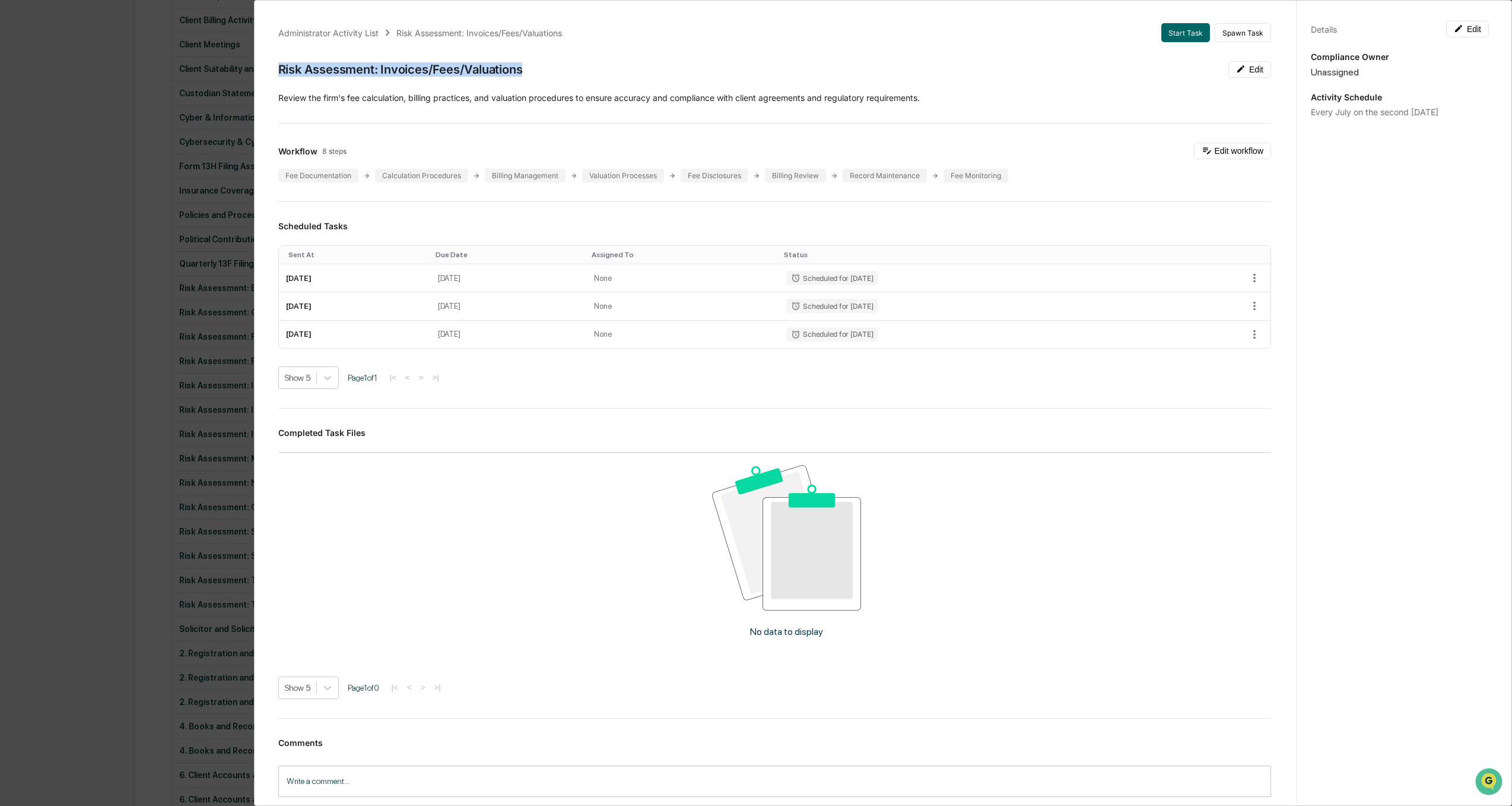
drag, startPoint x: 526, startPoint y: 70, endPoint x: 280, endPoint y: 73, distance: 246.0
click at [280, 73] on div "Risk Assessment: Invoices/Fees/Valuations Edit" at bounding box center [775, 69] width 993 height 16
drag, startPoint x: 32, startPoint y: 393, endPoint x: 42, endPoint y: 393, distance: 10.0
click at [32, 393] on div "Administrator Activity List Risk Assessment: Invoices/Fees/Valuations Start Tas…" at bounding box center [756, 403] width 1512 height 806
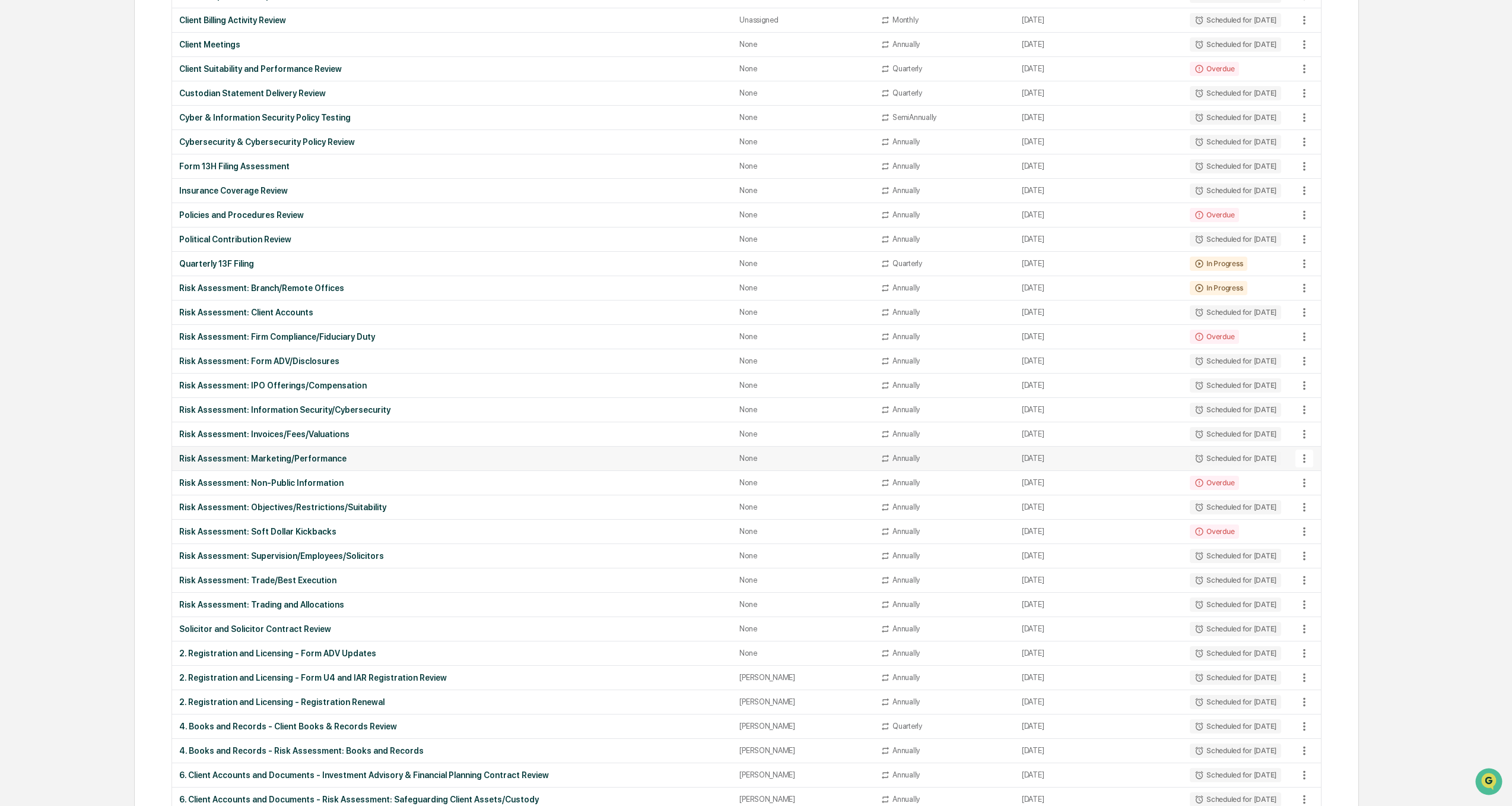
click at [303, 459] on div "Risk Assessment: Marketing/Performance" at bounding box center [452, 458] width 546 height 9
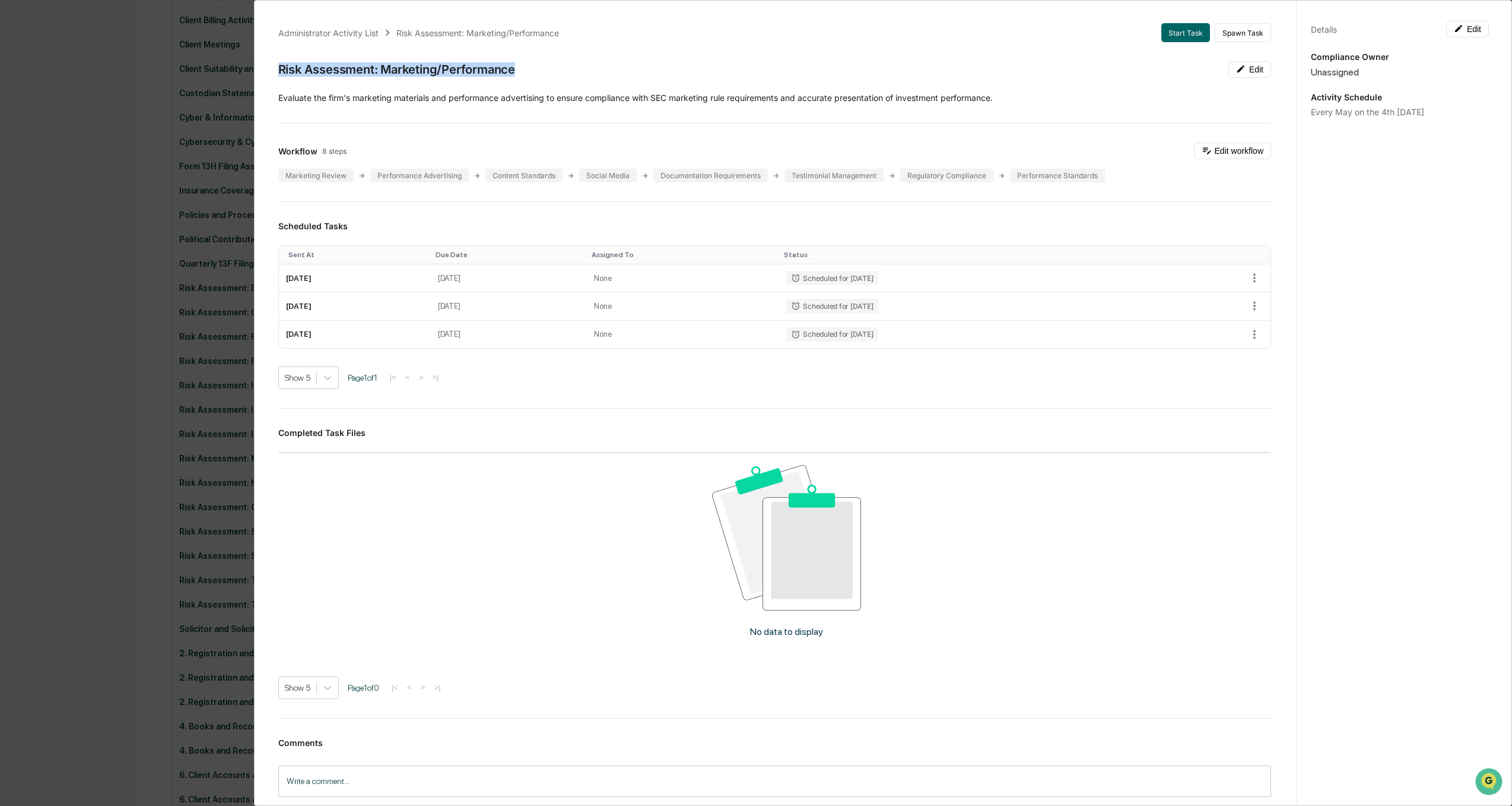
drag, startPoint x: 529, startPoint y: 72, endPoint x: 271, endPoint y: 73, distance: 258.0
click at [271, 73] on div "Administrator Activity List Risk Assessment: Marketing/Performance Start Task S…" at bounding box center [775, 424] width 1021 height 831
click at [31, 271] on div "Administrator Activity List Risk Assessment: Marketing/Performance Start Task S…" at bounding box center [756, 403] width 1512 height 806
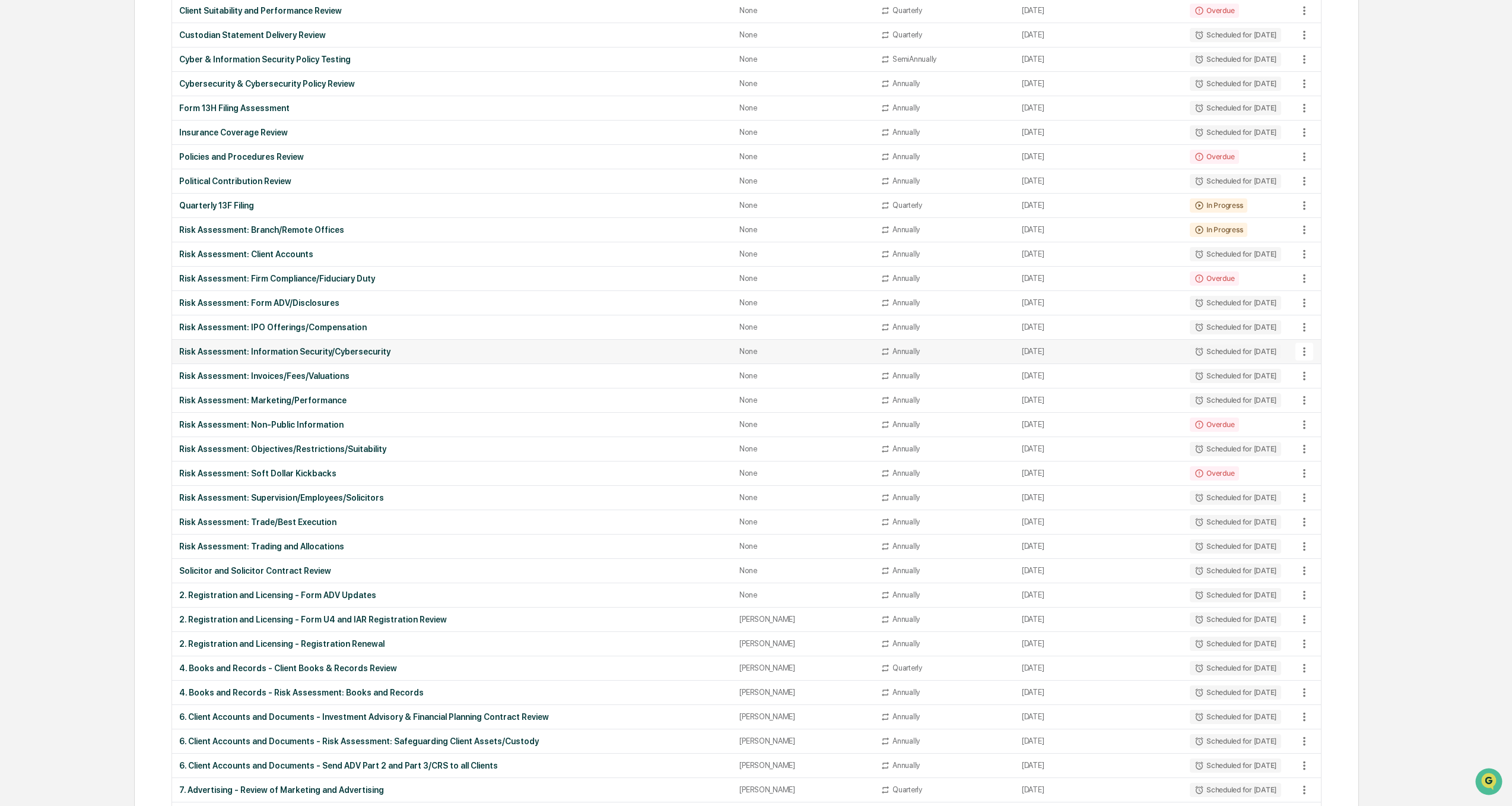
scroll to position [297, 0]
click at [288, 421] on div "Risk Assessment: Non-Public Information" at bounding box center [452, 424] width 546 height 9
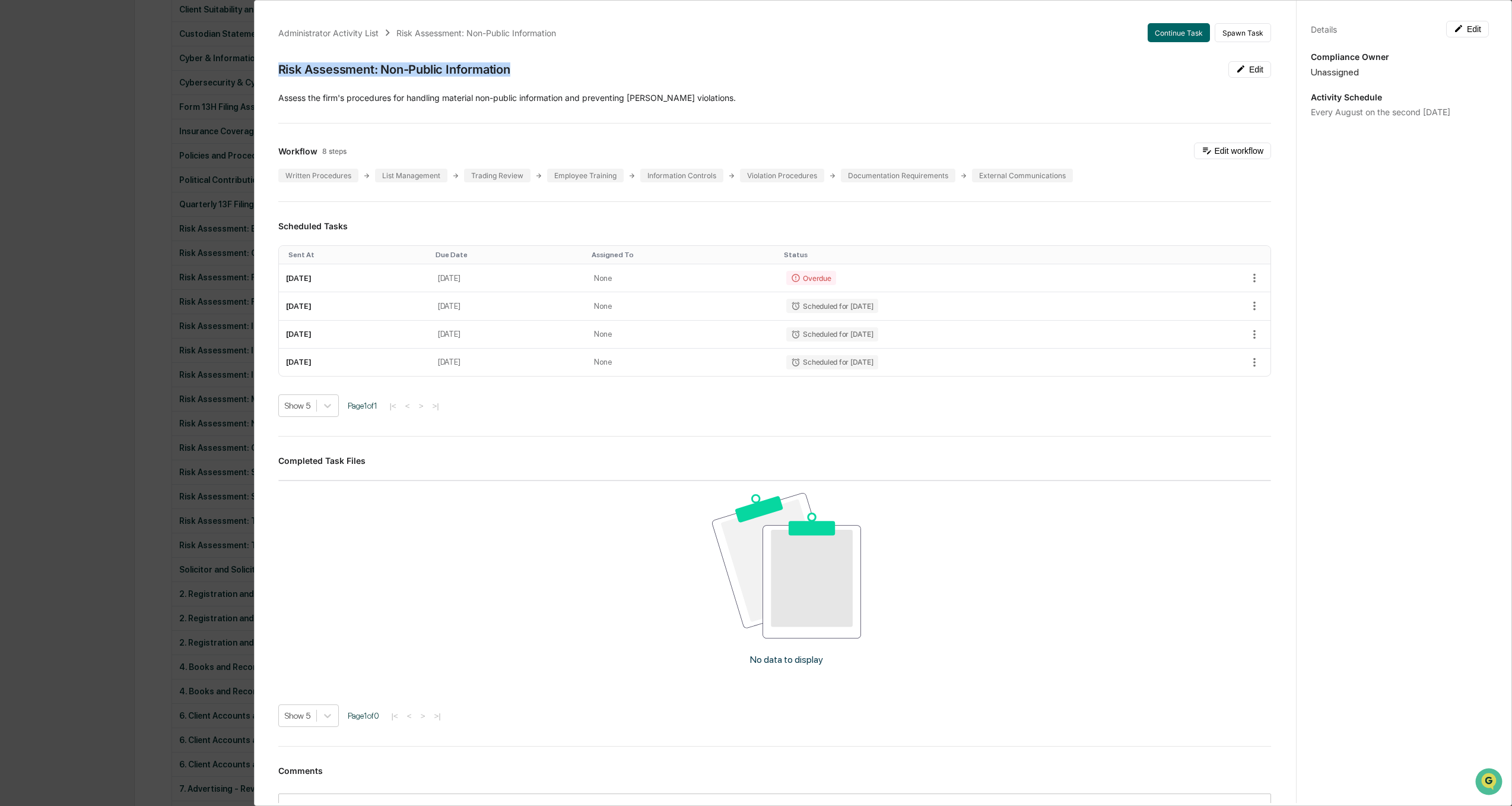
drag, startPoint x: 523, startPoint y: 70, endPoint x: 277, endPoint y: 73, distance: 246.0
click at [277, 73] on div "Administrator Activity List Risk Assessment: Non-Public Information Continue Ta…" at bounding box center [775, 438] width 1021 height 859
click at [62, 296] on div "Administrator Activity List Risk Assessment: Non-Public Information Continue Ta…" at bounding box center [756, 403] width 1512 height 806
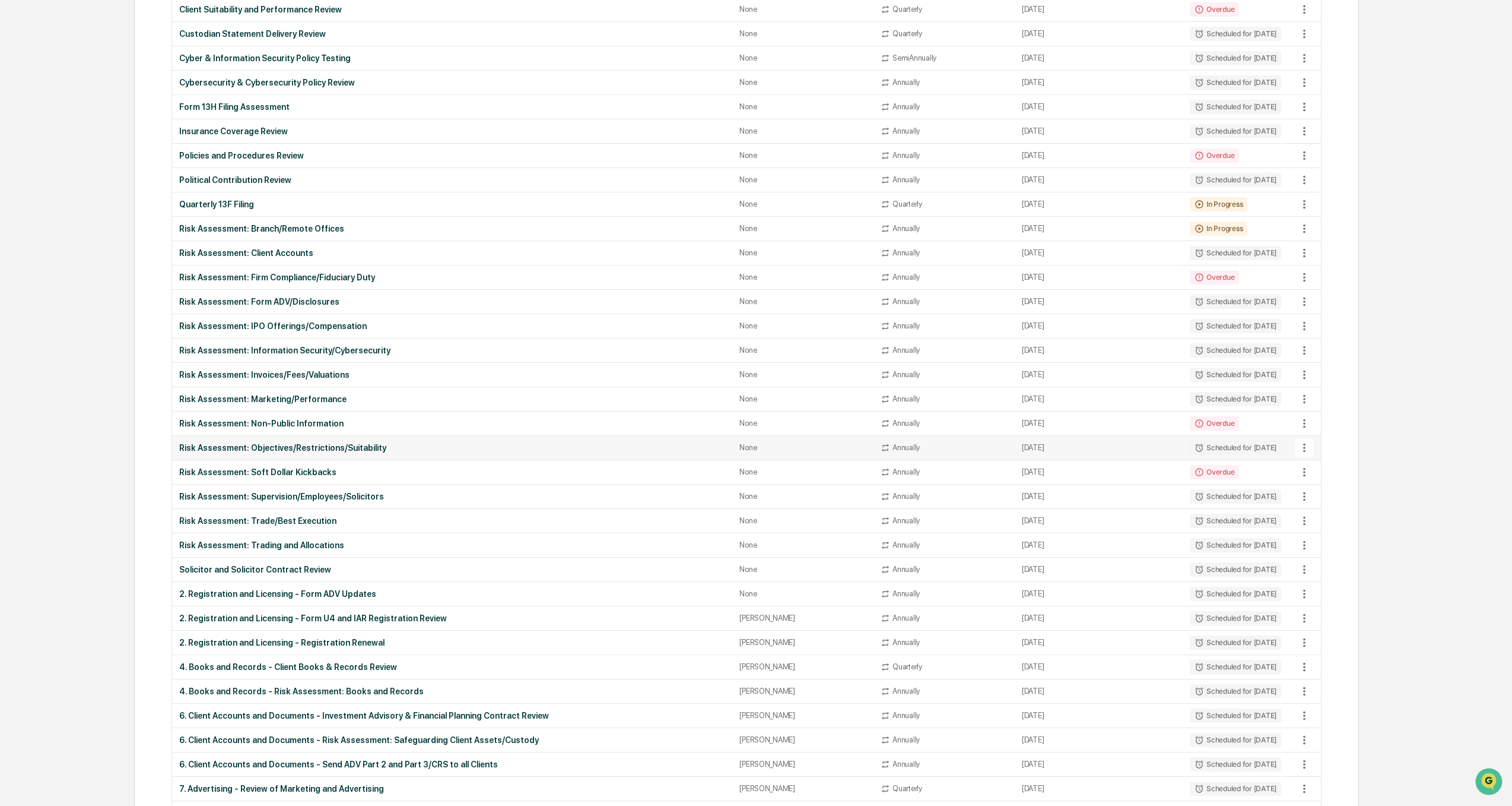
click at [307, 448] on div "Risk Assessment: Objectives/Restrictions/Suitability" at bounding box center [452, 448] width 546 height 9
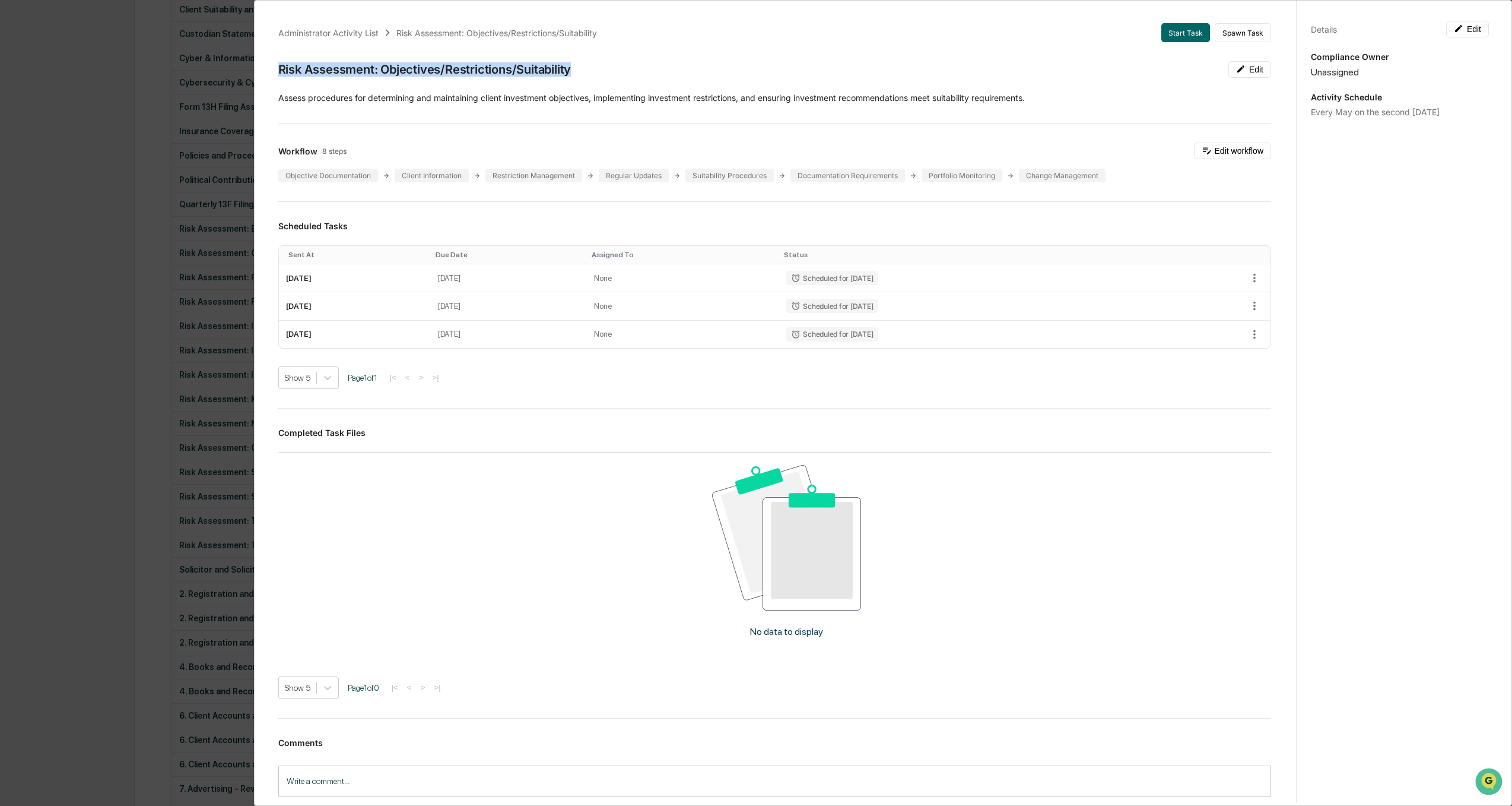
drag, startPoint x: 280, startPoint y: 67, endPoint x: 579, endPoint y: 75, distance: 299.1
click at [579, 75] on div "Risk Assessment: Objectives/Restrictions/Suitability Edit" at bounding box center [775, 69] width 993 height 16
click at [56, 399] on div "Administrator Activity List Risk Assessment: Objectives/Restrictions/Suitabilit…" at bounding box center [756, 403] width 1512 height 806
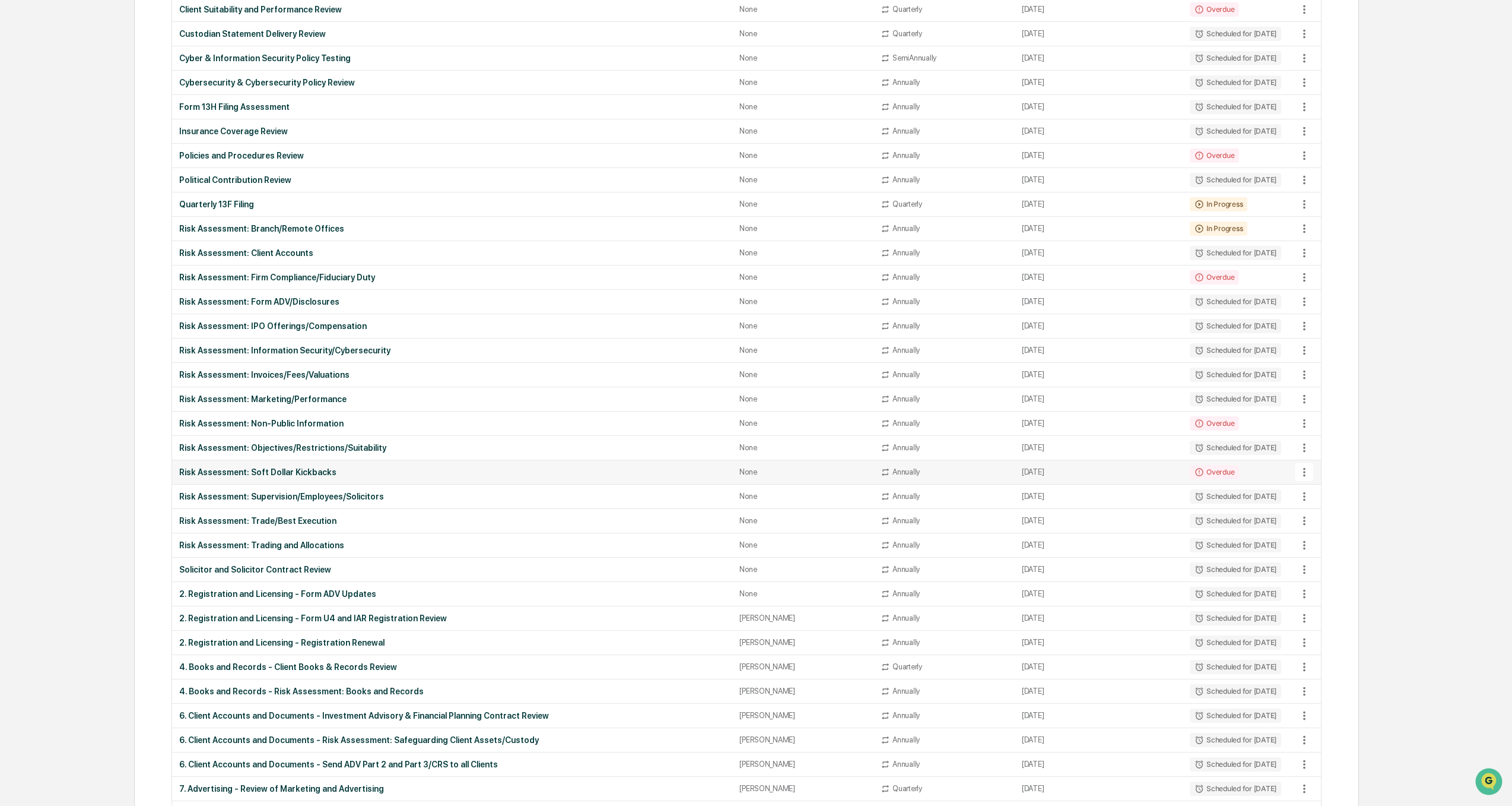
click at [296, 472] on div "Risk Assessment: Soft Dollar Kickbacks" at bounding box center [452, 472] width 546 height 9
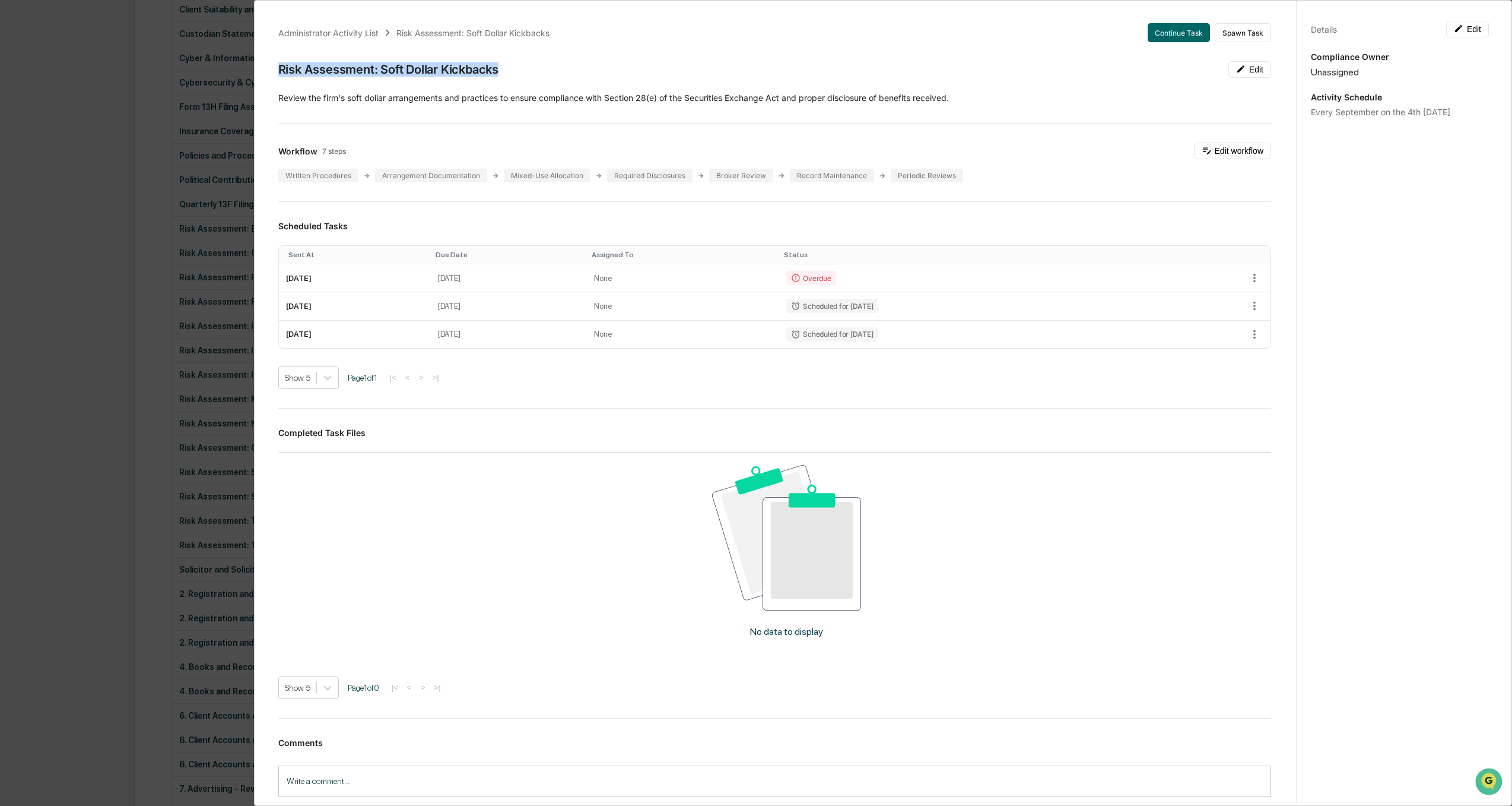
drag, startPoint x: 505, startPoint y: 70, endPoint x: 299, endPoint y: 119, distance: 211.7
click at [279, 77] on div "Risk Assessment: Soft Dollar Kickbacks Edit" at bounding box center [775, 69] width 993 height 16
drag, startPoint x: 25, startPoint y: 376, endPoint x: 33, endPoint y: 371, distance: 9.4
click at [25, 376] on div "Administrator Activity List Risk Assessment: Soft Dollar Kickbacks Continue Tas…" at bounding box center [756, 403] width 1512 height 806
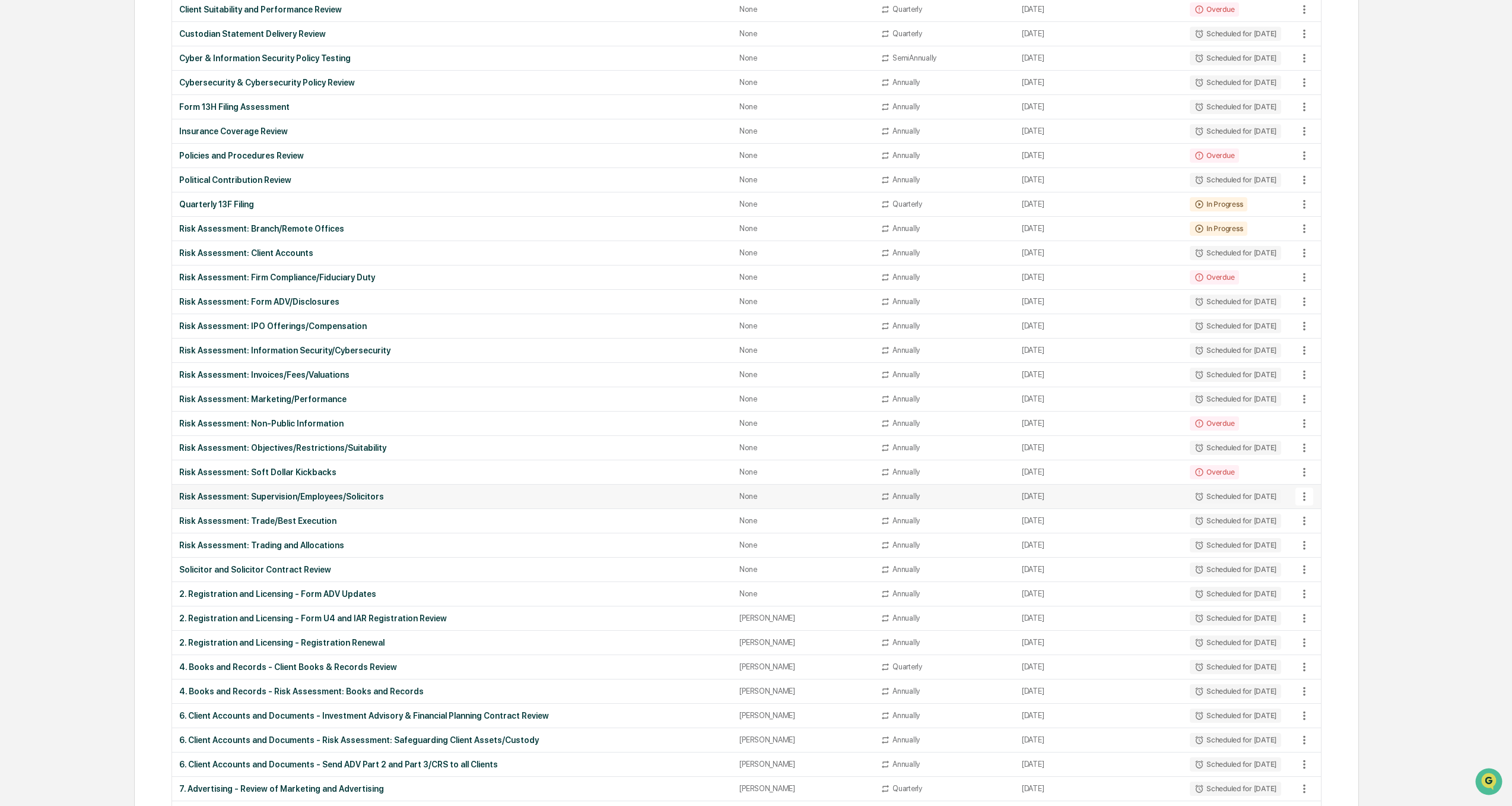
click at [304, 496] on div "Risk Assessment: Supervision/Employees/Solicitors" at bounding box center [452, 496] width 546 height 9
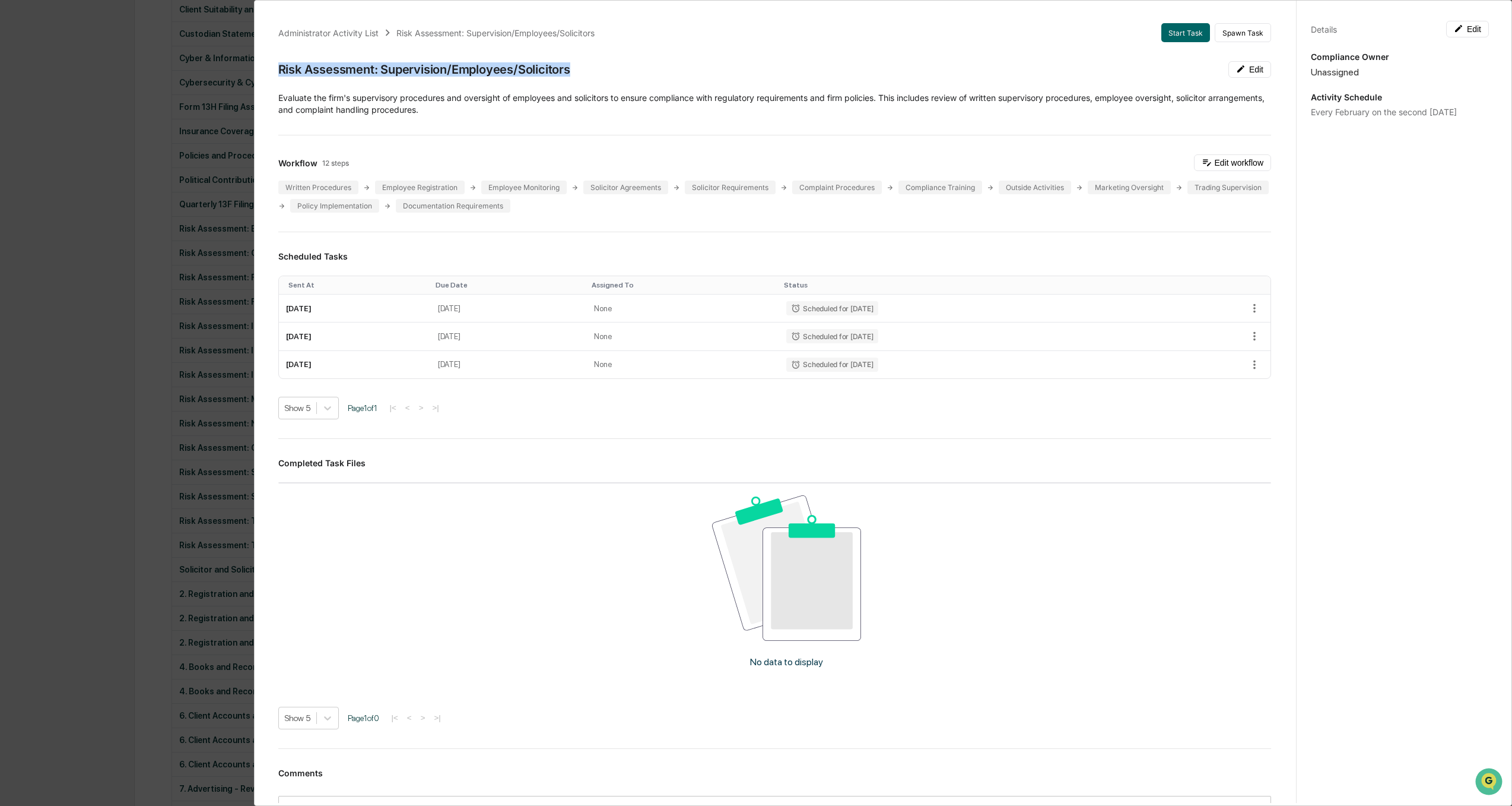
drag, startPoint x: 573, startPoint y: 74, endPoint x: 274, endPoint y: 75, distance: 299.0
click at [274, 75] on div "Administrator Activity List Risk Assessment: Supervision/Employees/Solicitors S…" at bounding box center [775, 440] width 1021 height 861
drag, startPoint x: 1213, startPoint y: 162, endPoint x: 1316, endPoint y: 332, distance: 198.8
click at [1213, 162] on button "Edit workflow" at bounding box center [1233, 162] width 77 height 16
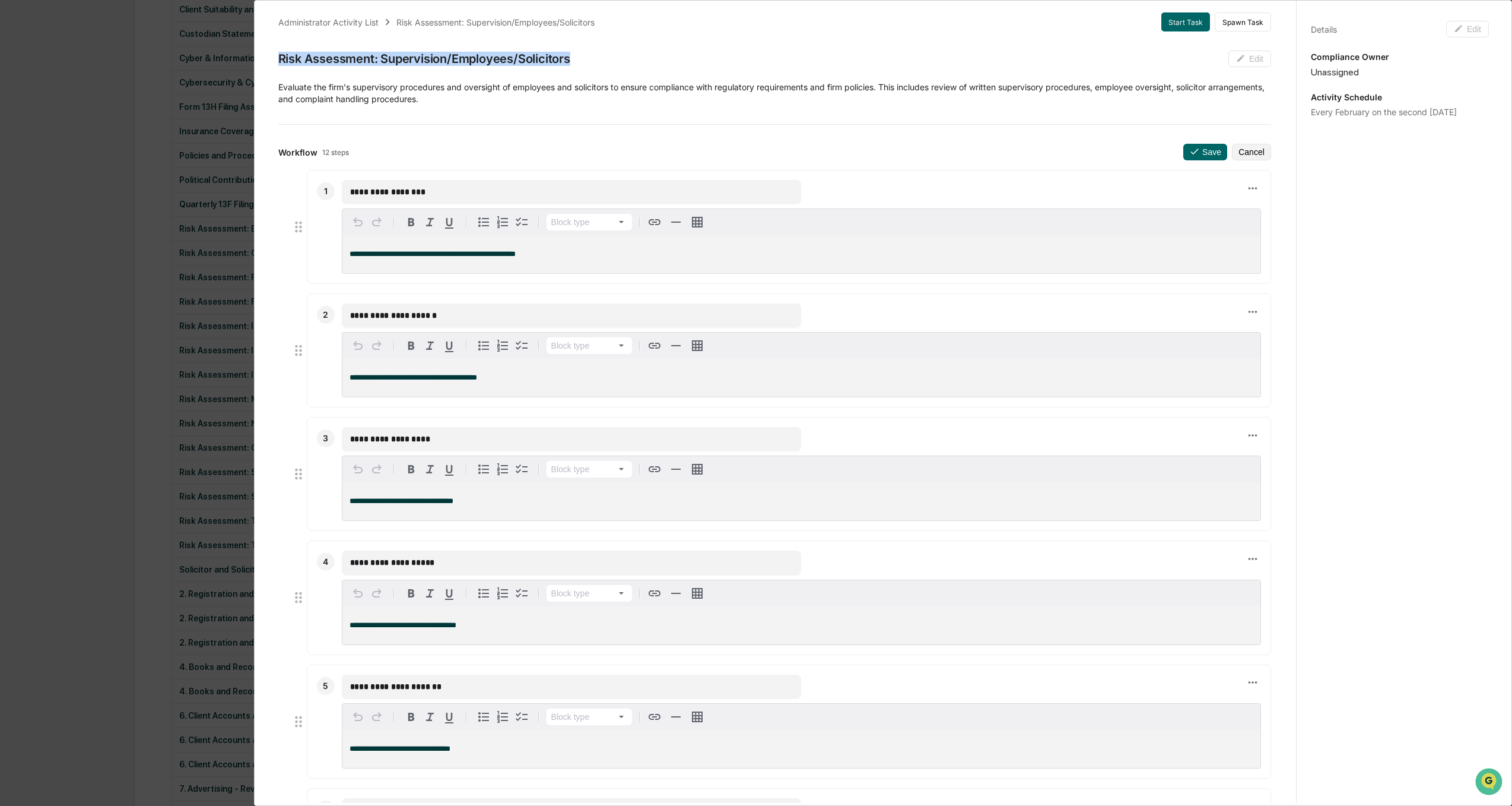
scroll to position [0, 0]
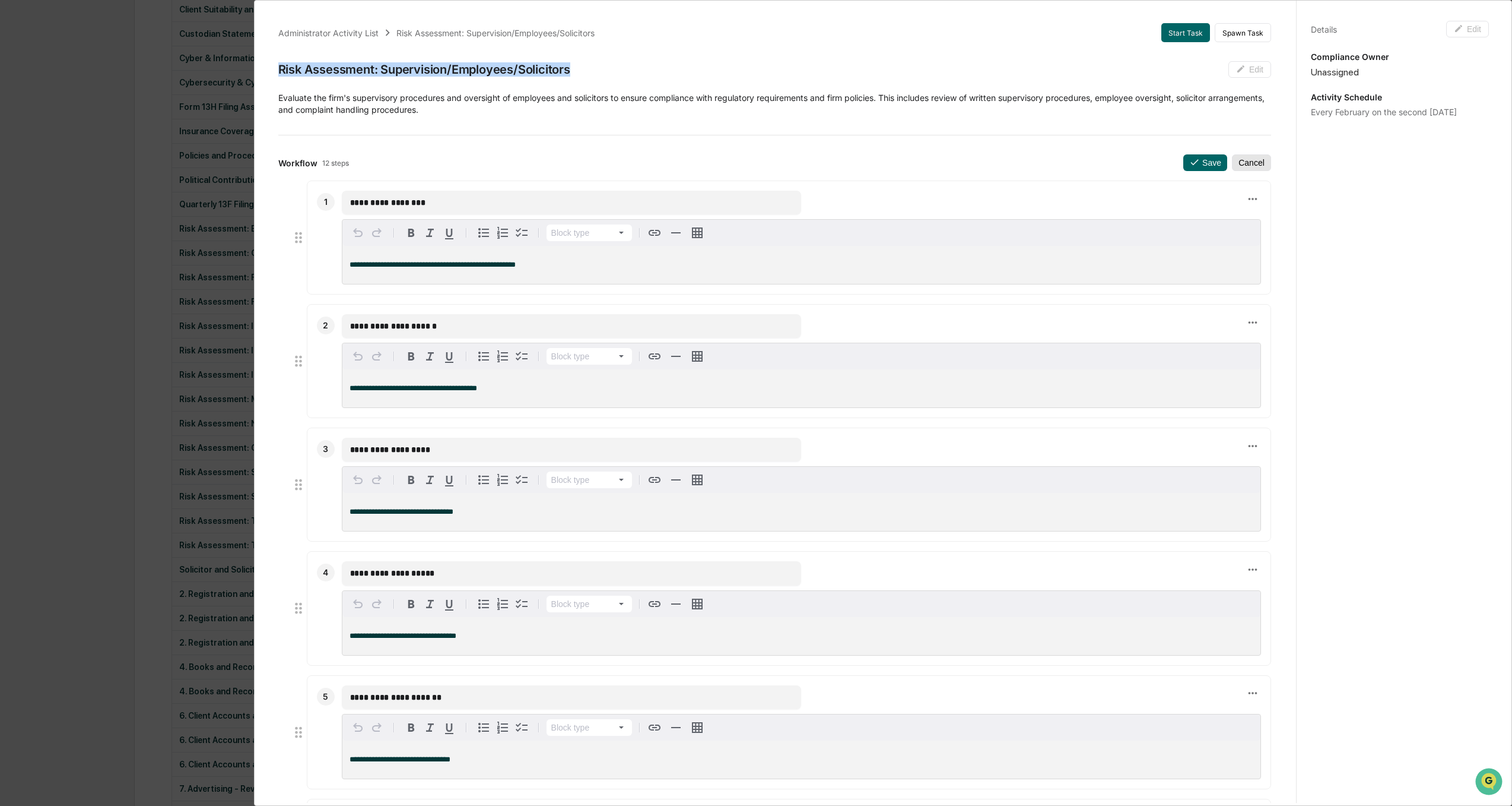
click at [1242, 169] on button "Cancel" at bounding box center [1251, 162] width 39 height 16
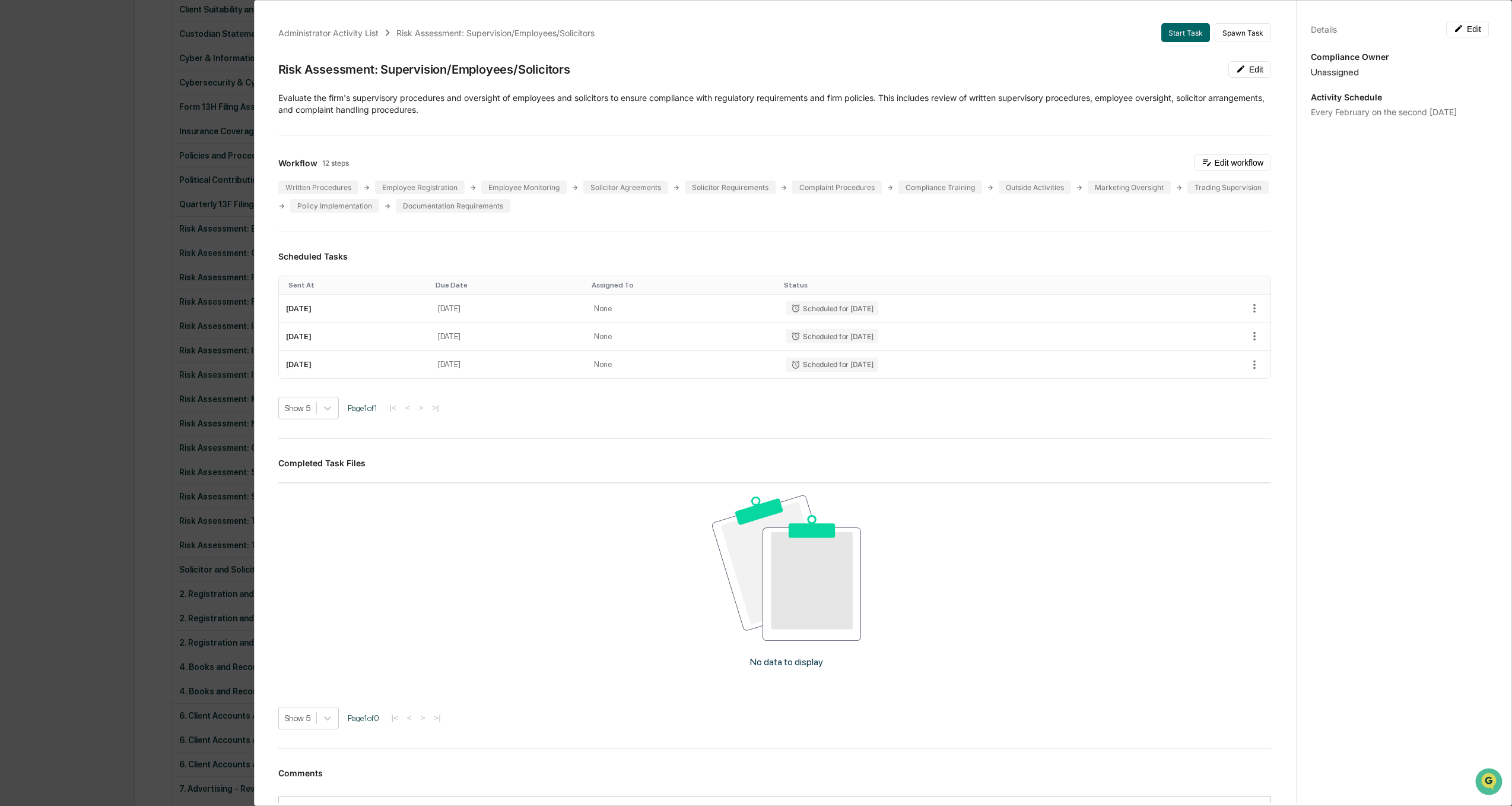
click at [27, 314] on div "Administrator Activity List Risk Assessment: Supervision/Employees/Solicitors S…" at bounding box center [756, 403] width 1512 height 806
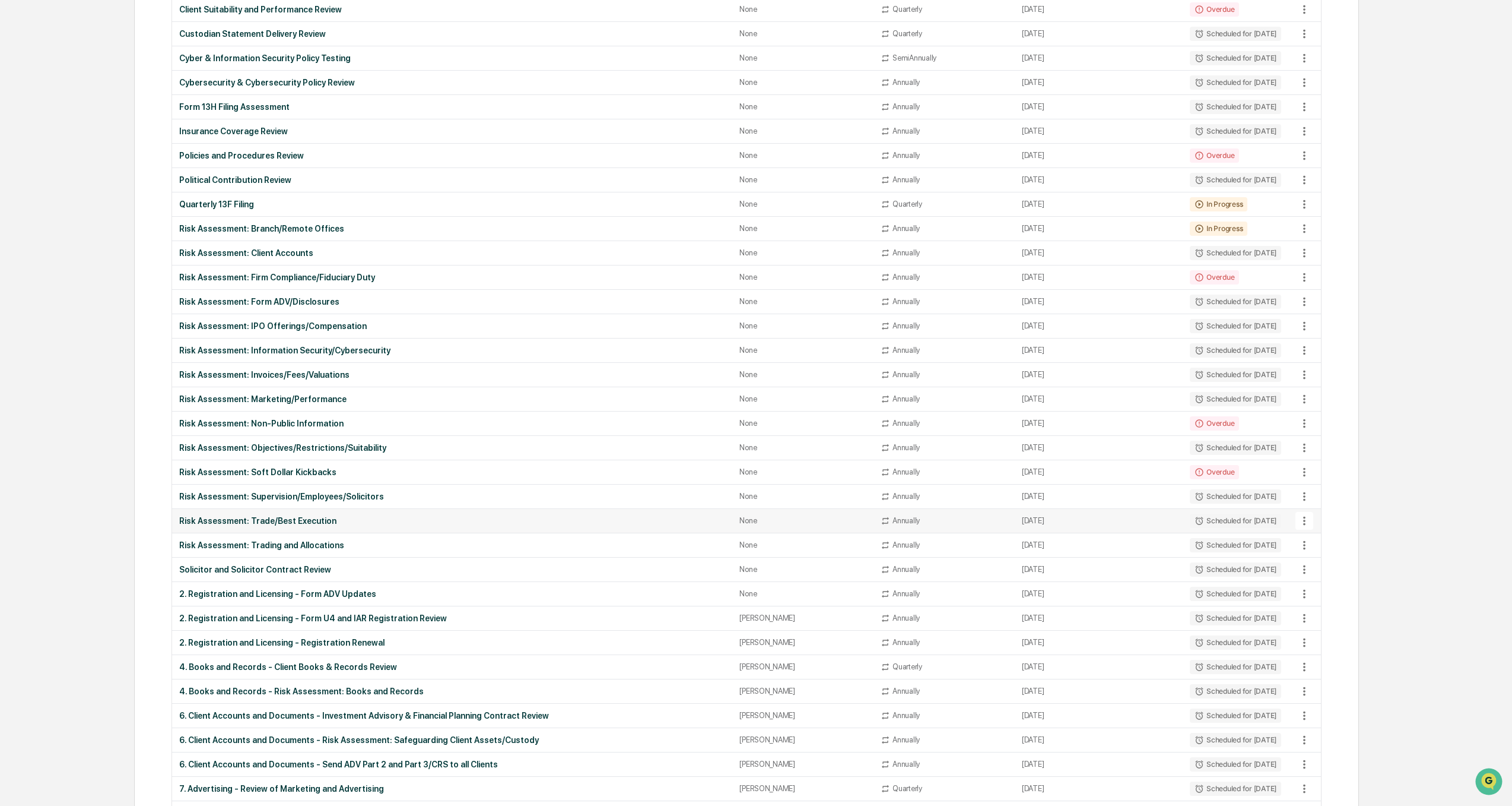
click at [286, 516] on div "Risk Assessment: Trade/Best Execution" at bounding box center [452, 520] width 546 height 9
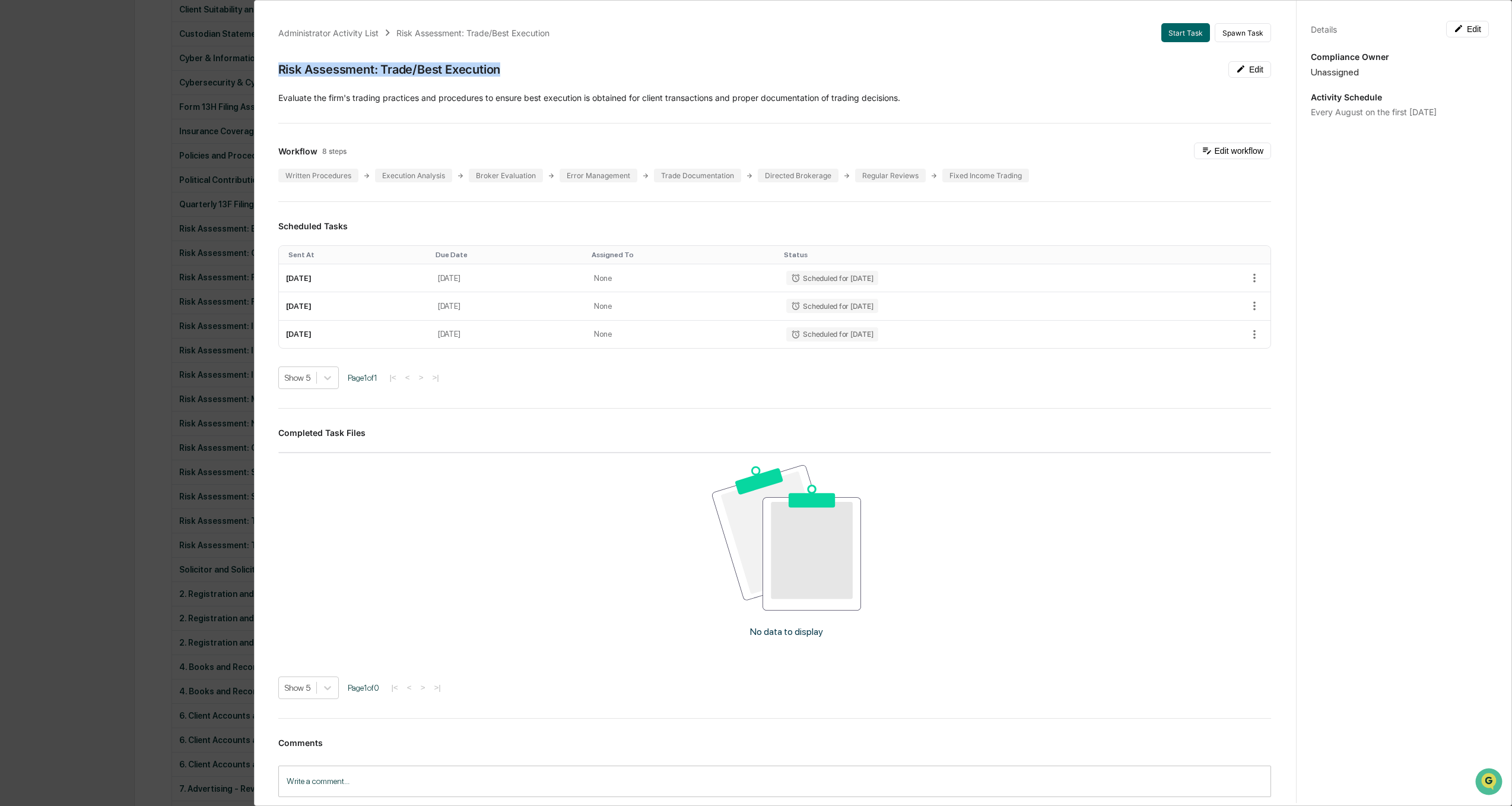
drag, startPoint x: 508, startPoint y: 70, endPoint x: 280, endPoint y: 69, distance: 228.0
click at [280, 69] on div "Risk Assessment: Trade/Best Execution Edit" at bounding box center [775, 69] width 993 height 16
click at [33, 308] on div "Administrator Activity List Risk Assessment: Trade/Best Execution Start Task Sp…" at bounding box center [756, 403] width 1512 height 806
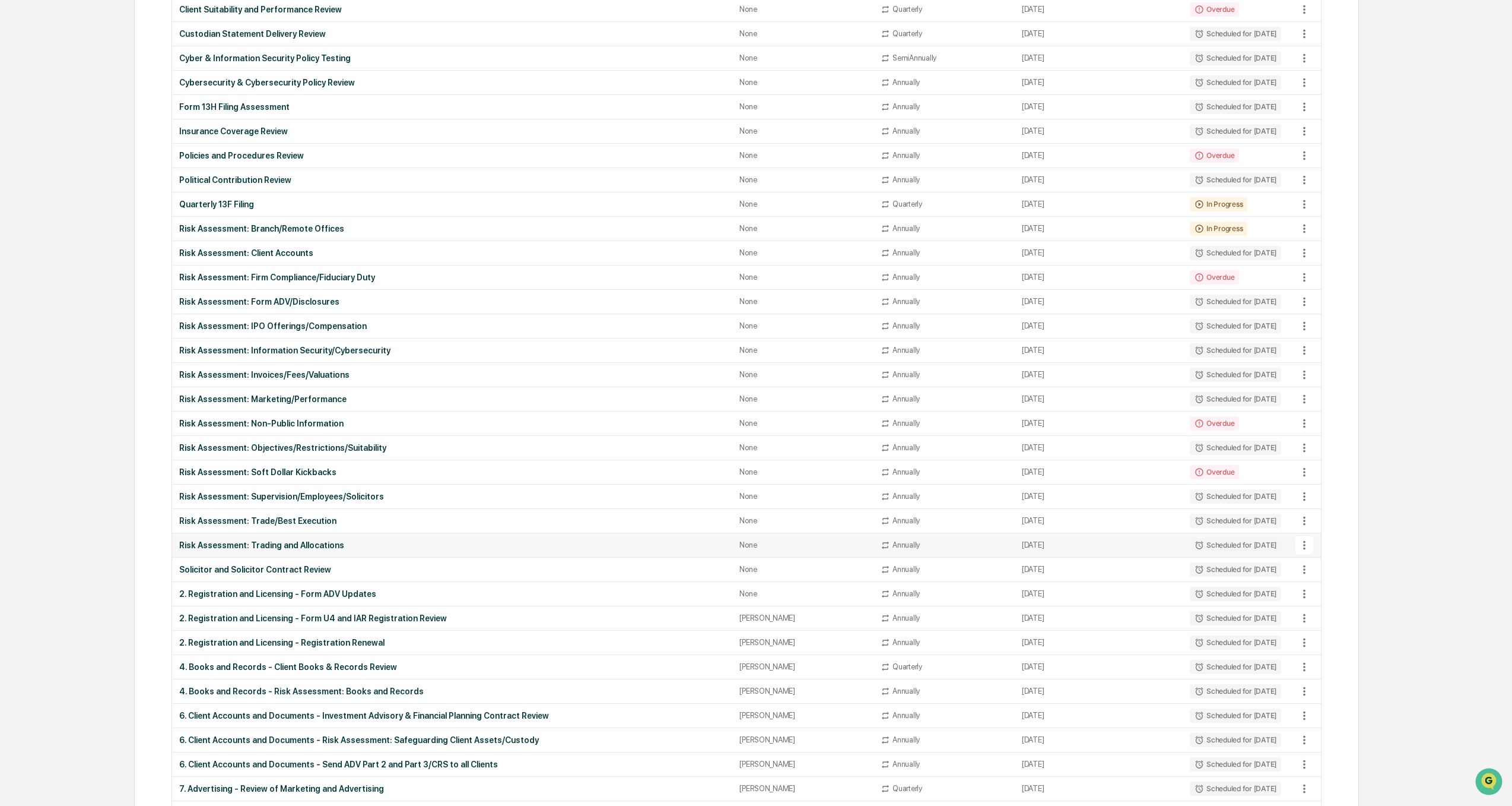
click at [286, 544] on div "Risk Assessment: Trading and Allocations" at bounding box center [452, 545] width 546 height 9
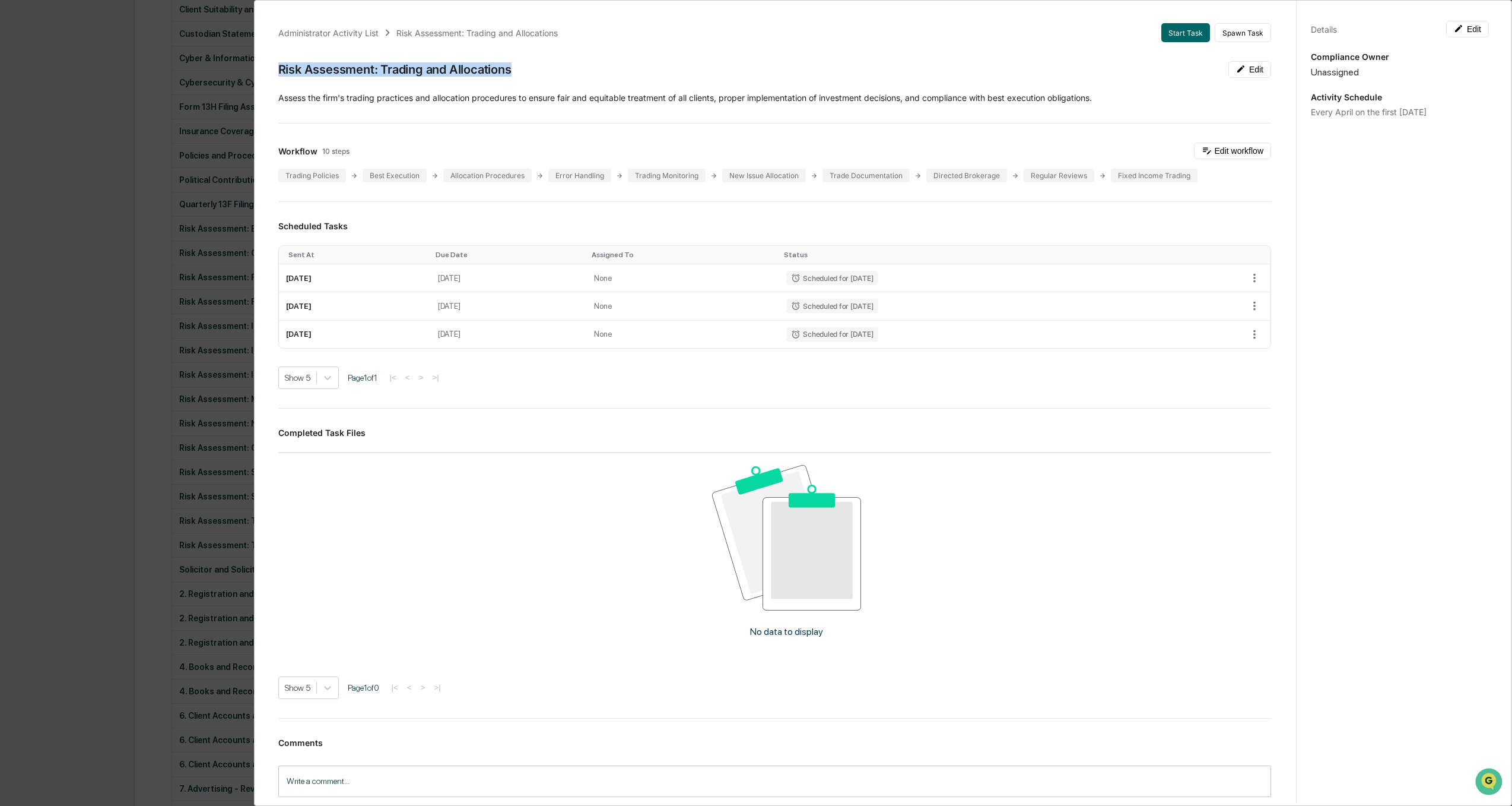
drag, startPoint x: 518, startPoint y: 71, endPoint x: 279, endPoint y: 77, distance: 239.1
click at [279, 77] on div "Risk Assessment: Trading and Allocations Edit" at bounding box center [775, 69] width 993 height 16
click at [12, 304] on div "Administrator Activity List Risk Assessment: Trading and Allocations Start Task…" at bounding box center [756, 403] width 1512 height 806
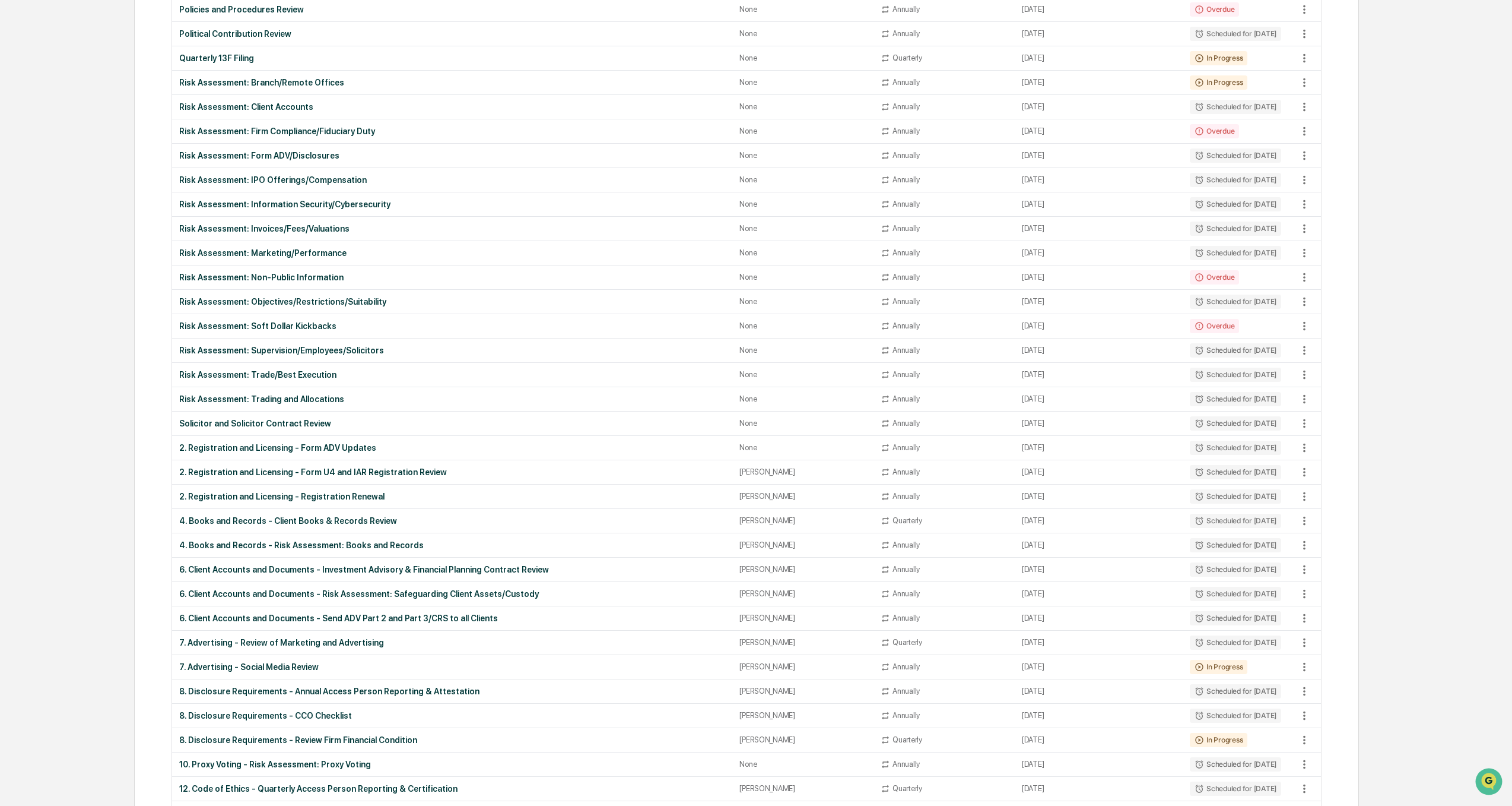
scroll to position [475, 0]
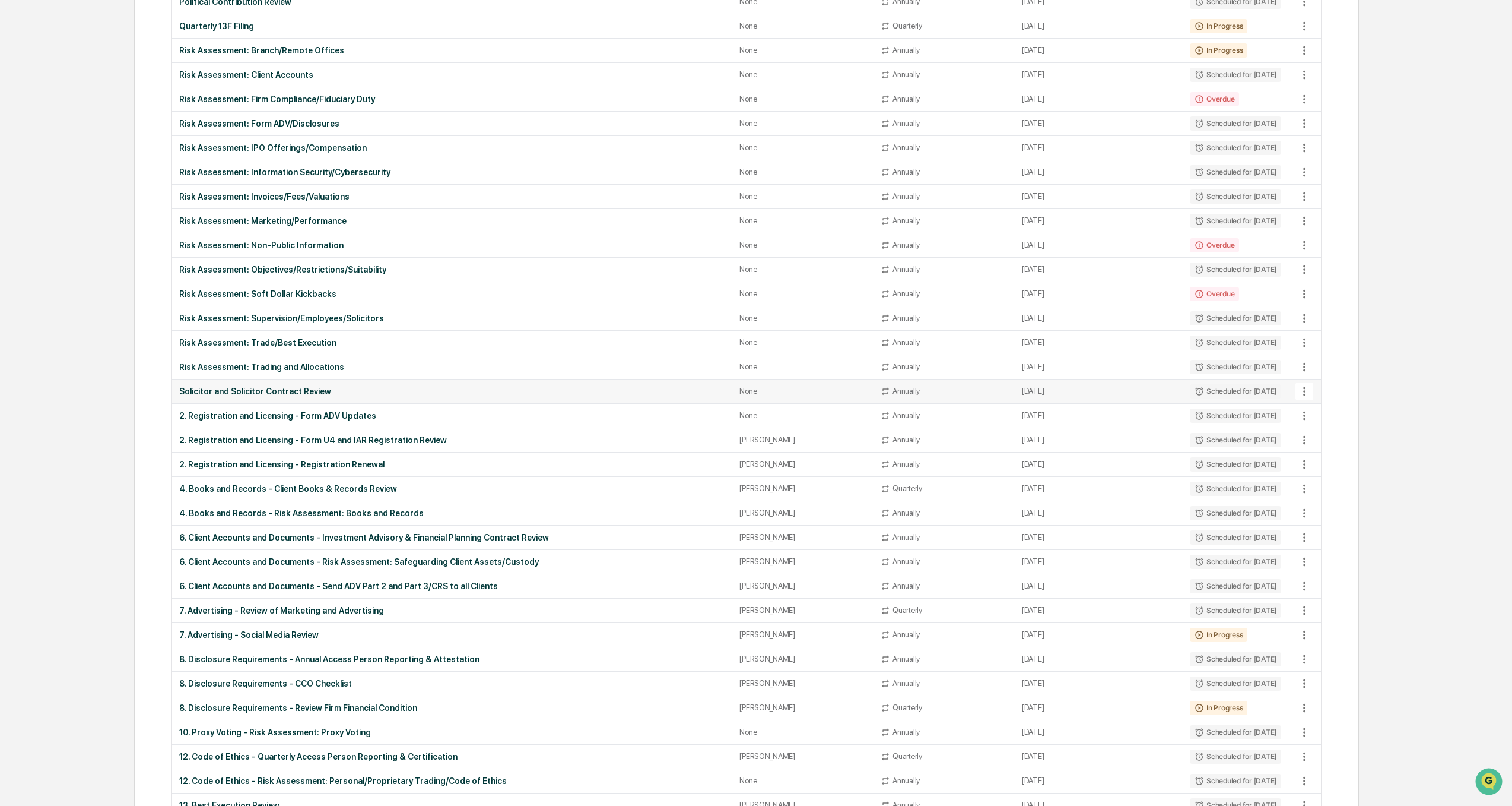
click at [241, 388] on div "Solicitor and Solicitor Contract Review" at bounding box center [452, 391] width 546 height 9
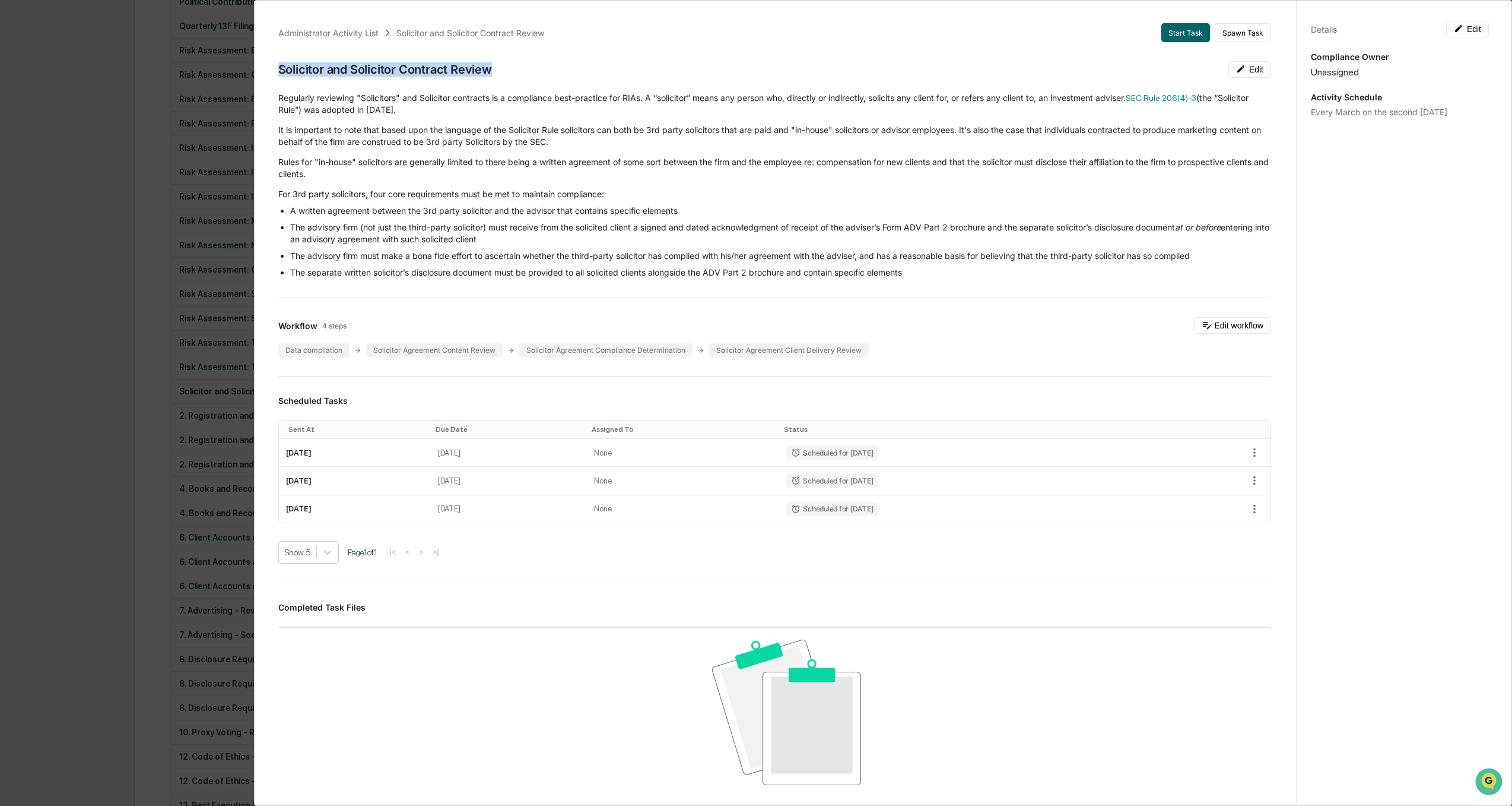
drag, startPoint x: 502, startPoint y: 73, endPoint x: 271, endPoint y: 75, distance: 231.0
click at [271, 75] on div "Administrator Activity List Solicitor and Solicitor Contract Review Start Task …" at bounding box center [775, 512] width 1021 height 1005
click at [7, 359] on div "Administrator Activity List Solicitor and Solicitor Contract Review Start Task …" at bounding box center [756, 403] width 1512 height 806
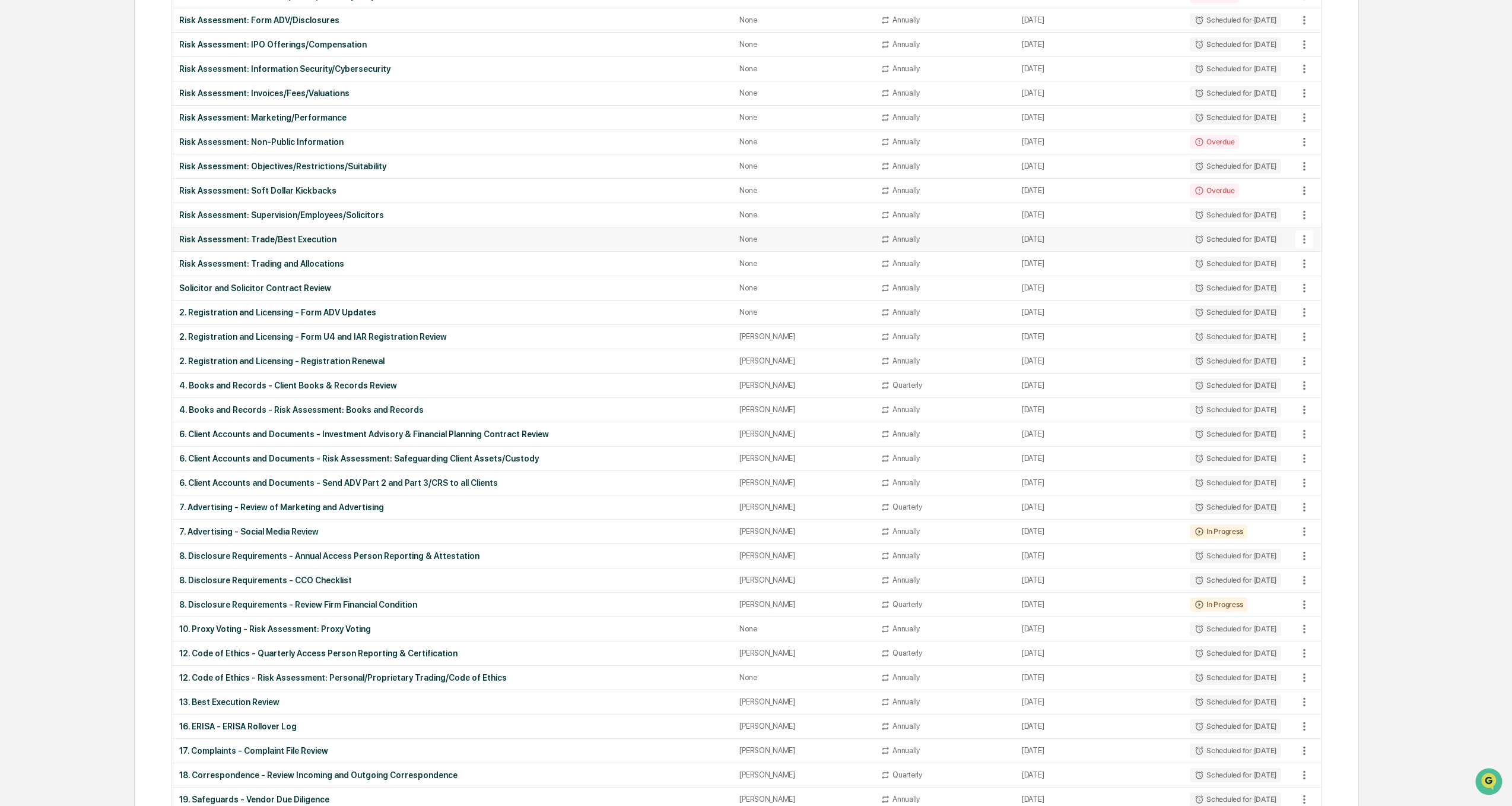
scroll to position [594, 0]
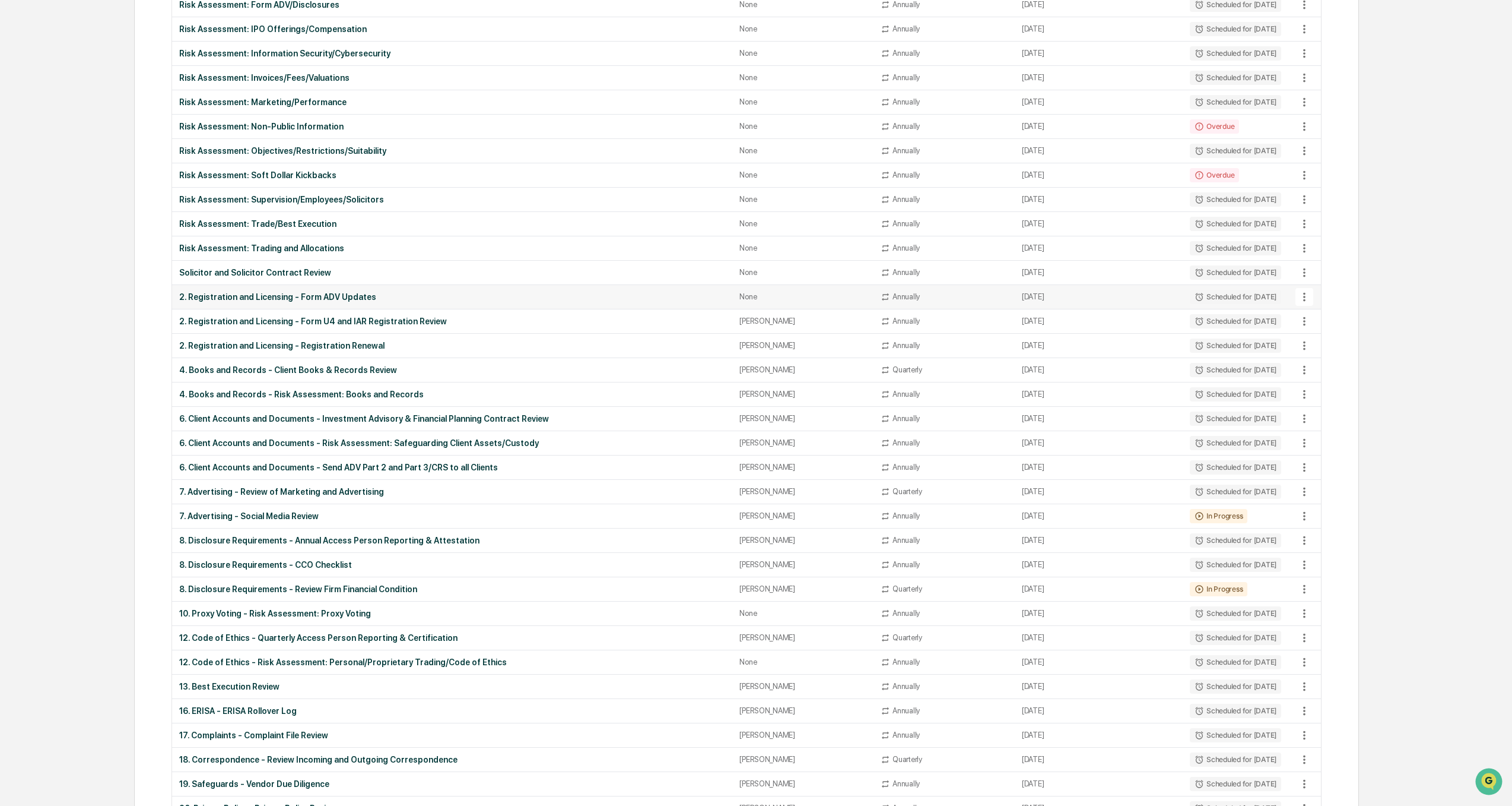
click at [320, 296] on div "2. Registration and Licensing - Form ADV Updates" at bounding box center [452, 297] width 546 height 9
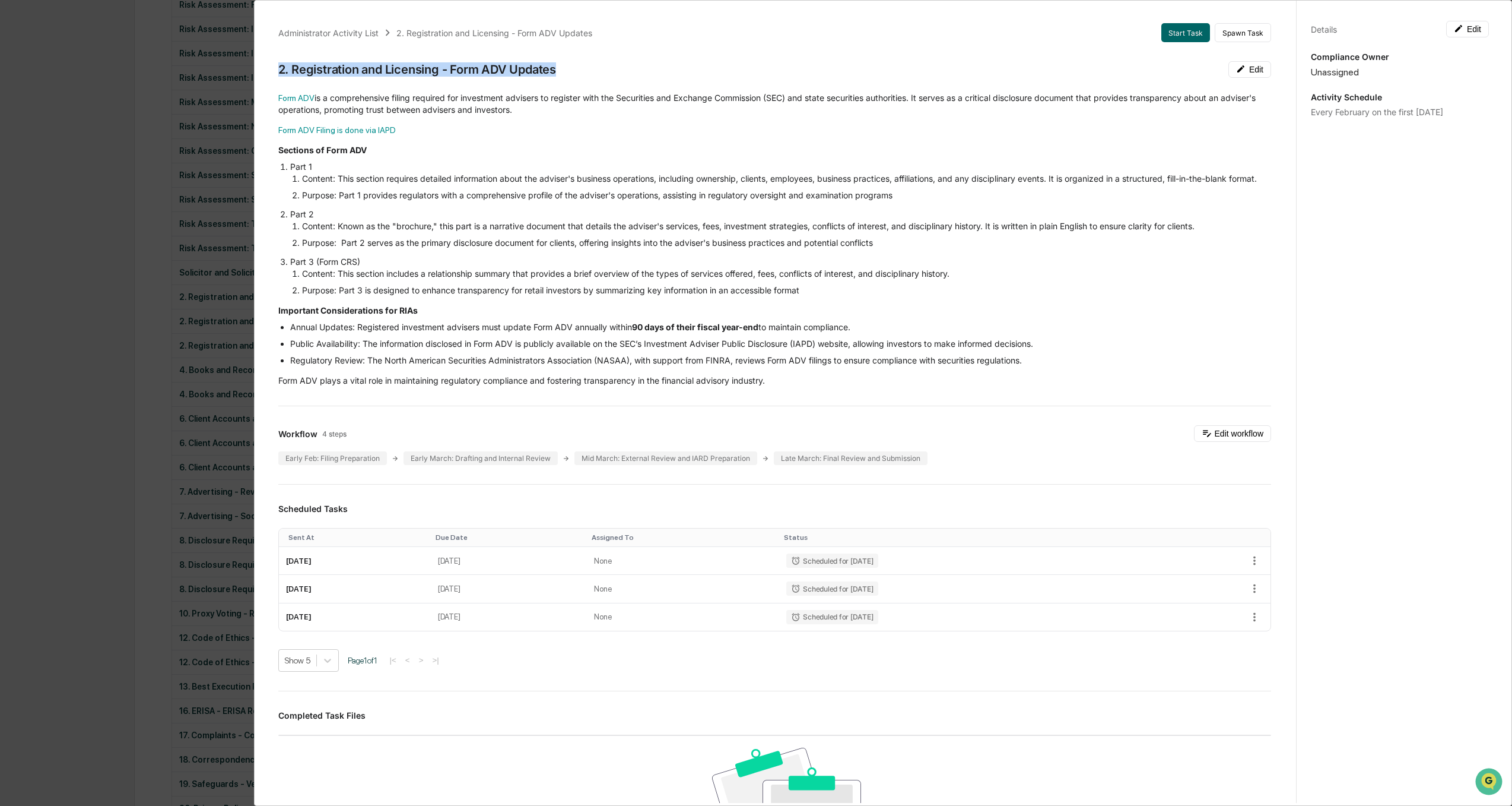
drag, startPoint x: 566, startPoint y: 70, endPoint x: 269, endPoint y: 75, distance: 297.0
click at [269, 75] on div "Administrator Activity List 2. Registration and Licensing - Form ADV Updates St…" at bounding box center [775, 566] width 1021 height 1113
click at [22, 332] on div "Administrator Activity List 2. Registration and Licensing - Form ADV Updates St…" at bounding box center [756, 403] width 1512 height 806
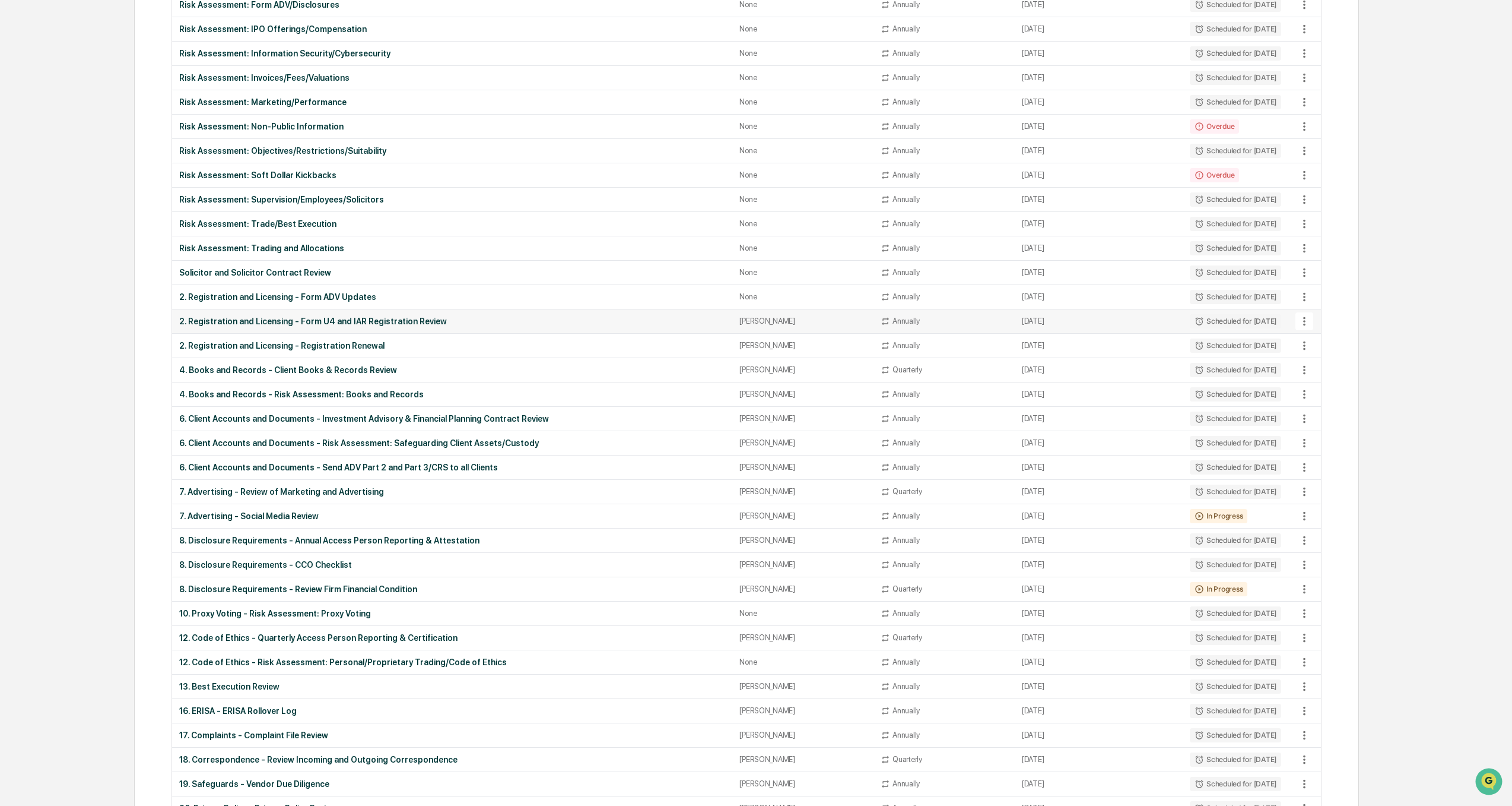
click at [309, 321] on div "2. Registration and Licensing - Form U4 and IAR Registration Review" at bounding box center [452, 321] width 546 height 9
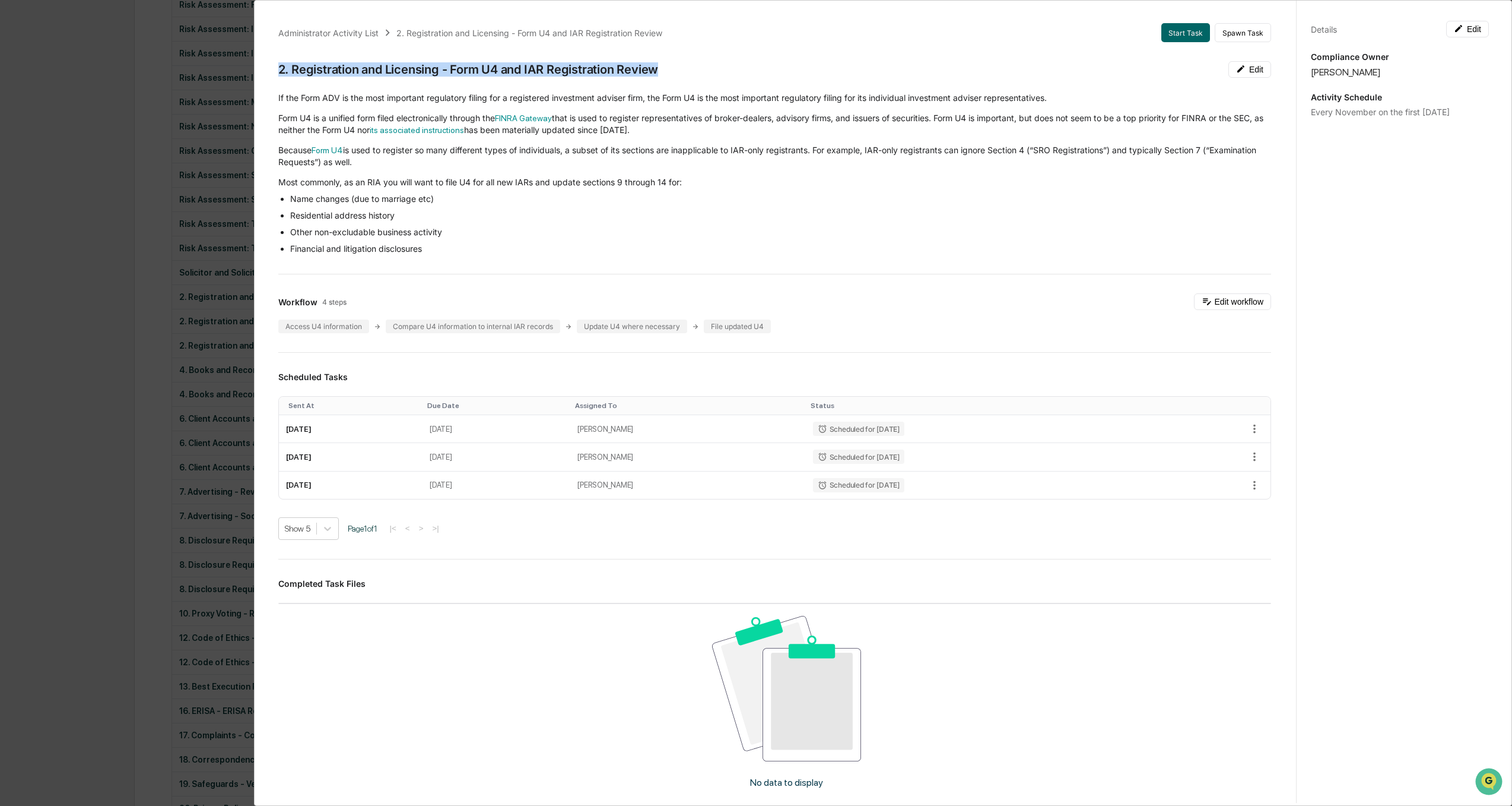
drag, startPoint x: 670, startPoint y: 70, endPoint x: 269, endPoint y: 67, distance: 401.0
click at [269, 67] on div "Administrator Activity List 2. Registration and Licensing - Form U4 and IAR Reg…" at bounding box center [775, 500] width 1021 height 982
click at [60, 314] on div "Administrator Activity List 2. Registration and Licensing - Form U4 and IAR Reg…" at bounding box center [756, 403] width 1512 height 806
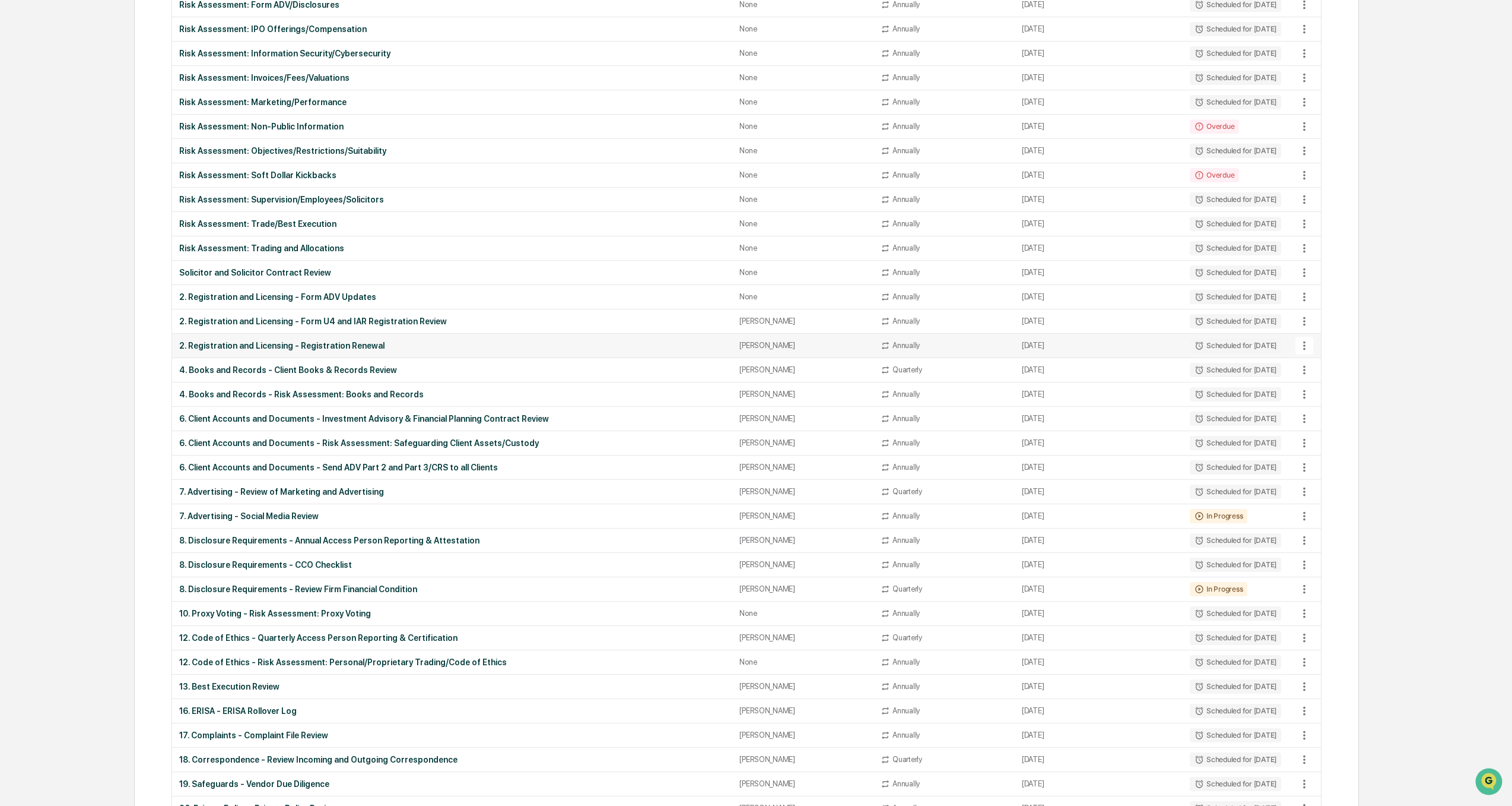
click at [354, 346] on div "2. Registration and Licensing - Registration Renewal" at bounding box center [452, 345] width 546 height 9
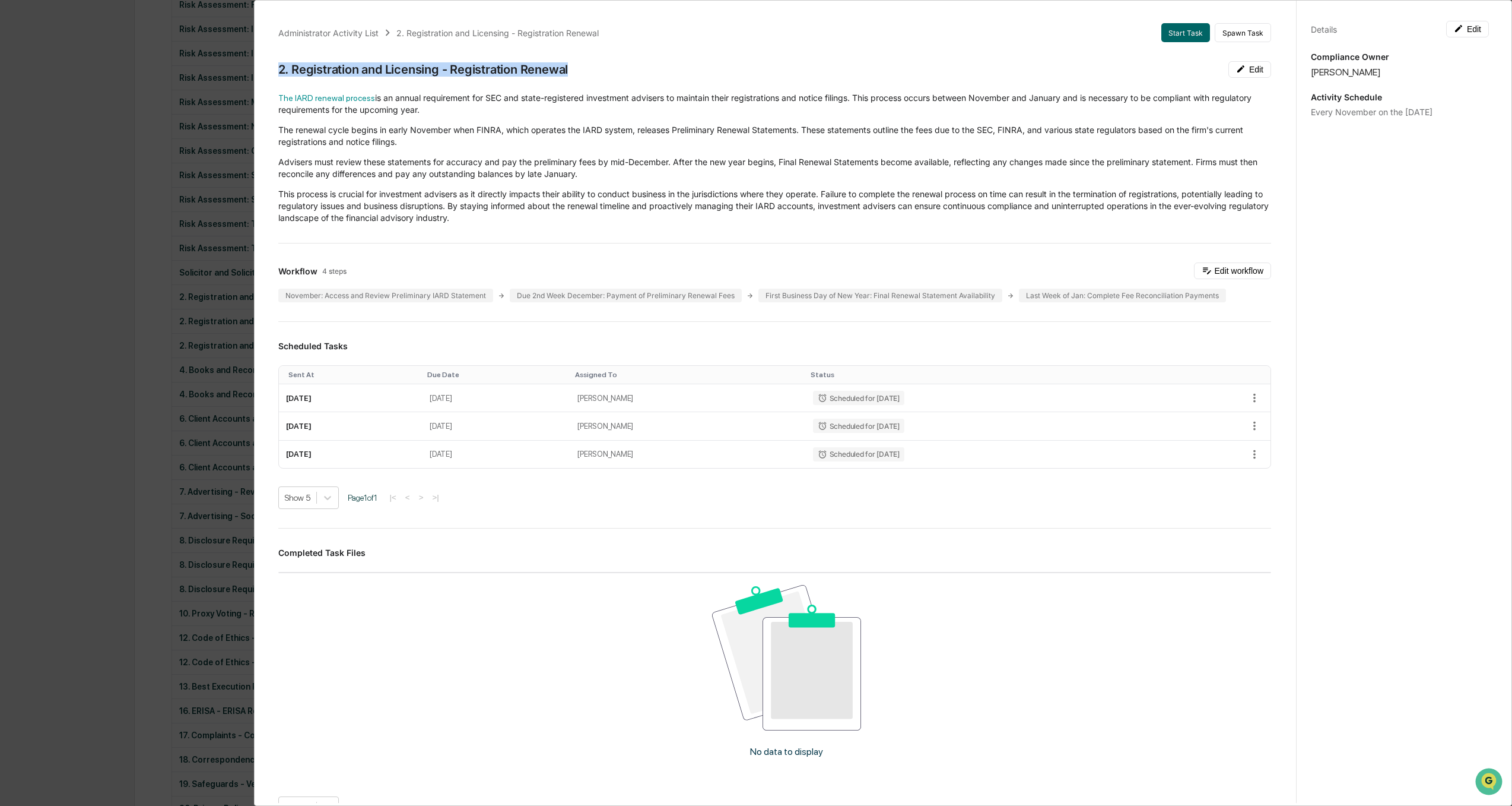
drag, startPoint x: 586, startPoint y: 69, endPoint x: 272, endPoint y: 52, distance: 314.5
click at [272, 52] on div "Administrator Activity List 2. Registration and Licensing - Registration Renewa…" at bounding box center [775, 485] width 1021 height 951
click at [48, 294] on div "Administrator Activity List 2. Registration and Licensing - Registration Renewa…" at bounding box center [756, 403] width 1512 height 806
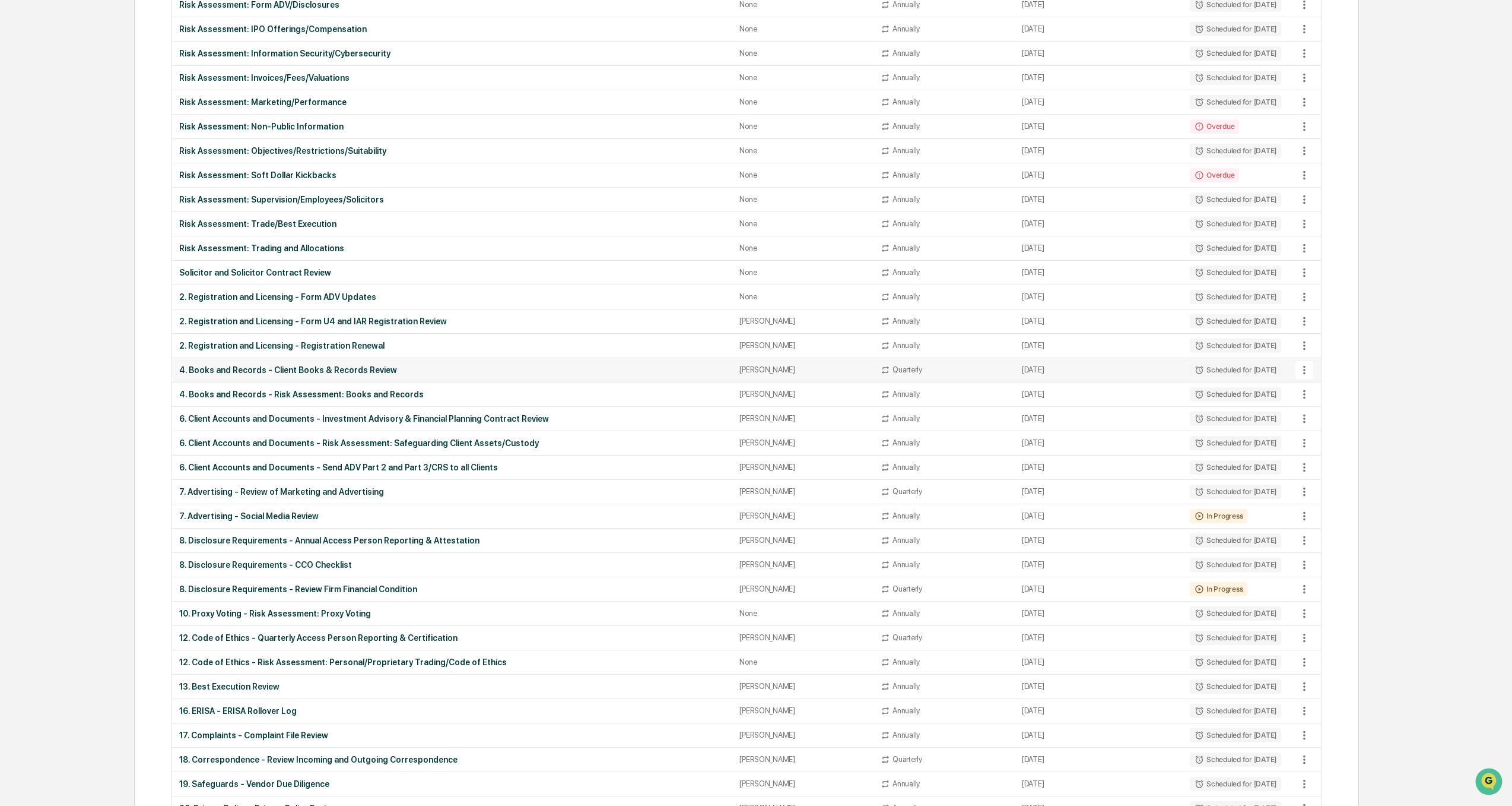
click at [246, 369] on div "4. Books and Records - Client Books & Records Review" at bounding box center [452, 370] width 546 height 9
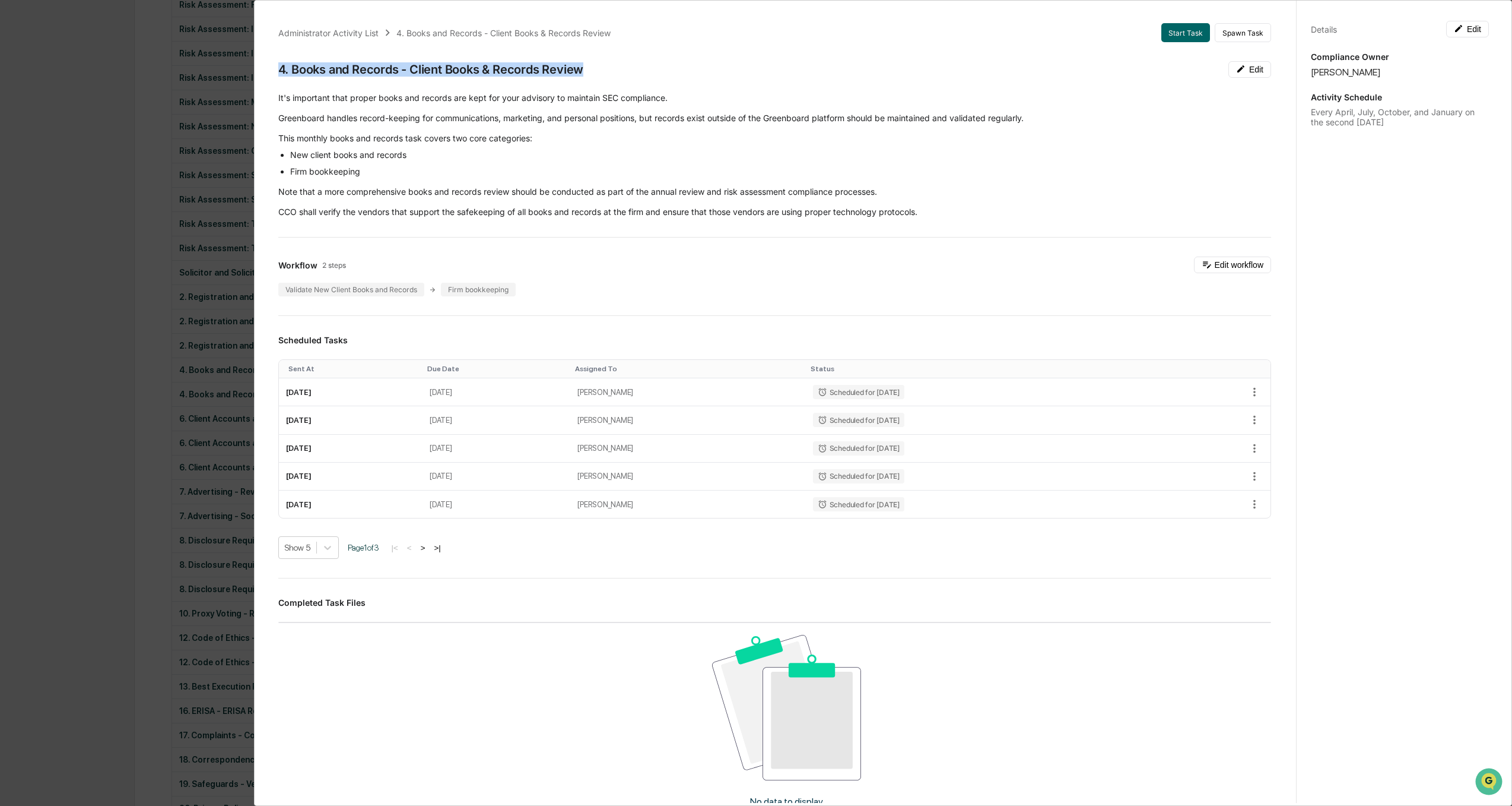
drag, startPoint x: 587, startPoint y: 70, endPoint x: 270, endPoint y: 72, distance: 317.0
click at [270, 72] on div "Administrator Activity List 4. Books and Records - Client Books & Records Revie…" at bounding box center [775, 509] width 1021 height 1001
click at [29, 417] on div "Administrator Activity List 4. Books and Records - Client Books & Records Revie…" at bounding box center [756, 403] width 1512 height 806
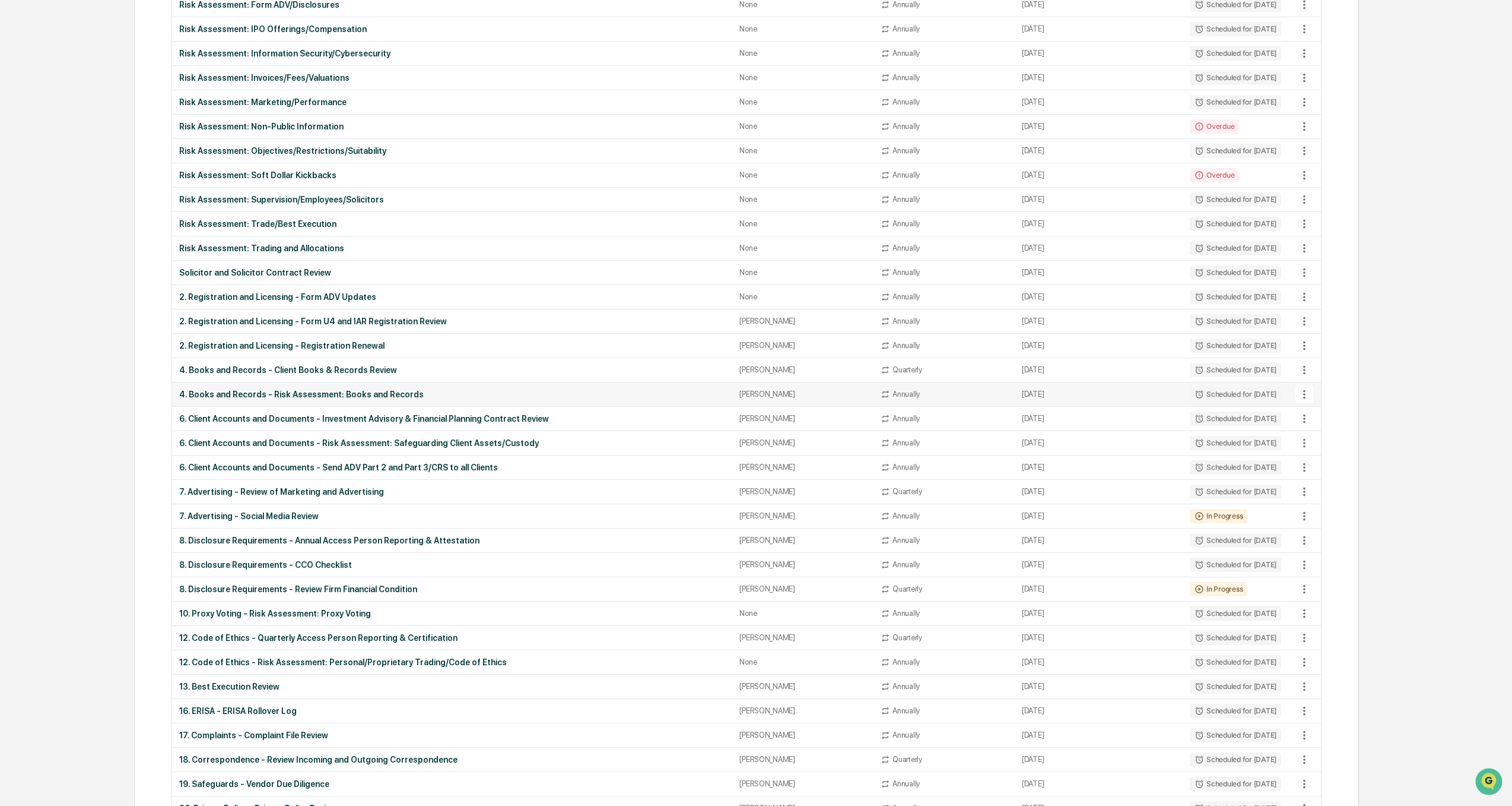
click at [344, 394] on div "4. Books and Records - Risk Assessment: Books and Records" at bounding box center [452, 394] width 546 height 9
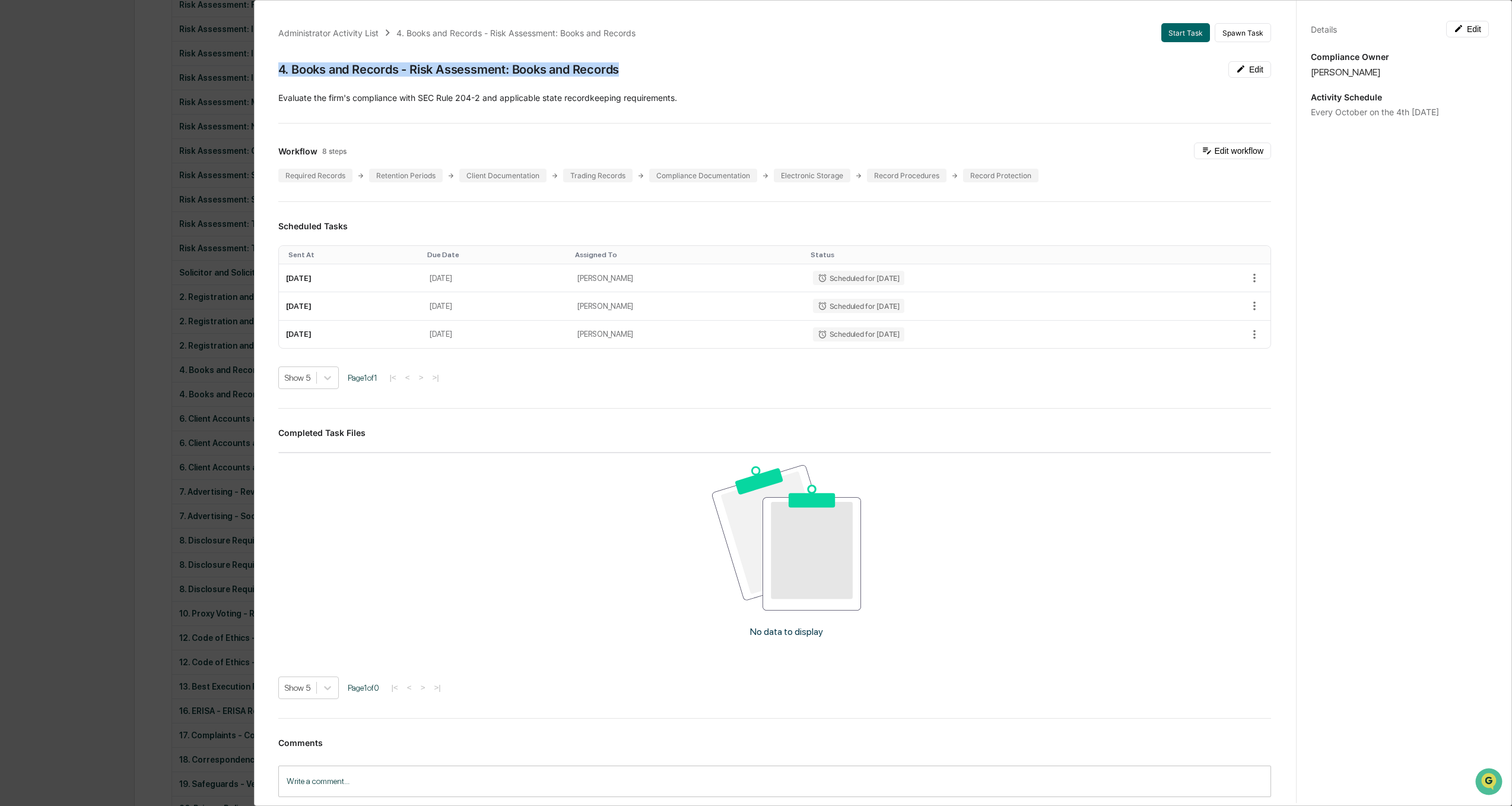
drag, startPoint x: 632, startPoint y: 73, endPoint x: 279, endPoint y: 70, distance: 353.0
click at [279, 70] on div "4. Books and Records - Risk Assessment: Books and Records Edit" at bounding box center [775, 69] width 993 height 16
click at [9, 351] on div "Administrator Activity List 4. Books and Records - Risk Assessment: Books and R…" at bounding box center [756, 403] width 1512 height 806
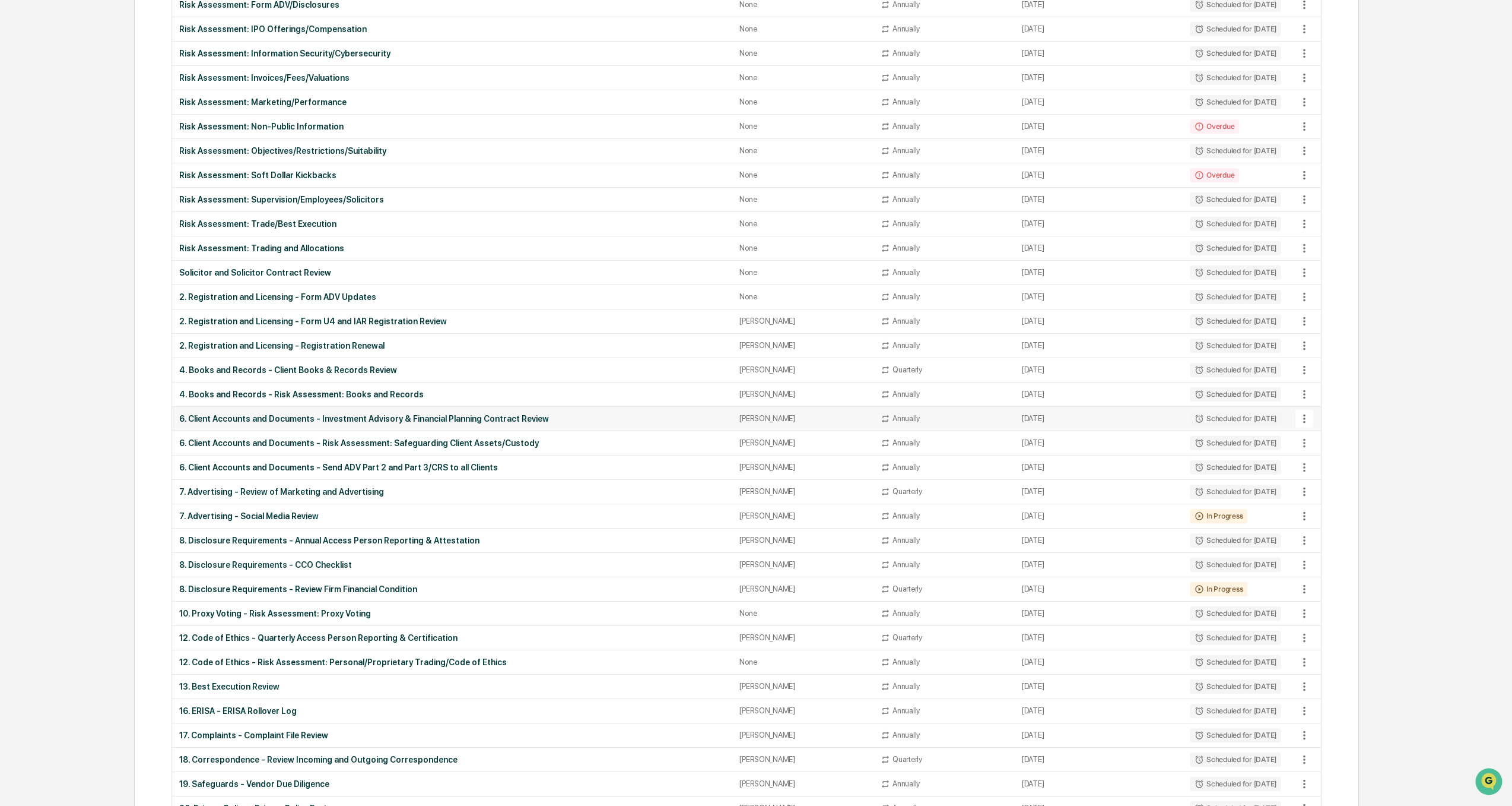
click at [299, 420] on div "6. Client Accounts and Documents - Investment Advisory & Financial Planning Con…" at bounding box center [452, 418] width 546 height 9
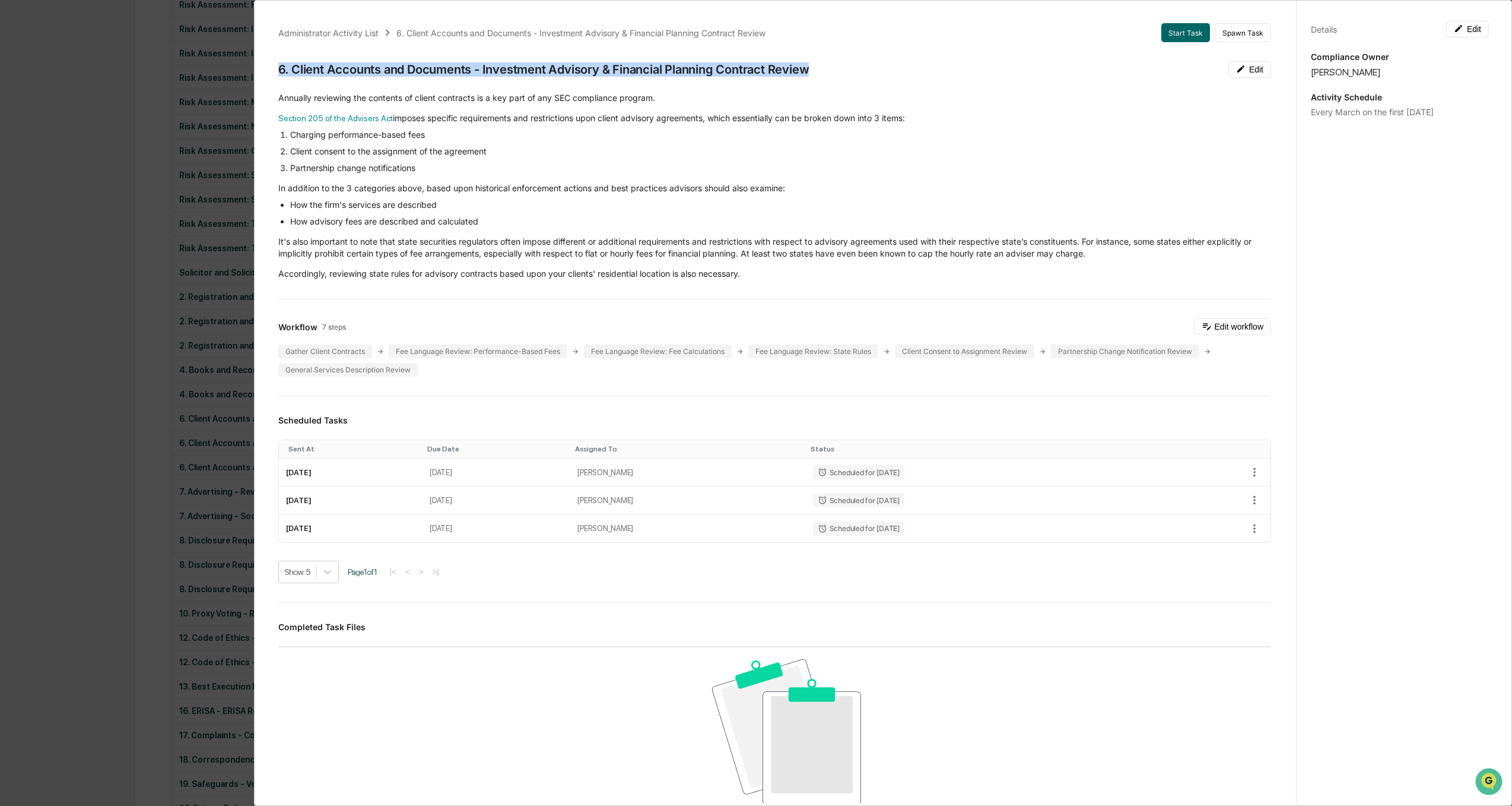
drag, startPoint x: 821, startPoint y: 67, endPoint x: 269, endPoint y: 73, distance: 552.0
click at [269, 73] on div "Administrator Activity List 6. Client Accounts and Documents - Investment Advis…" at bounding box center [775, 521] width 1021 height 1024
click at [75, 389] on div "Administrator Activity List 6. Client Accounts and Documents - Investment Advis…" at bounding box center [756, 403] width 1512 height 806
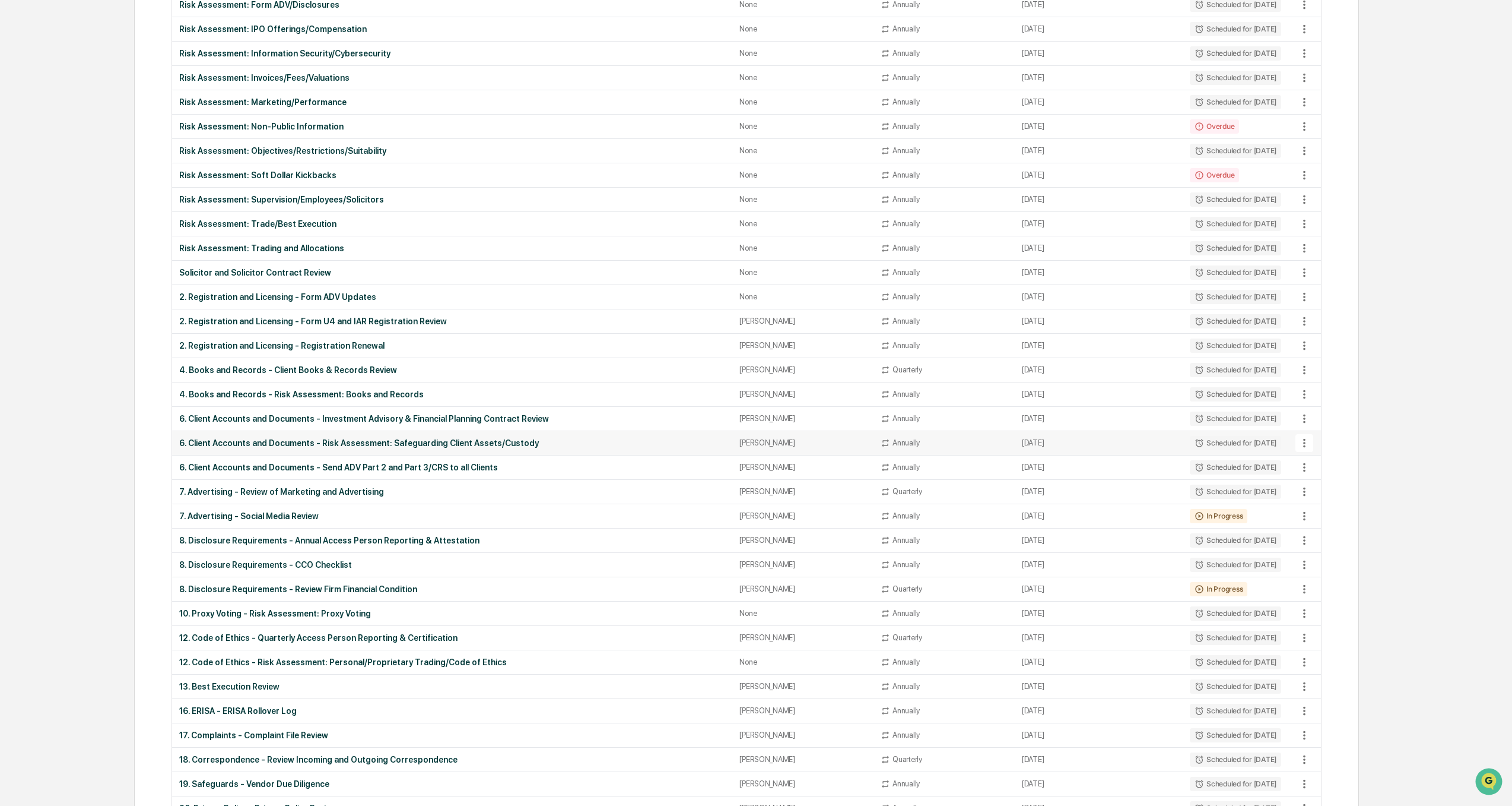
click at [426, 444] on div "6. Client Accounts and Documents - Risk Assessment: Safeguarding Client Assets/…" at bounding box center [452, 443] width 546 height 9
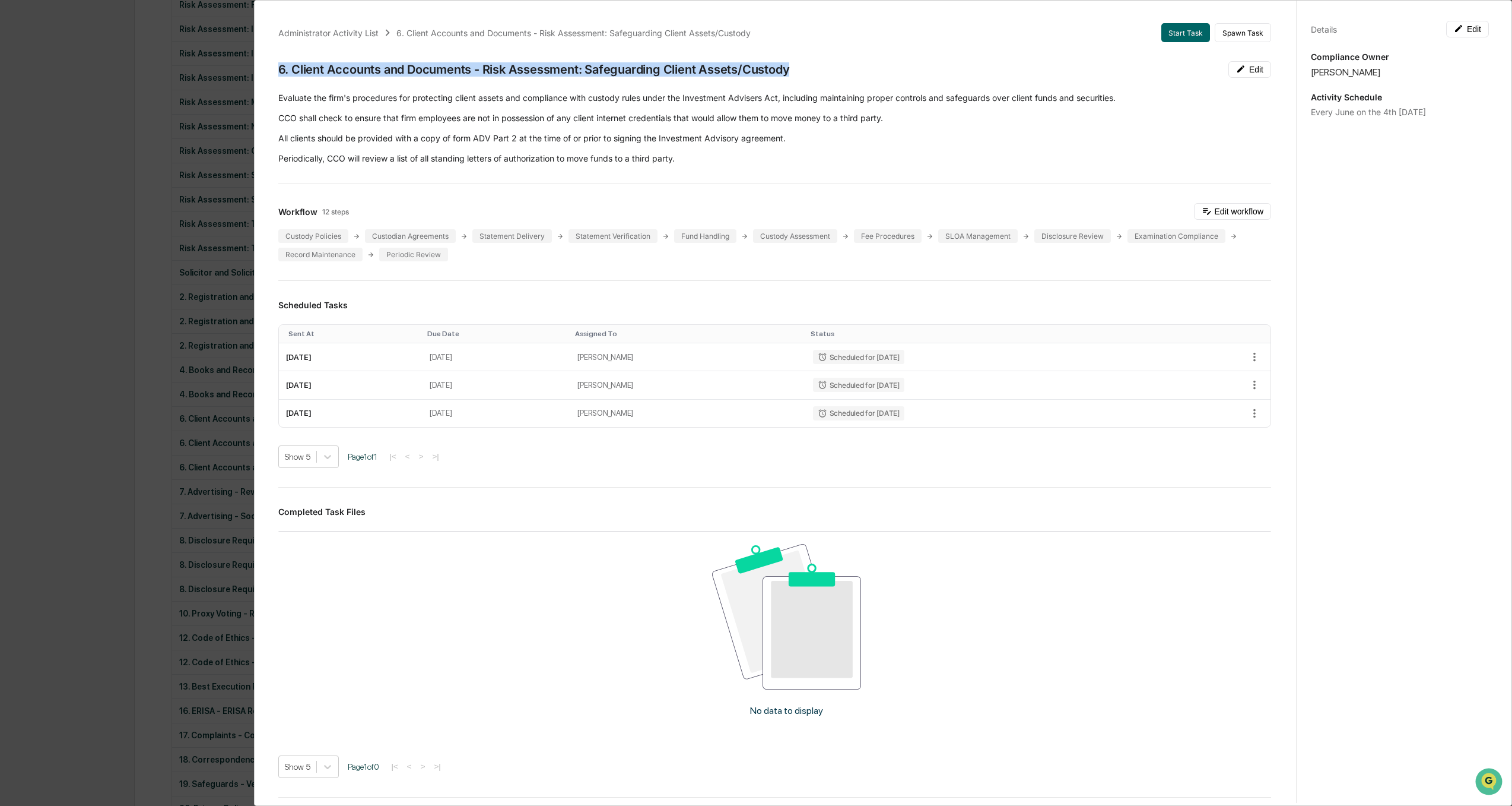
drag, startPoint x: 813, startPoint y: 72, endPoint x: 272, endPoint y: 65, distance: 541.0
click at [272, 65] on div "Administrator Activity List 6. Client Accounts and Documents - Risk Assessment:…" at bounding box center [775, 464] width 1021 height 910
drag, startPoint x: 36, startPoint y: 516, endPoint x: 46, endPoint y: 523, distance: 12.2
click at [36, 516] on div "Administrator Activity List 6. Client Accounts and Documents - Risk Assessment:…" at bounding box center [756, 403] width 1512 height 806
